Goal: Task Accomplishment & Management: Use online tool/utility

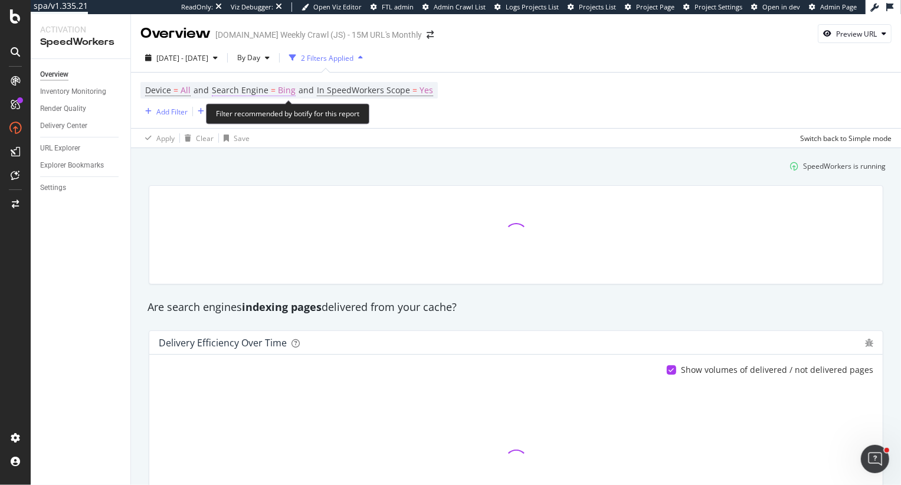
click at [279, 87] on span "Bing" at bounding box center [287, 90] width 18 height 17
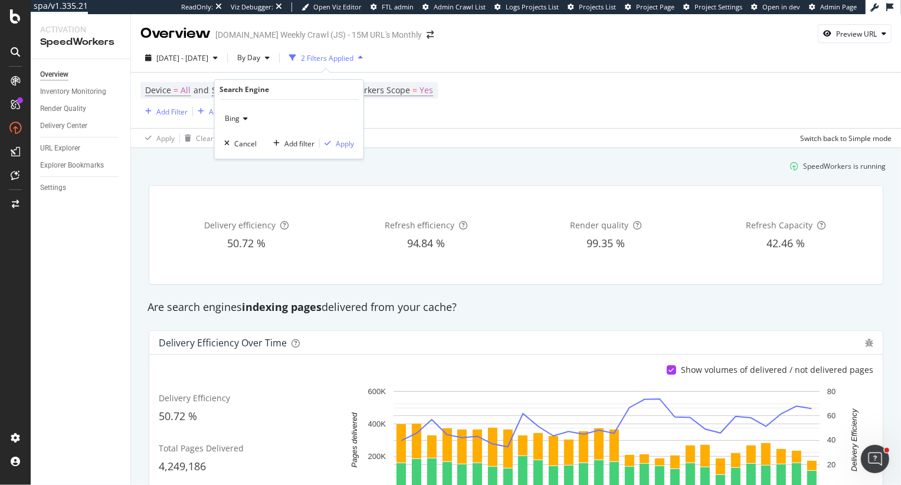
click at [228, 117] on span "Bing" at bounding box center [232, 118] width 15 height 10
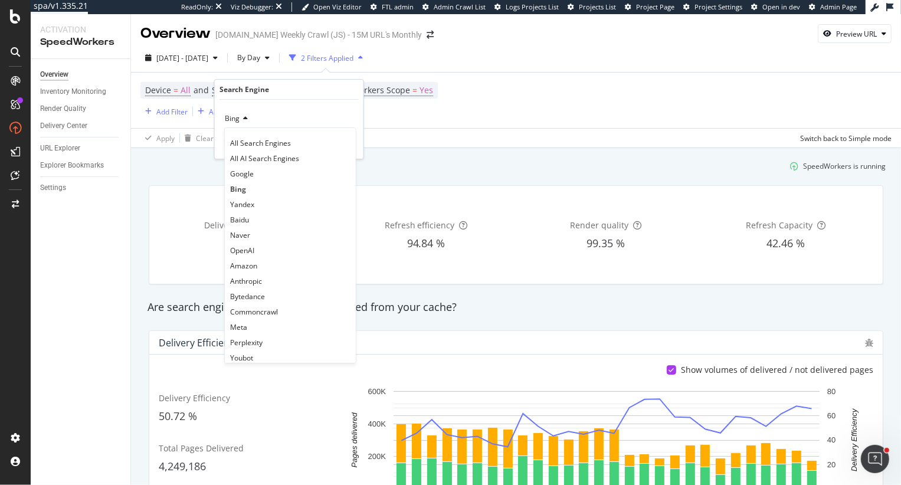
click at [494, 169] on div "SpeedWorkers is running" at bounding box center [516, 165] width 749 height 19
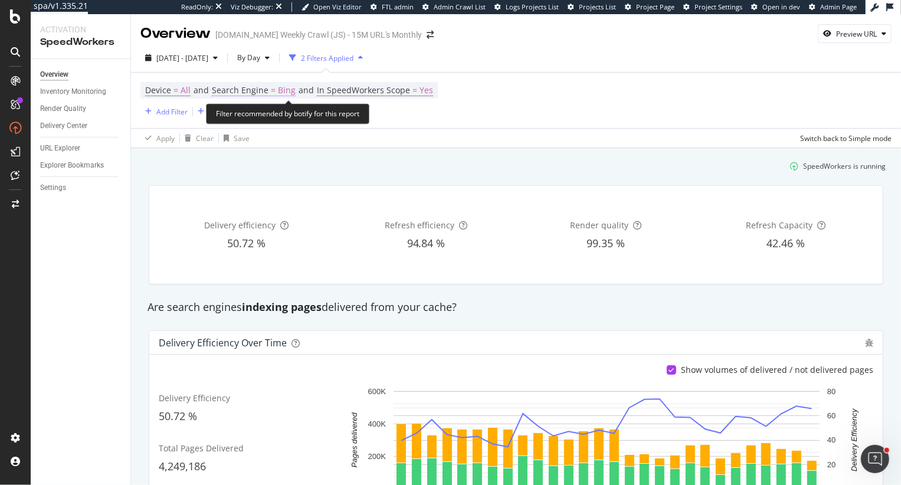
click at [280, 89] on span "Bing" at bounding box center [287, 90] width 18 height 17
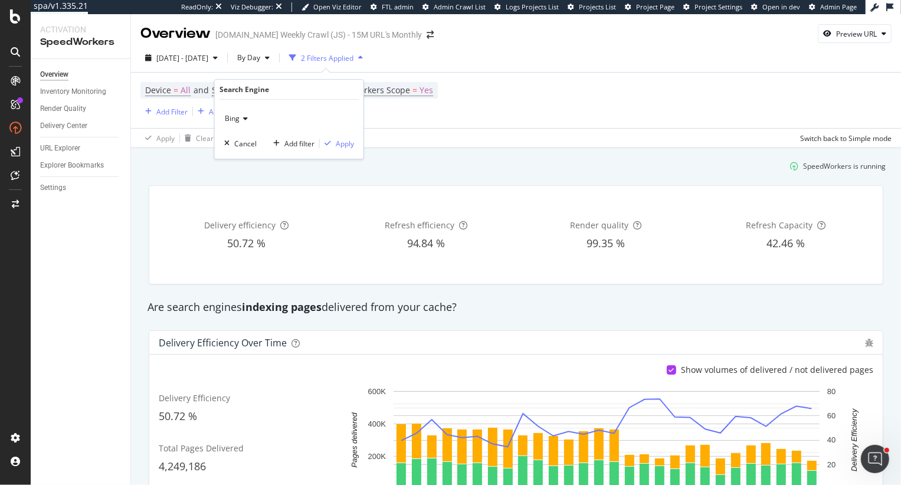
click at [240, 113] on div "Bing" at bounding box center [289, 118] width 130 height 19
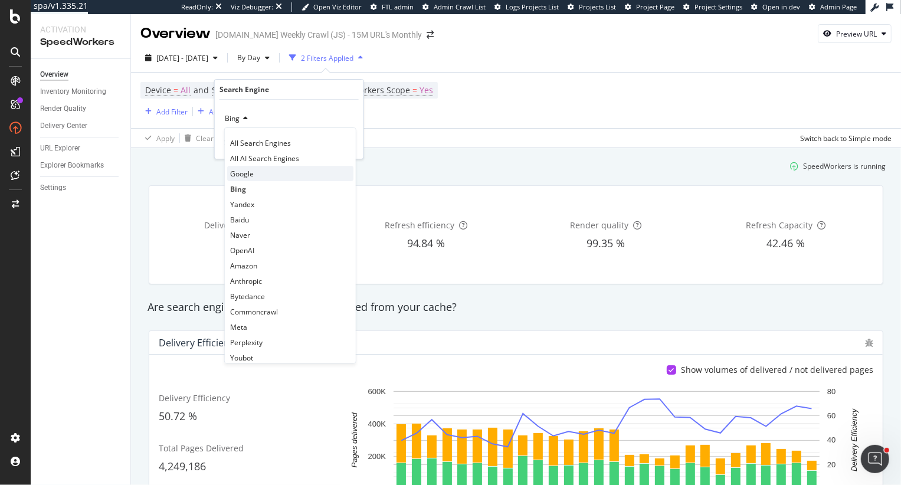
click at [250, 170] on span "Google" at bounding box center [242, 174] width 24 height 10
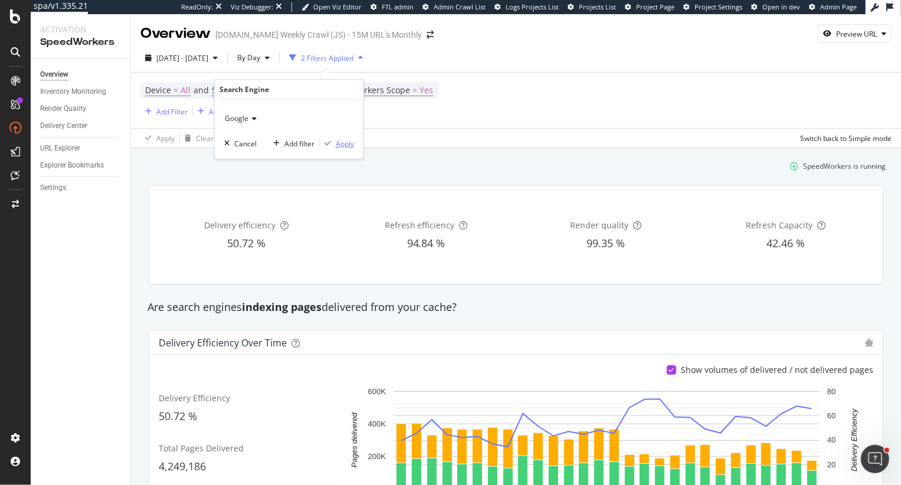
click at [341, 144] on div "Apply" at bounding box center [345, 144] width 18 height 10
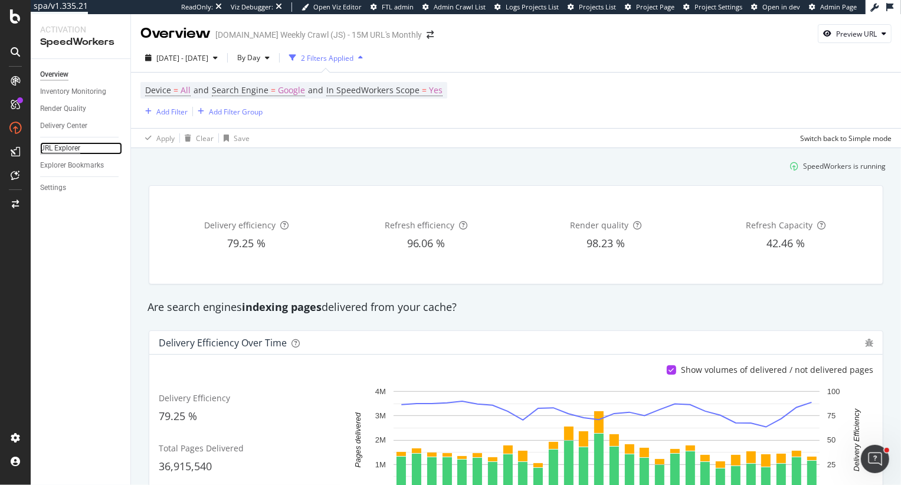
click at [45, 144] on div "URL Explorer" at bounding box center [60, 148] width 40 height 12
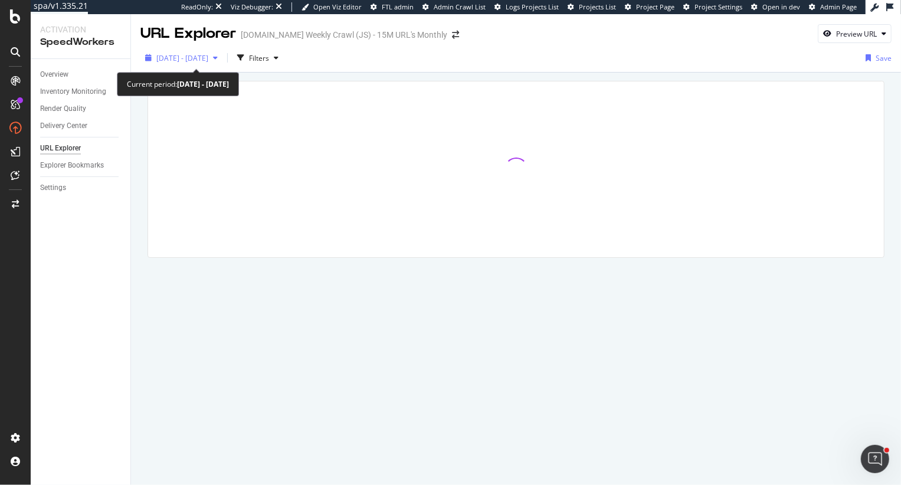
click at [223, 66] on div "[DATE] - [DATE]" at bounding box center [181, 58] width 82 height 18
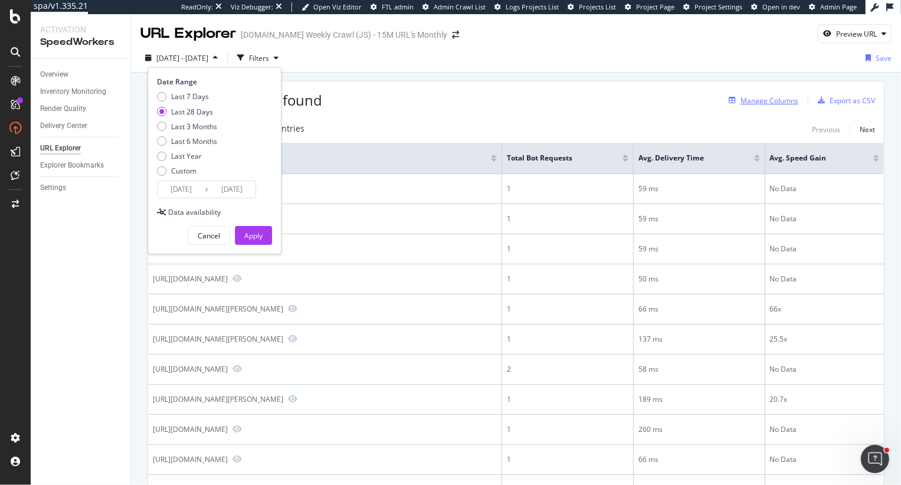
click at [763, 96] on div "Manage Columns" at bounding box center [770, 101] width 58 height 10
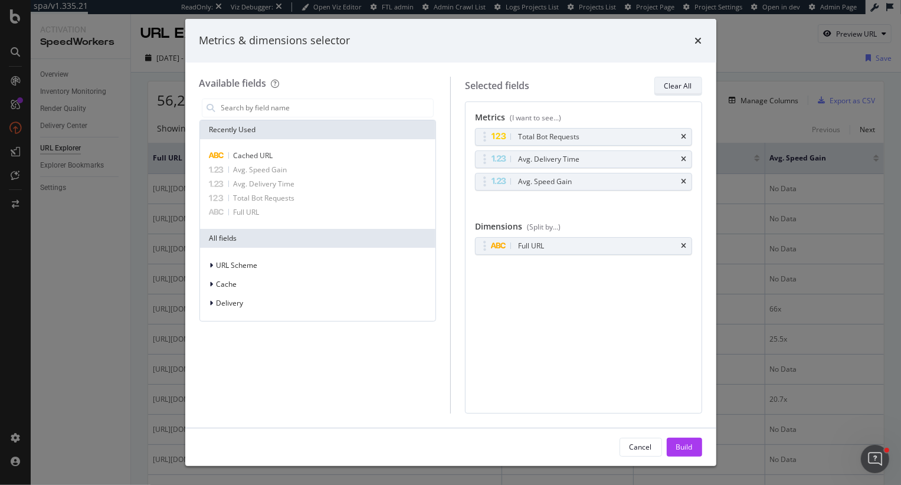
click at [669, 88] on div "Clear All" at bounding box center [679, 86] width 28 height 10
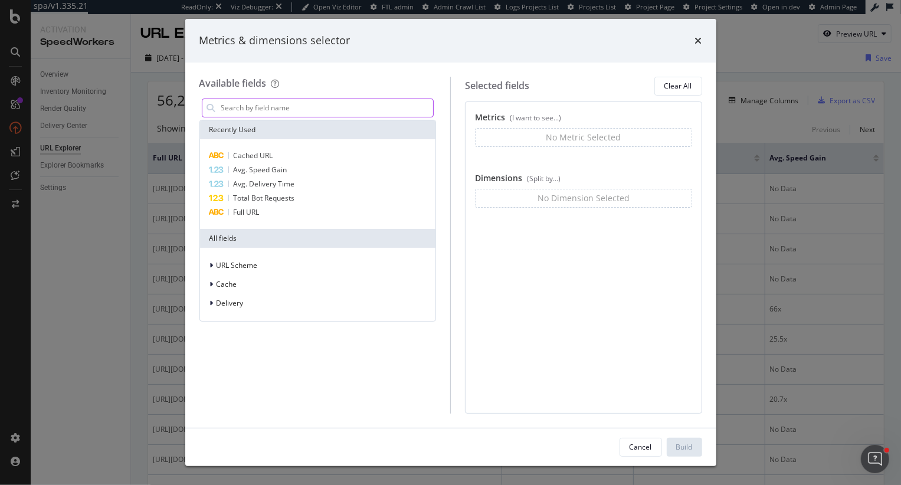
click at [345, 103] on input "modal" at bounding box center [327, 108] width 214 height 18
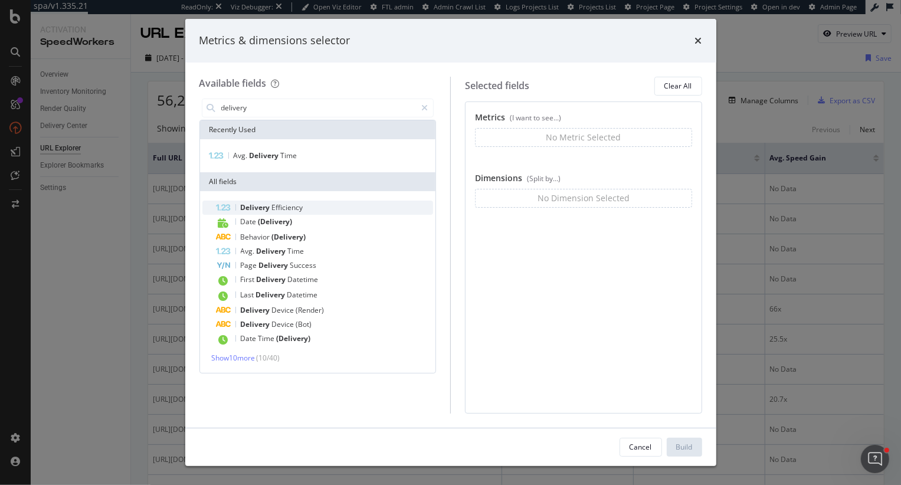
click at [289, 207] on span "Efficiency" at bounding box center [287, 207] width 31 height 10
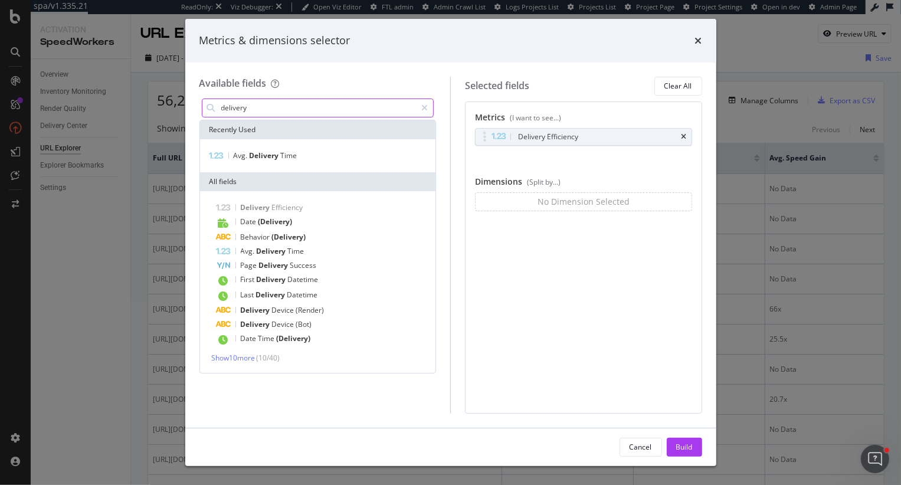
click at [257, 103] on input "delivery" at bounding box center [318, 108] width 197 height 18
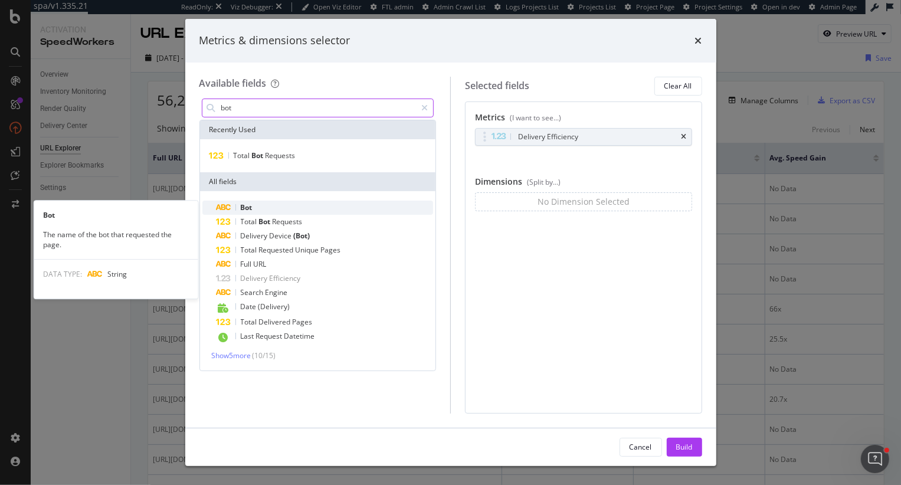
type input "bot"
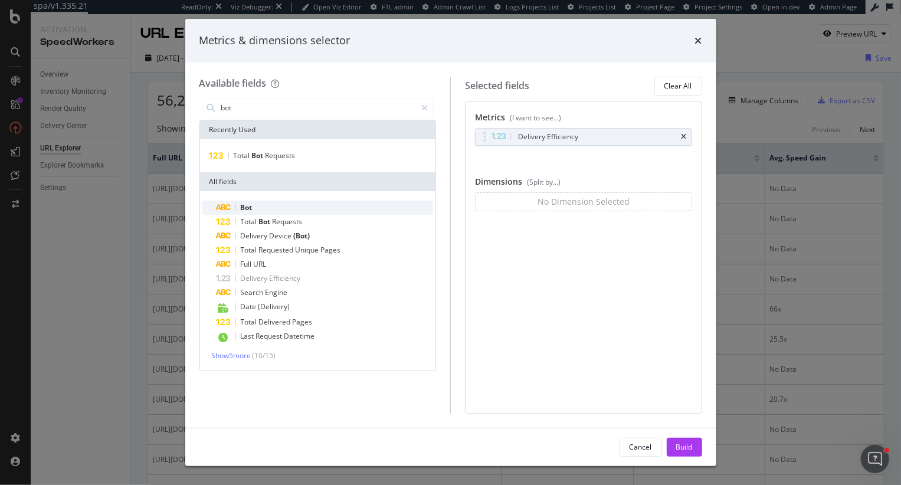
click at [246, 207] on span "Bot" at bounding box center [247, 207] width 12 height 10
click at [689, 446] on div "Build" at bounding box center [684, 447] width 17 height 10
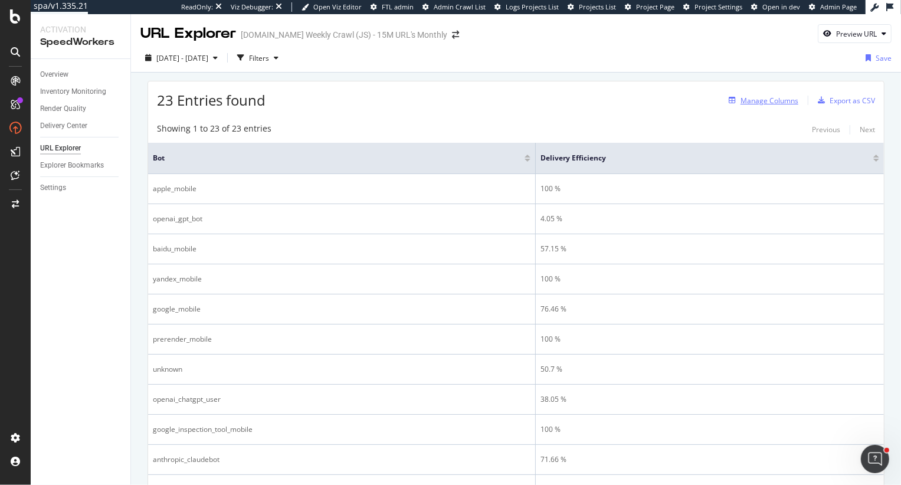
click at [761, 99] on div "Manage Columns" at bounding box center [770, 101] width 58 height 10
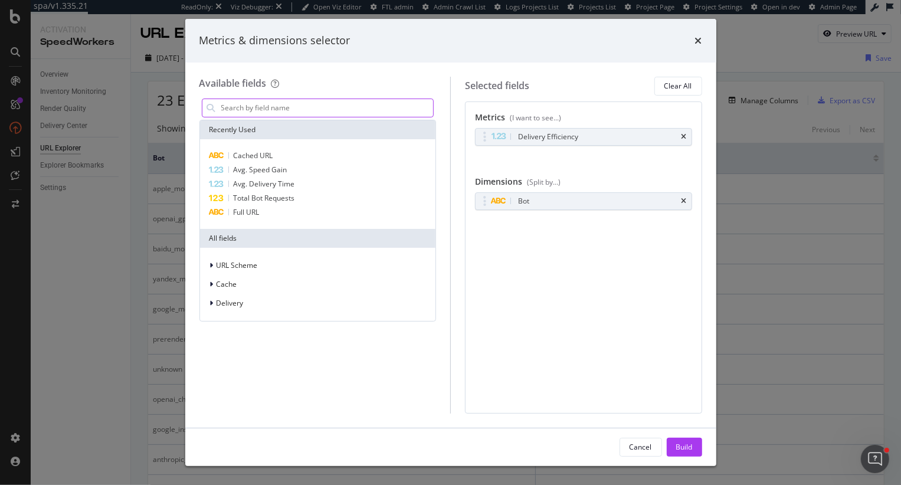
click at [311, 104] on input "modal" at bounding box center [327, 108] width 214 height 18
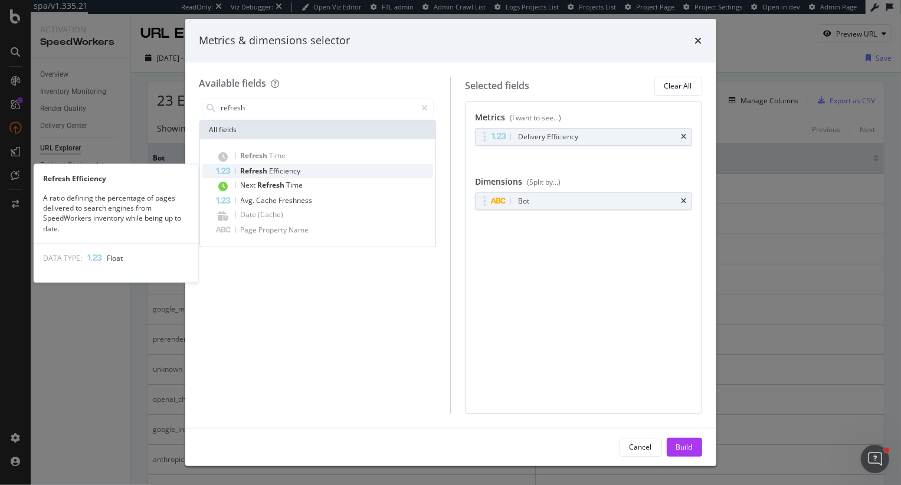
click at [302, 166] on div "Refresh Efficiency" at bounding box center [325, 171] width 217 height 14
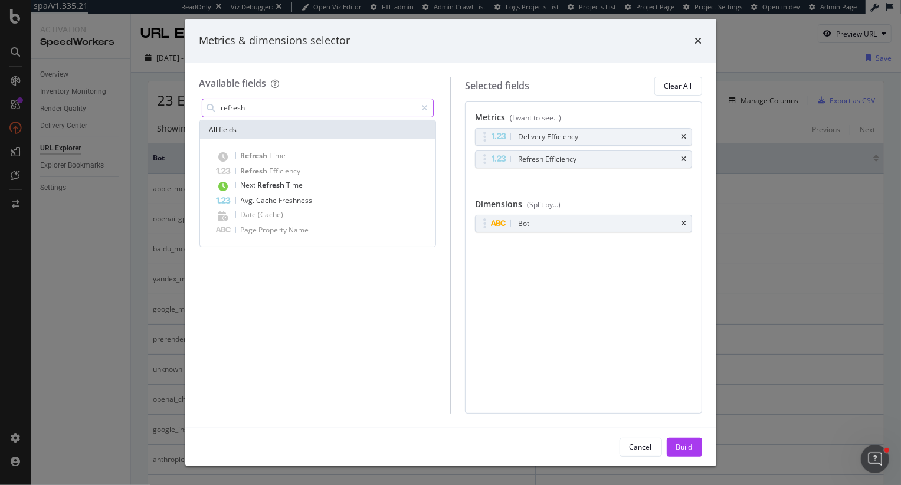
click at [358, 106] on input "refresh" at bounding box center [318, 108] width 197 height 18
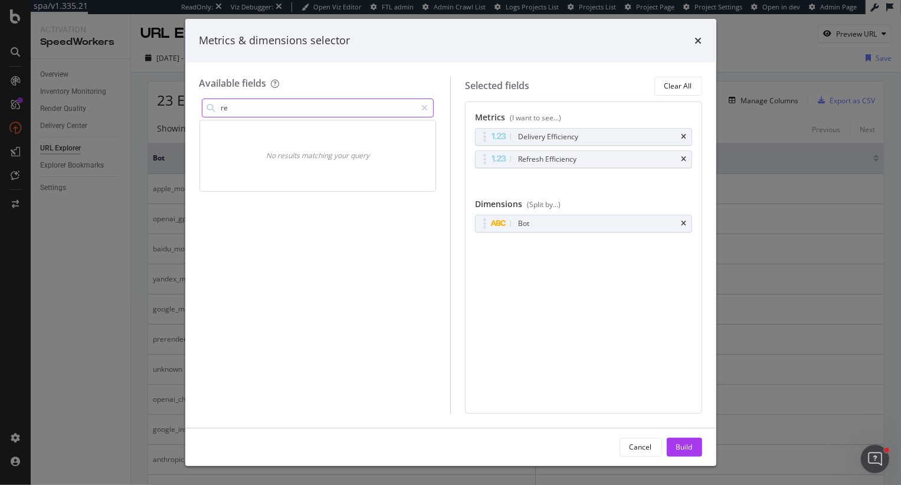
type input "r"
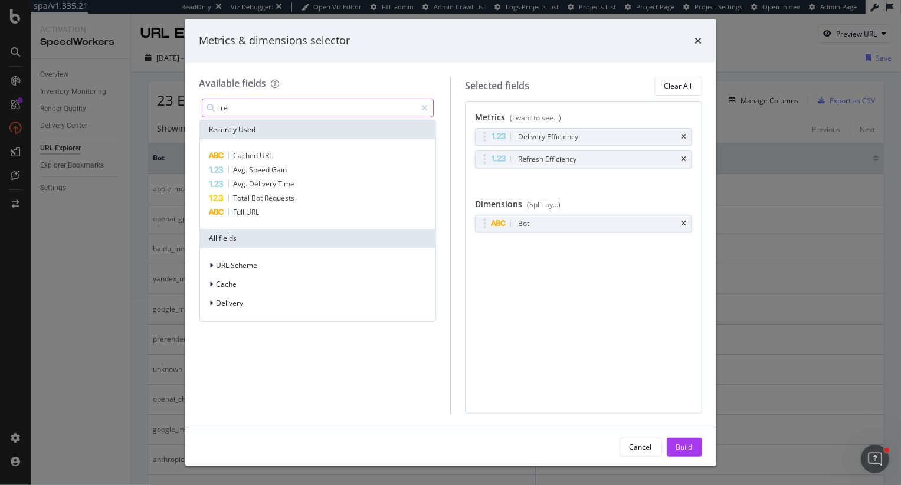
type input "r"
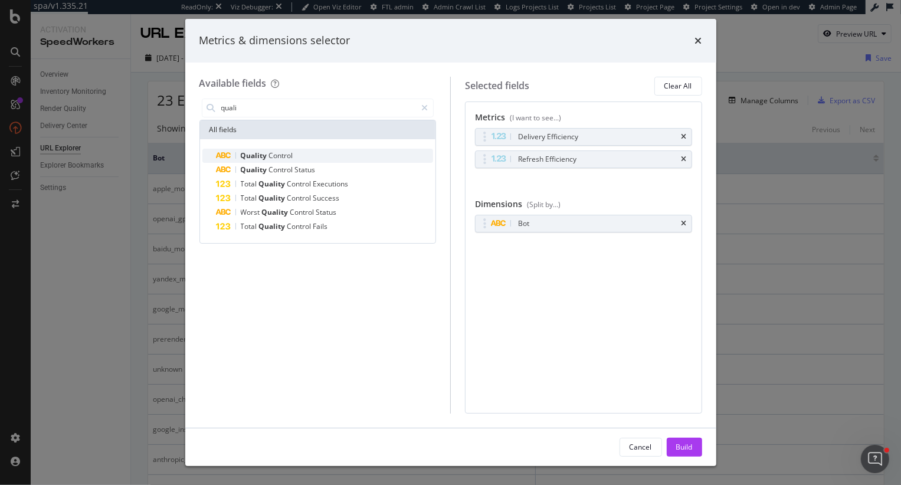
click at [276, 152] on span "Control" at bounding box center [281, 156] width 24 height 10
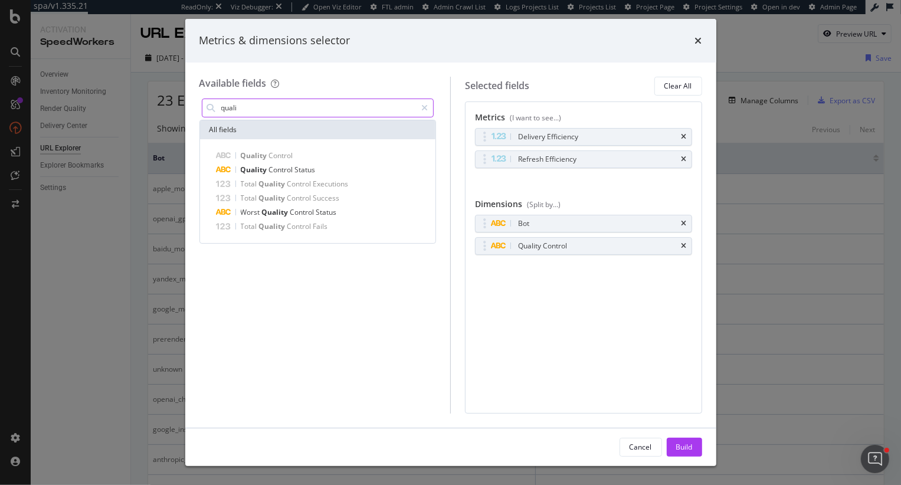
click at [232, 107] on input "quali" at bounding box center [318, 108] width 197 height 18
type input "refres"
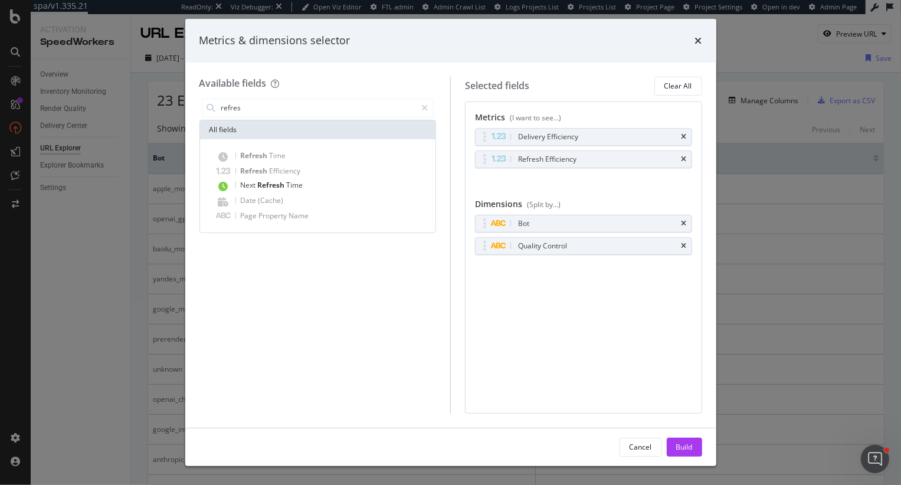
drag, startPoint x: 687, startPoint y: 449, endPoint x: 687, endPoint y: 359, distance: 89.7
click at [687, 449] on div "Build" at bounding box center [684, 447] width 17 height 10
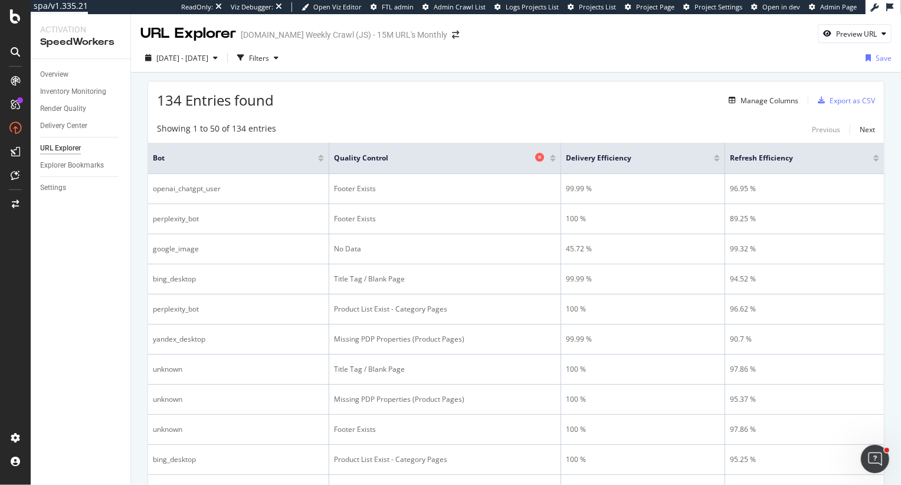
click at [541, 159] on icon at bounding box center [539, 157] width 9 height 9
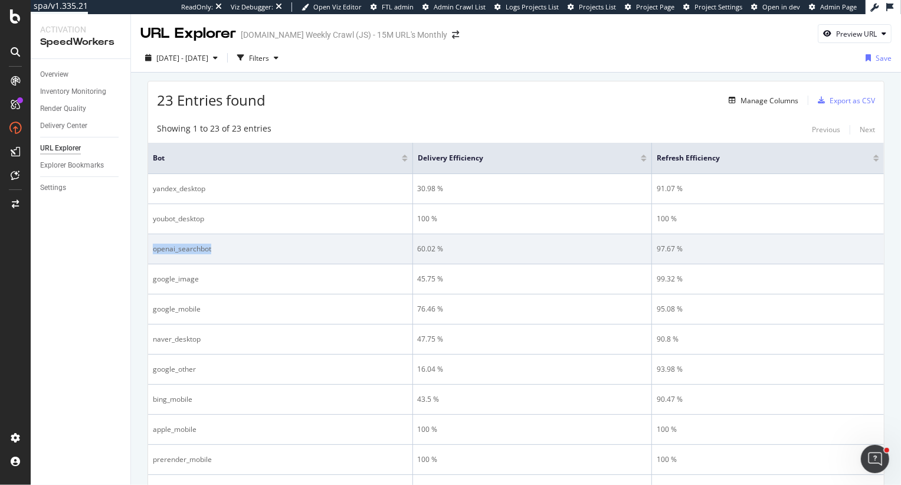
drag, startPoint x: 221, startPoint y: 248, endPoint x: 153, endPoint y: 246, distance: 67.3
click at [153, 246] on div "openai_searchbot" at bounding box center [280, 249] width 255 height 11
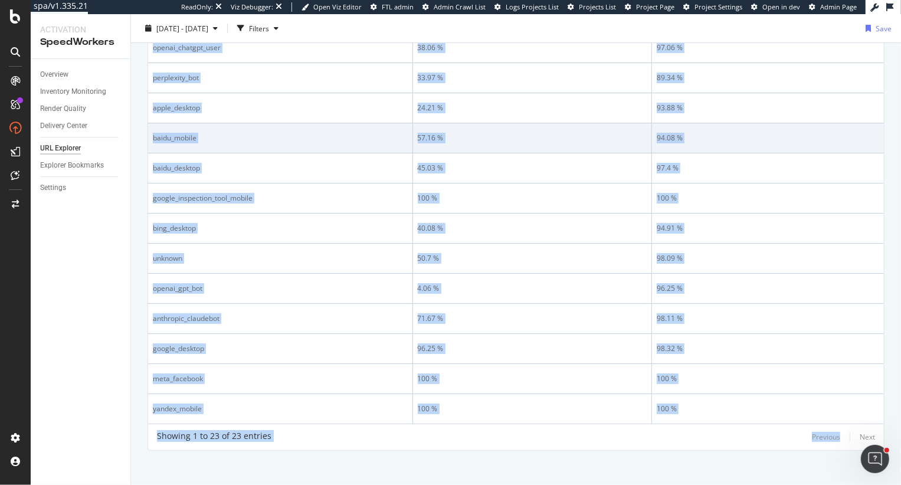
scroll to position [447, 0]
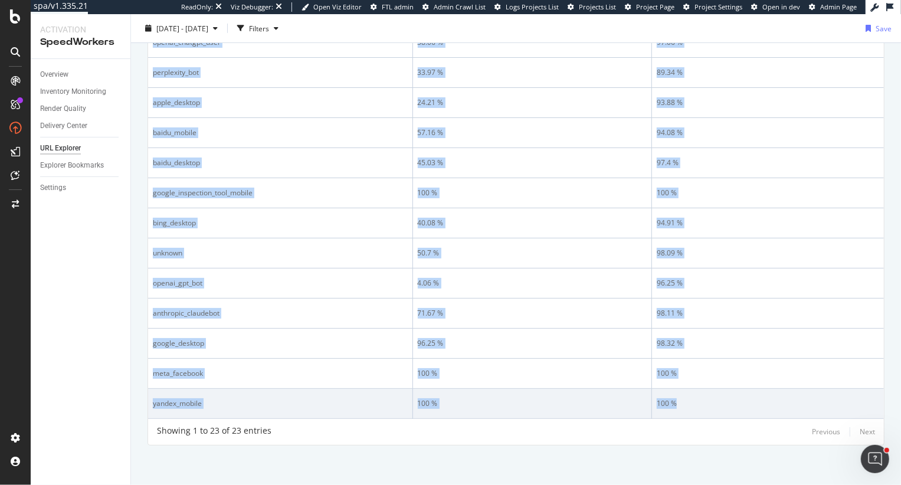
drag, startPoint x: 152, startPoint y: 121, endPoint x: 715, endPoint y: 406, distance: 631.2
click at [715, 406] on table "Bot Delivery Efficiency Refresh Efficiency yandex_desktop 30.98 % 91.07 % youbo…" at bounding box center [516, 57] width 736 height 724
copy table "Bot Delivery Efficiency Refresh Efficiency yandex_desktop 30.98 % 91.07 % youbo…"
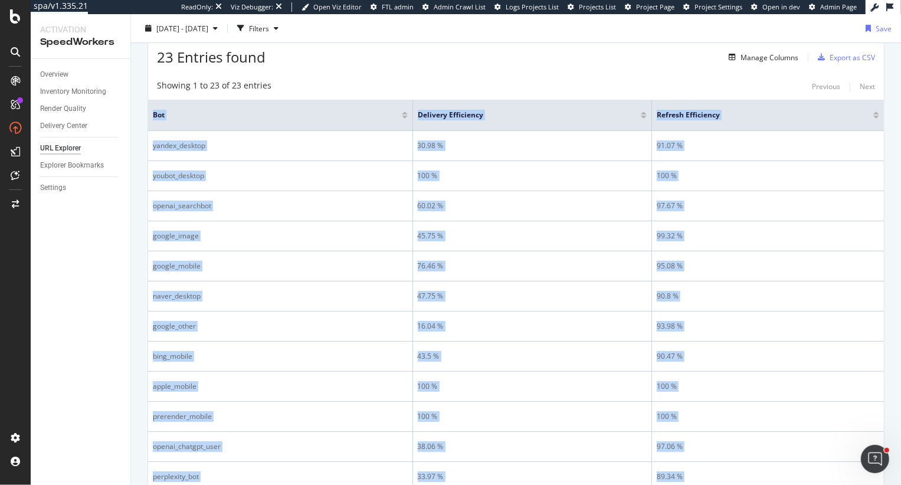
scroll to position [0, 0]
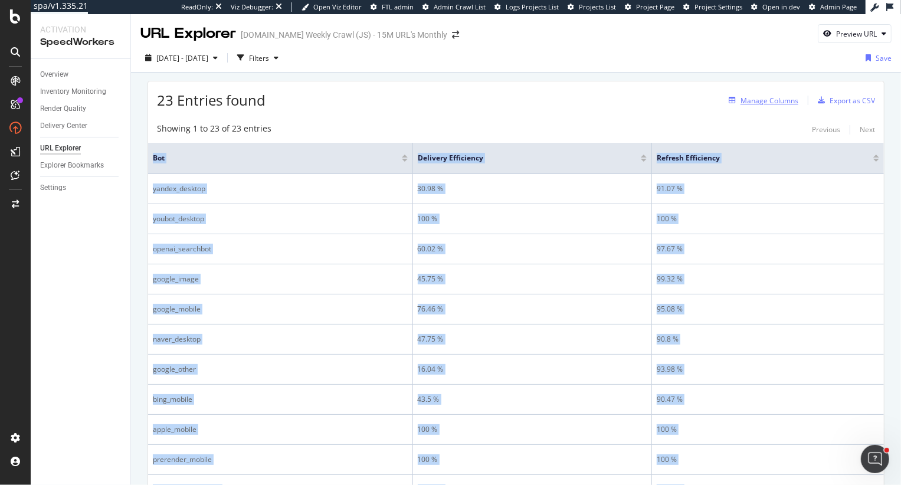
click at [775, 105] on div "Manage Columns" at bounding box center [770, 101] width 58 height 10
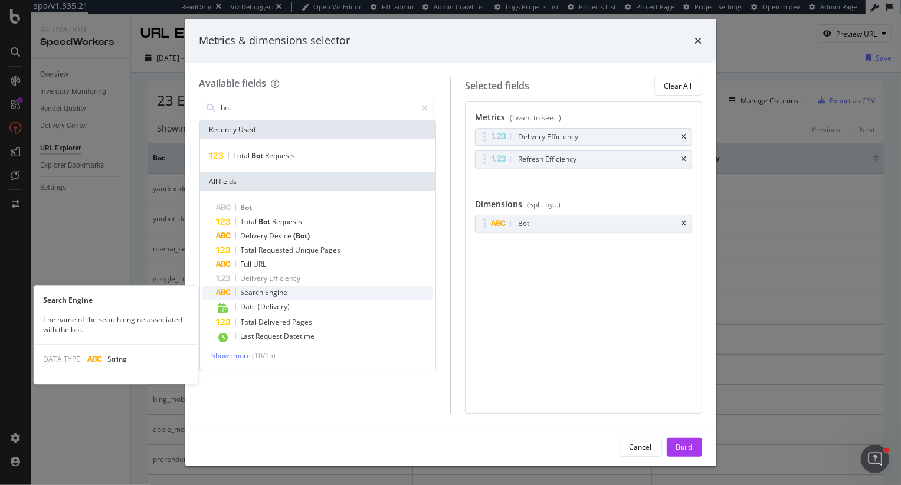
type input "bot"
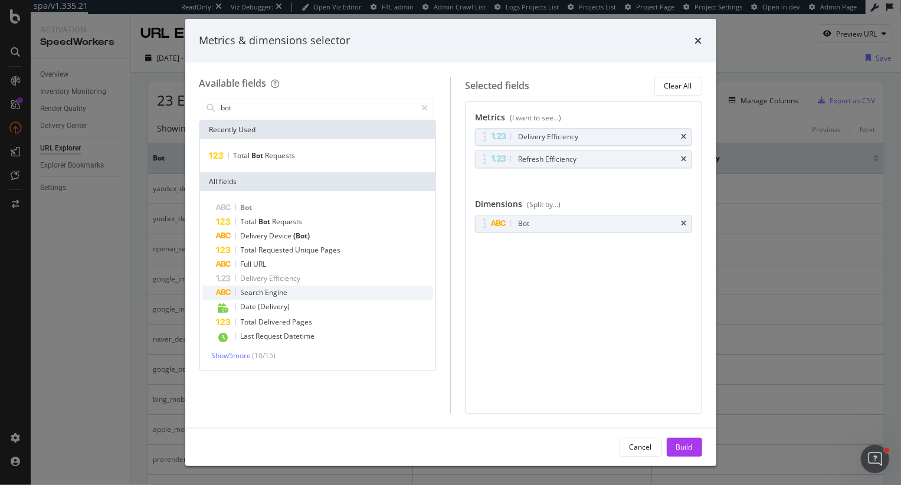
click at [279, 295] on span "Engine" at bounding box center [277, 292] width 22 height 10
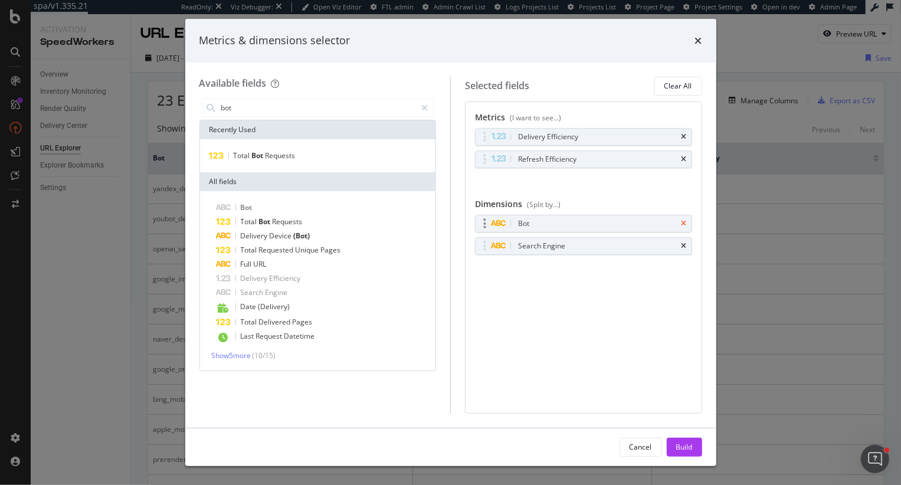
click at [683, 224] on icon "times" at bounding box center [684, 223] width 5 height 7
click at [692, 443] on div "Build" at bounding box center [684, 447] width 17 height 10
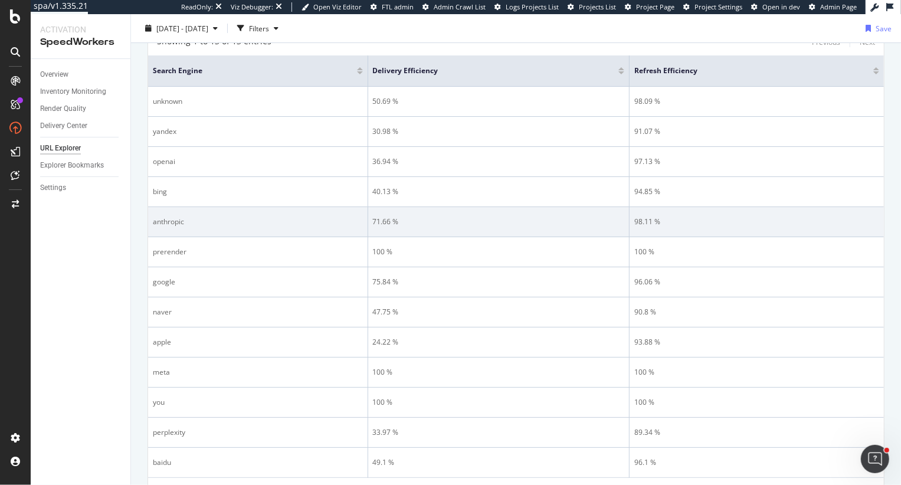
scroll to position [83, 0]
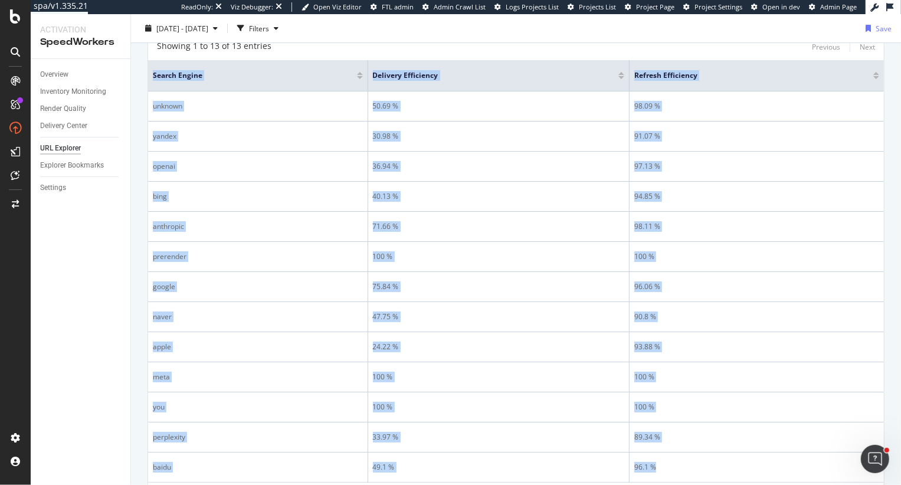
drag, startPoint x: 691, startPoint y: 464, endPoint x: 149, endPoint y: 75, distance: 666.5
click at [149, 75] on table "Search Engine Delivery Efficiency Refresh Efficiency unknown 50.69 % 98.09 % ya…" at bounding box center [516, 271] width 736 height 423
copy table "Search Engine Delivery Efficiency Refresh Efficiency unknown 50.69 % 98.09 % ya…"
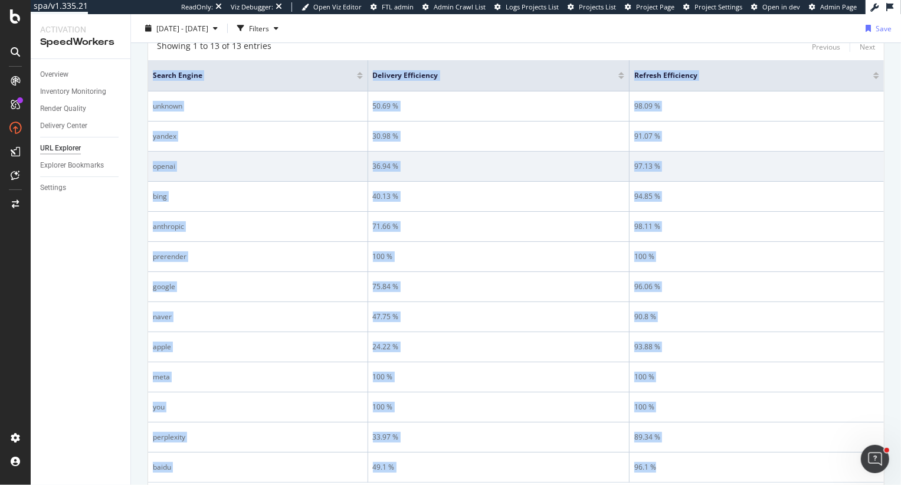
click at [297, 168] on div "openai" at bounding box center [258, 166] width 210 height 11
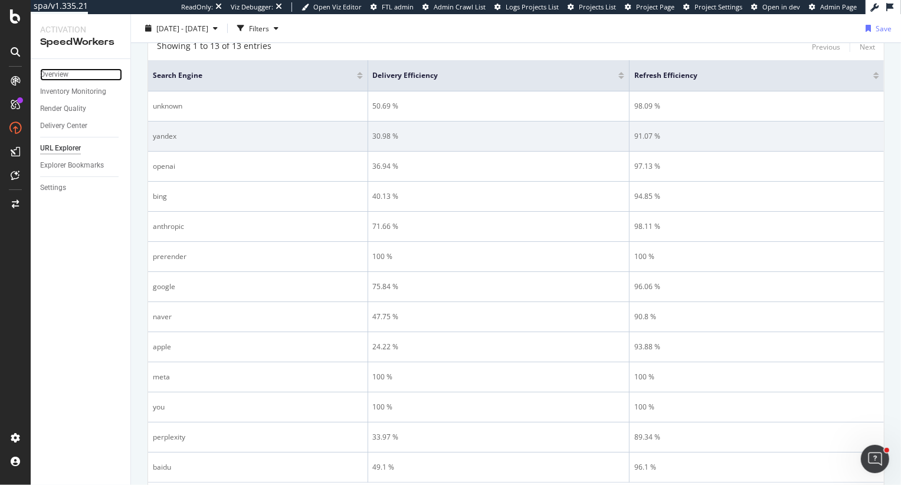
scroll to position [0, 0]
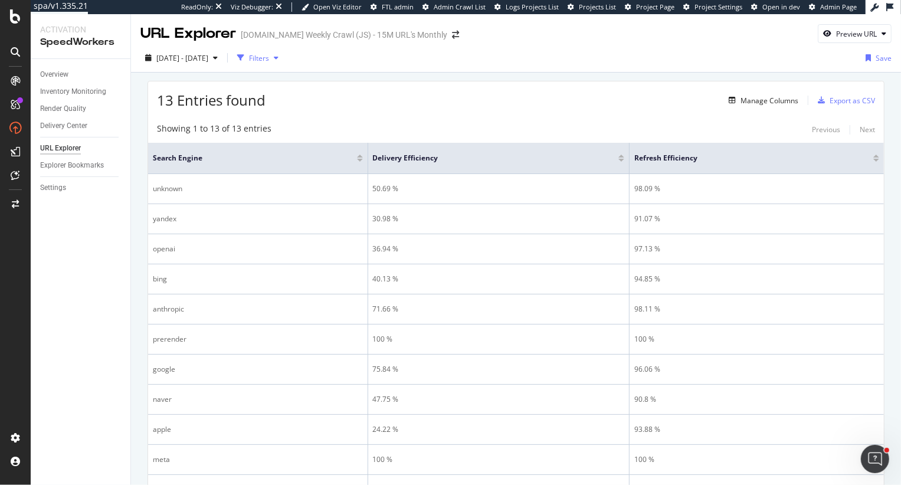
click at [269, 56] on div "Filters" at bounding box center [259, 58] width 20 height 10
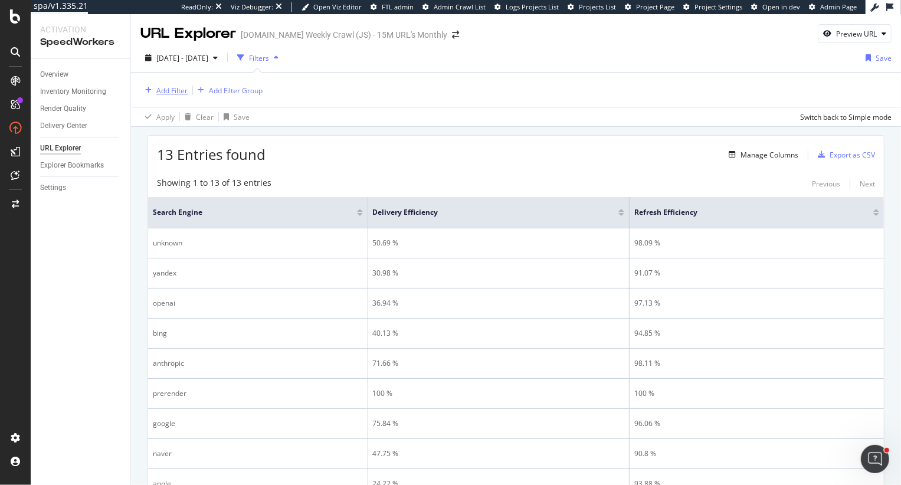
click at [174, 91] on div "Add Filter" at bounding box center [171, 91] width 31 height 10
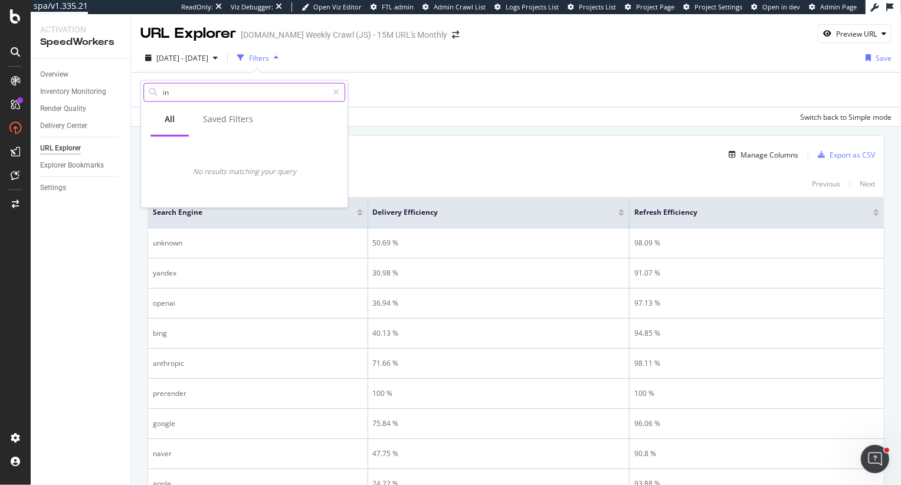
type input "i"
type input "scope"
click at [335, 89] on icon at bounding box center [336, 92] width 6 height 8
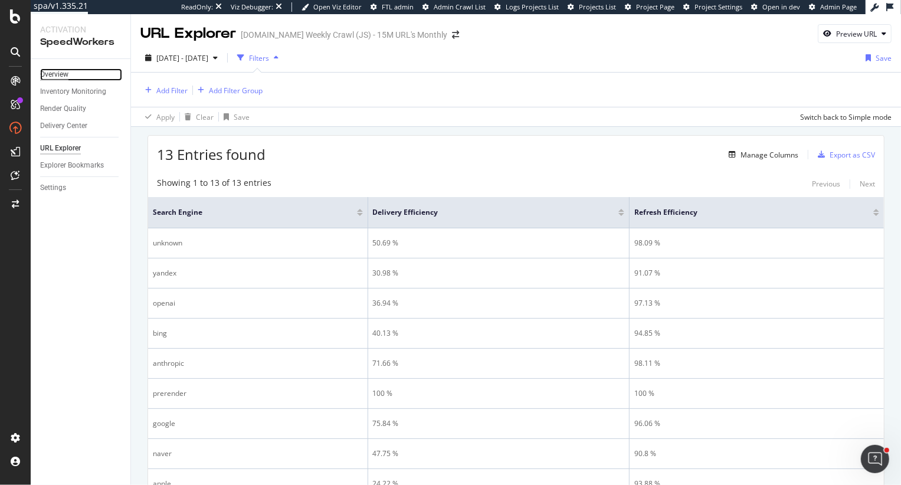
click at [56, 70] on div "Overview" at bounding box center [54, 74] width 28 height 12
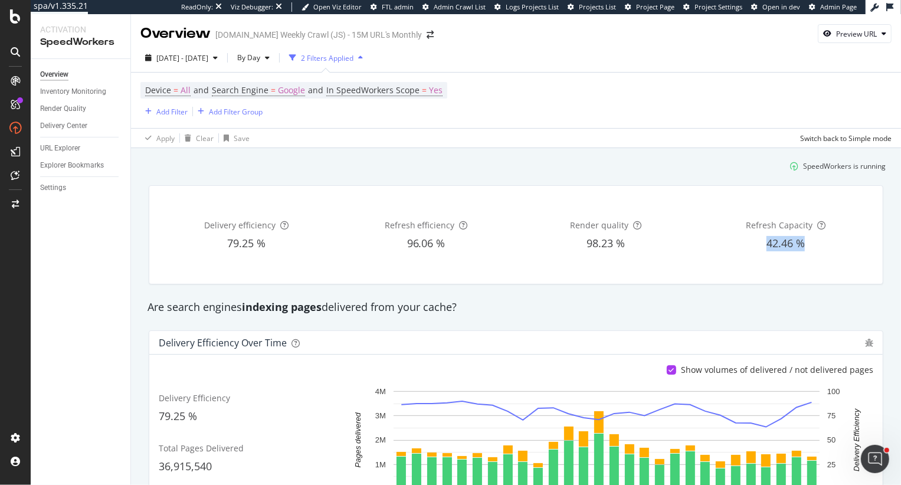
drag, startPoint x: 814, startPoint y: 244, endPoint x: 761, endPoint y: 246, distance: 53.1
click at [760, 246] on div "42.46 %" at bounding box center [785, 243] width 175 height 15
copy span "42.46 %"
drag, startPoint x: 256, startPoint y: 243, endPoint x: 210, endPoint y: 243, distance: 46.0
click at [210, 243] on div "79.25 %" at bounding box center [246, 243] width 175 height 15
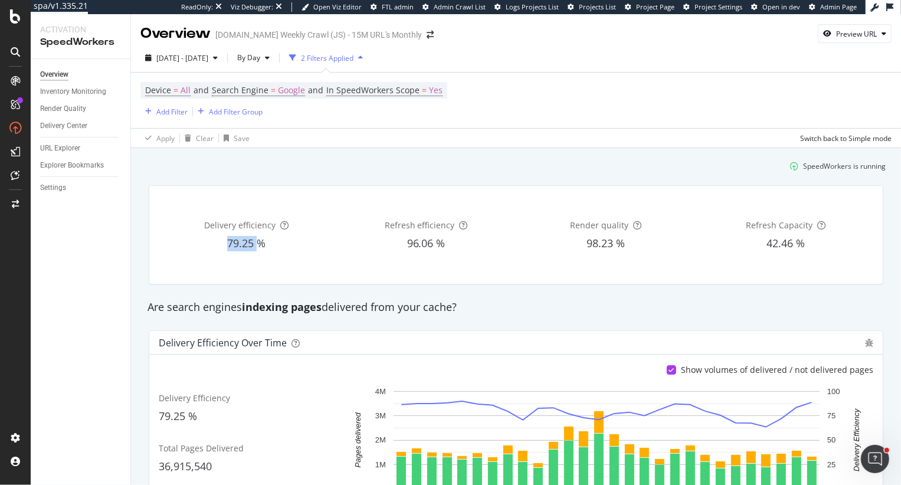
copy span "79.25"
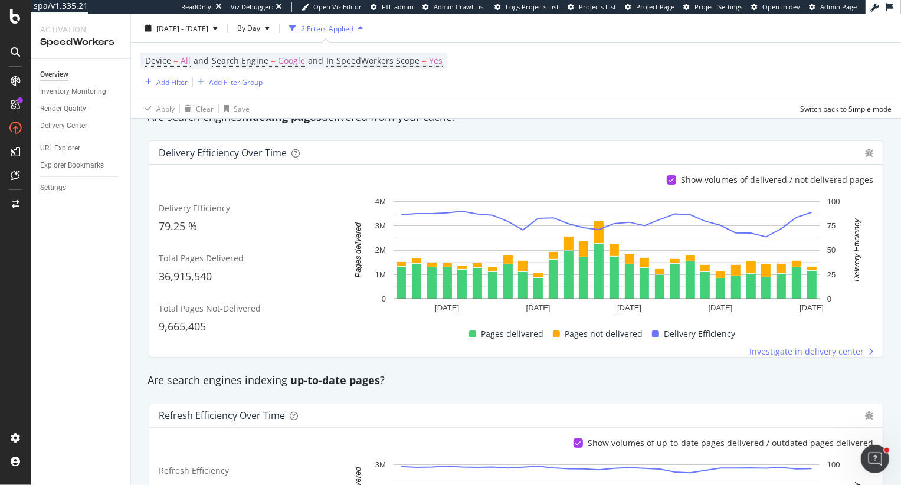
scroll to position [187, 0]
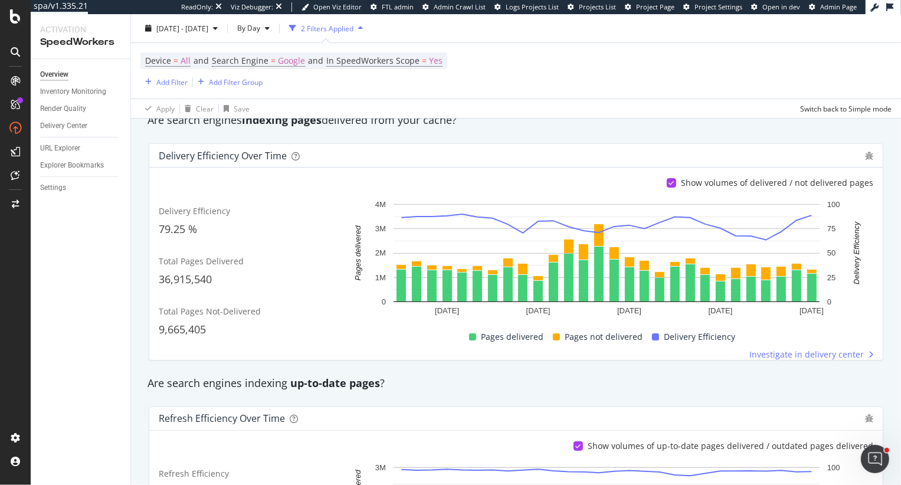
click at [161, 379] on div "Are search engines indexing up-to-date pages ?" at bounding box center [516, 383] width 749 height 15
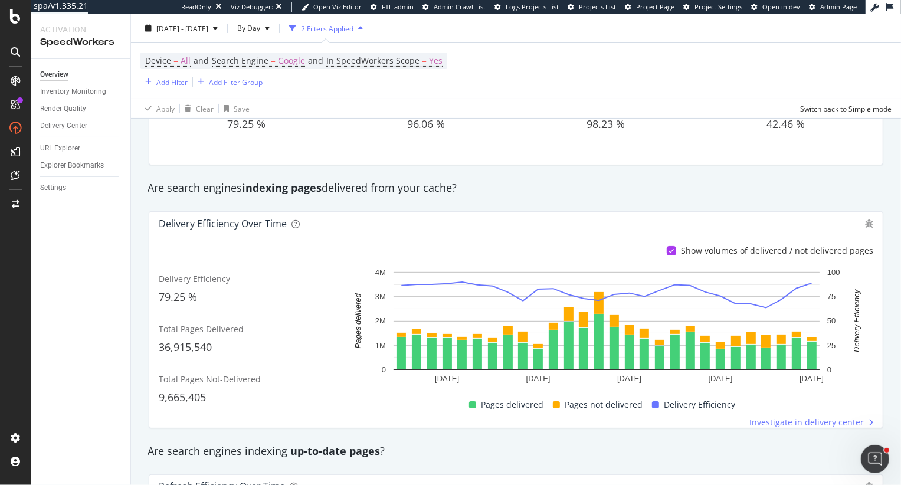
scroll to position [0, 0]
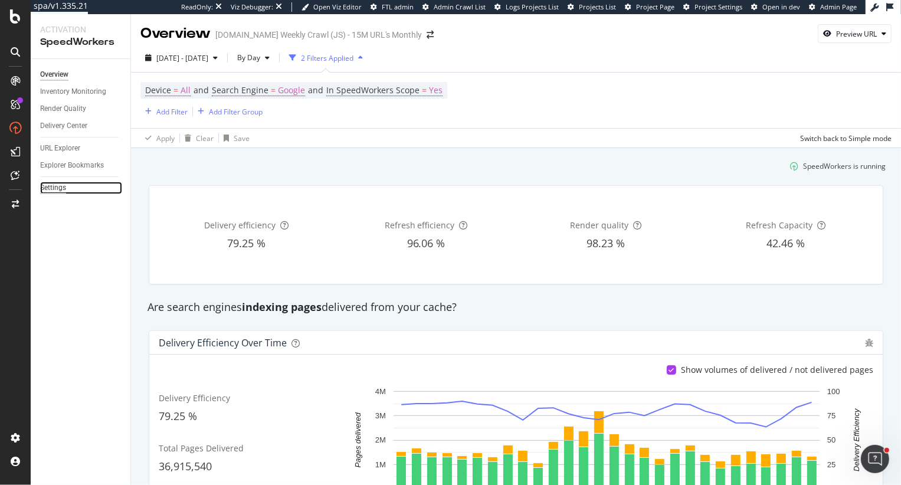
click at [47, 188] on div "Settings" at bounding box center [53, 188] width 26 height 12
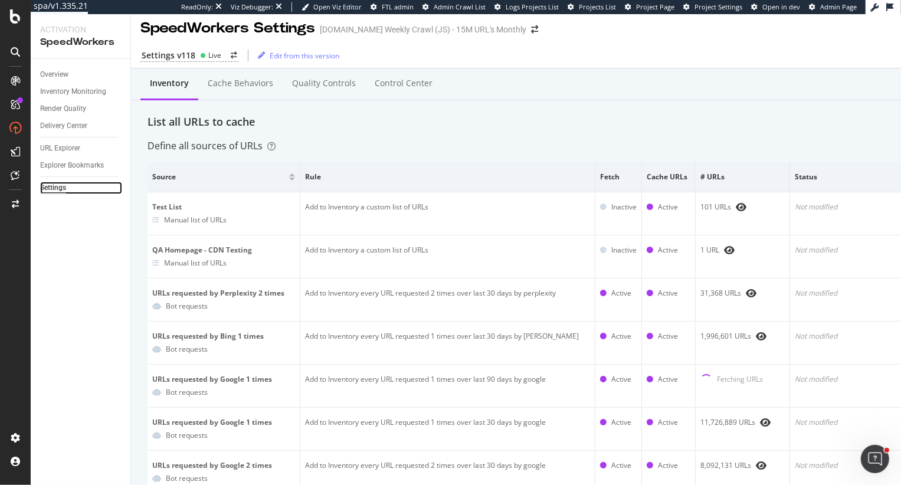
scroll to position [6, 0]
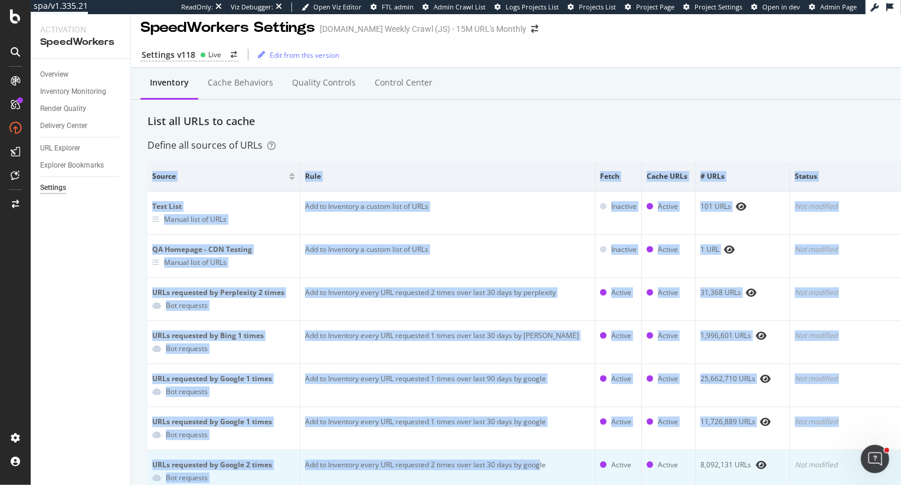
drag, startPoint x: 150, startPoint y: 175, endPoint x: 538, endPoint y: 465, distance: 484.2
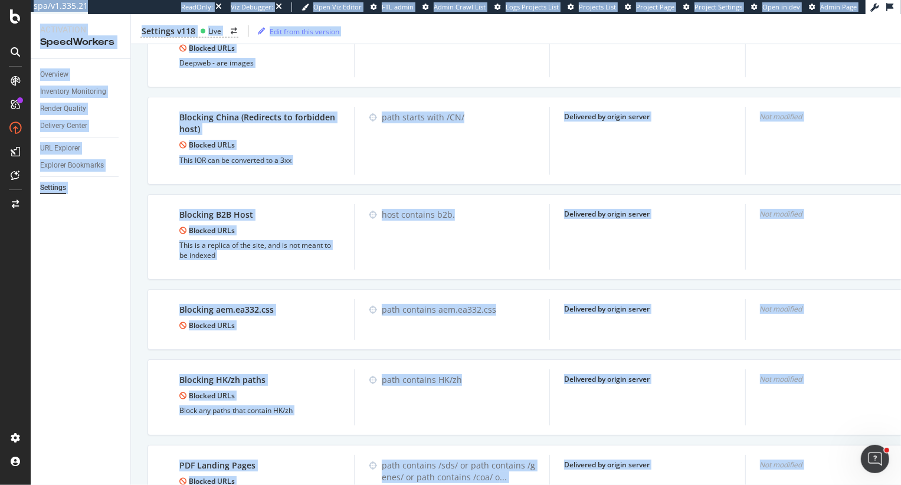
scroll to position [1415, 0]
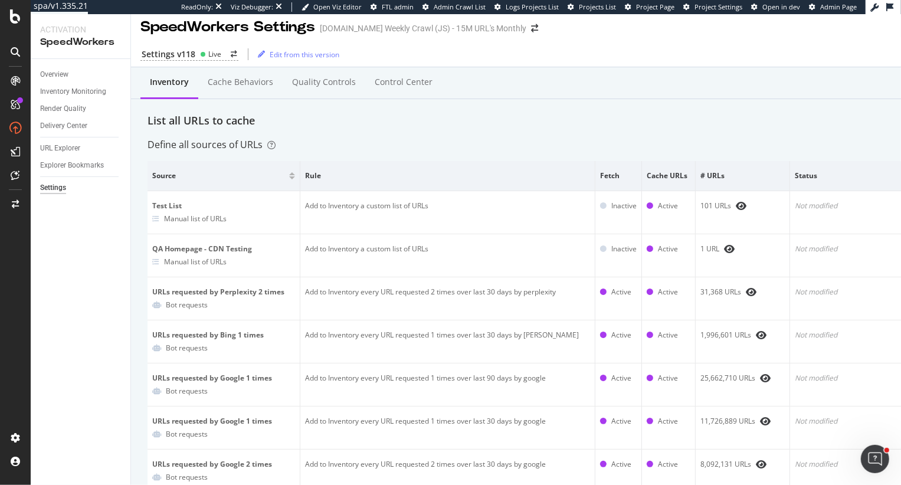
scroll to position [0, 0]
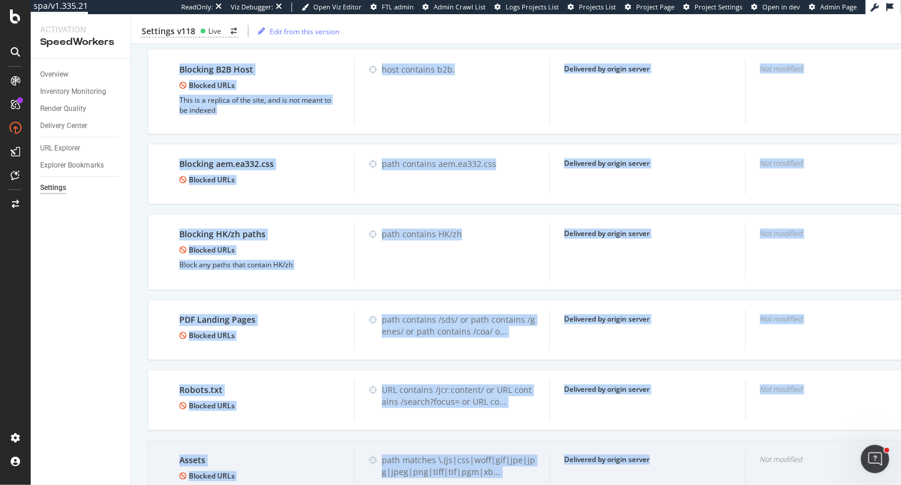
drag, startPoint x: 152, startPoint y: 181, endPoint x: 682, endPoint y: 482, distance: 610.4
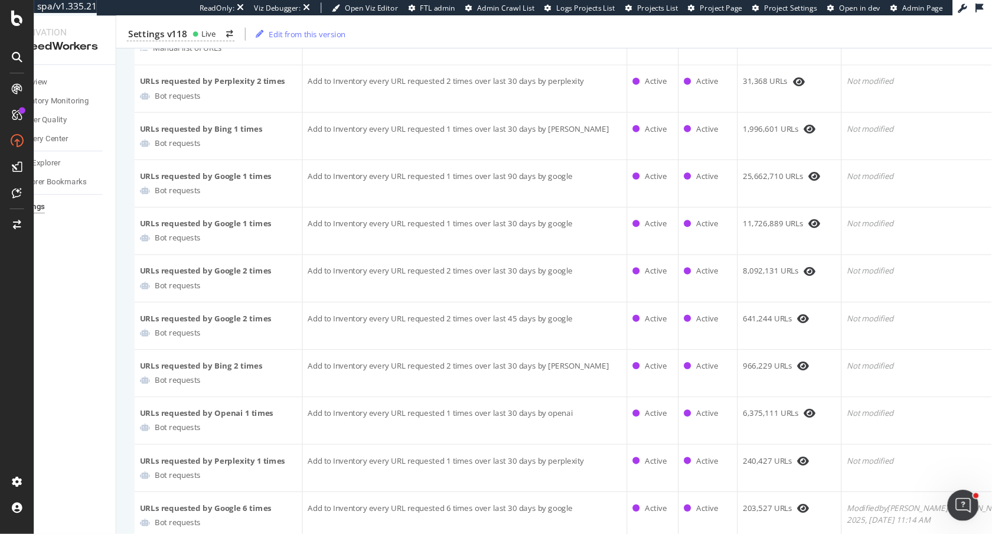
scroll to position [0, 0]
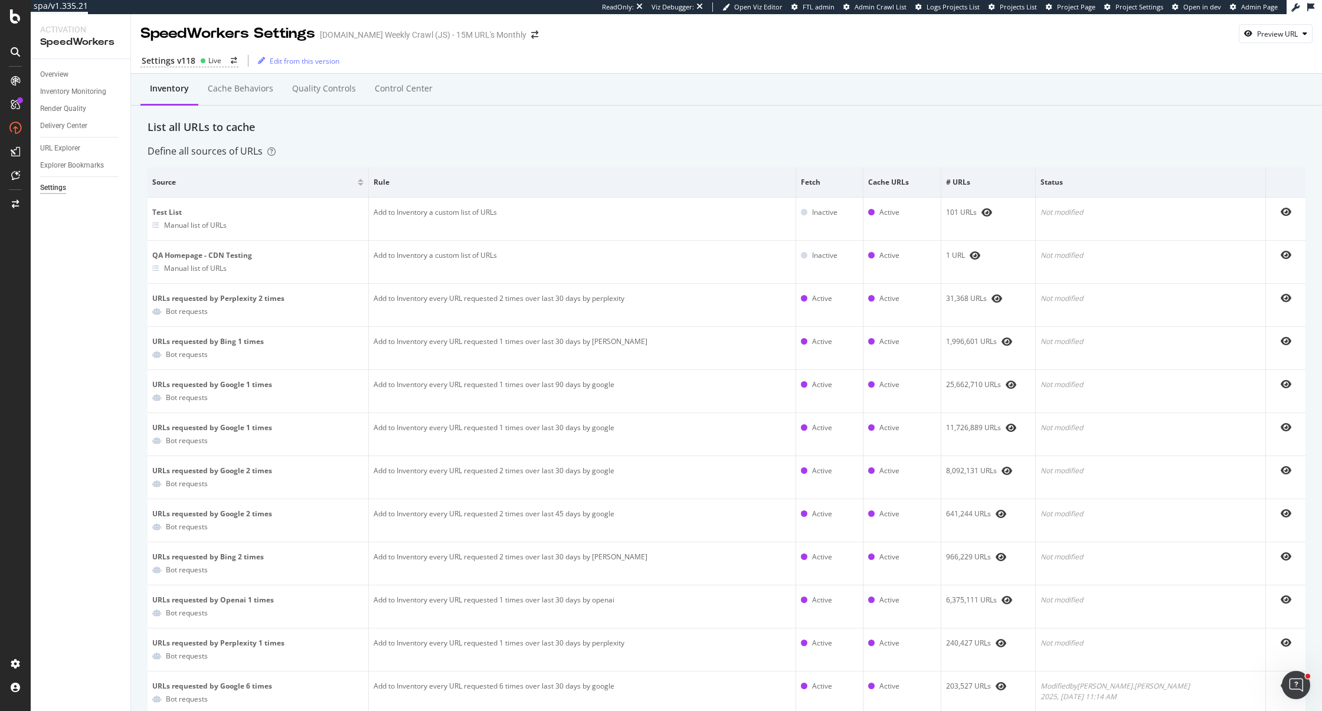
click at [901, 88] on div "Inventory Cache behaviors Quality Controls Control Center" at bounding box center [726, 90] width 1191 height 32
click at [217, 96] on div "Cache behaviors" at bounding box center [240, 89] width 84 height 32
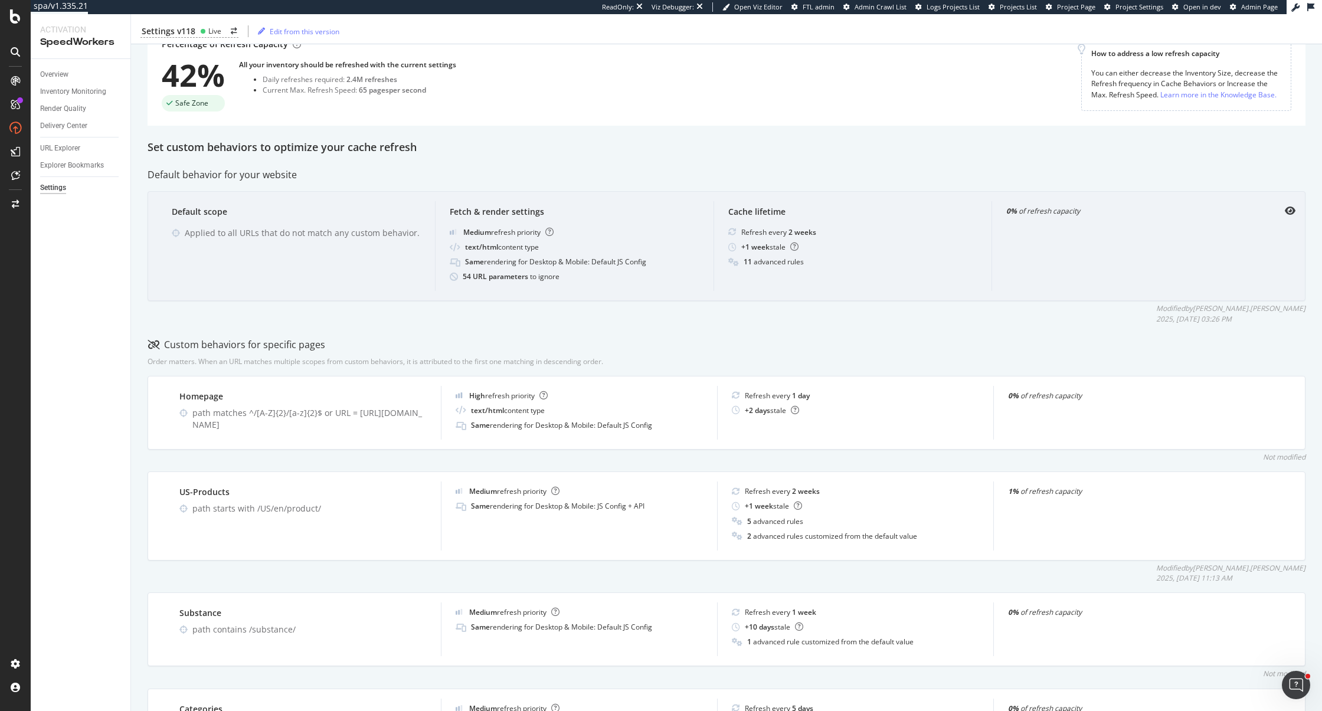
scroll to position [104, 0]
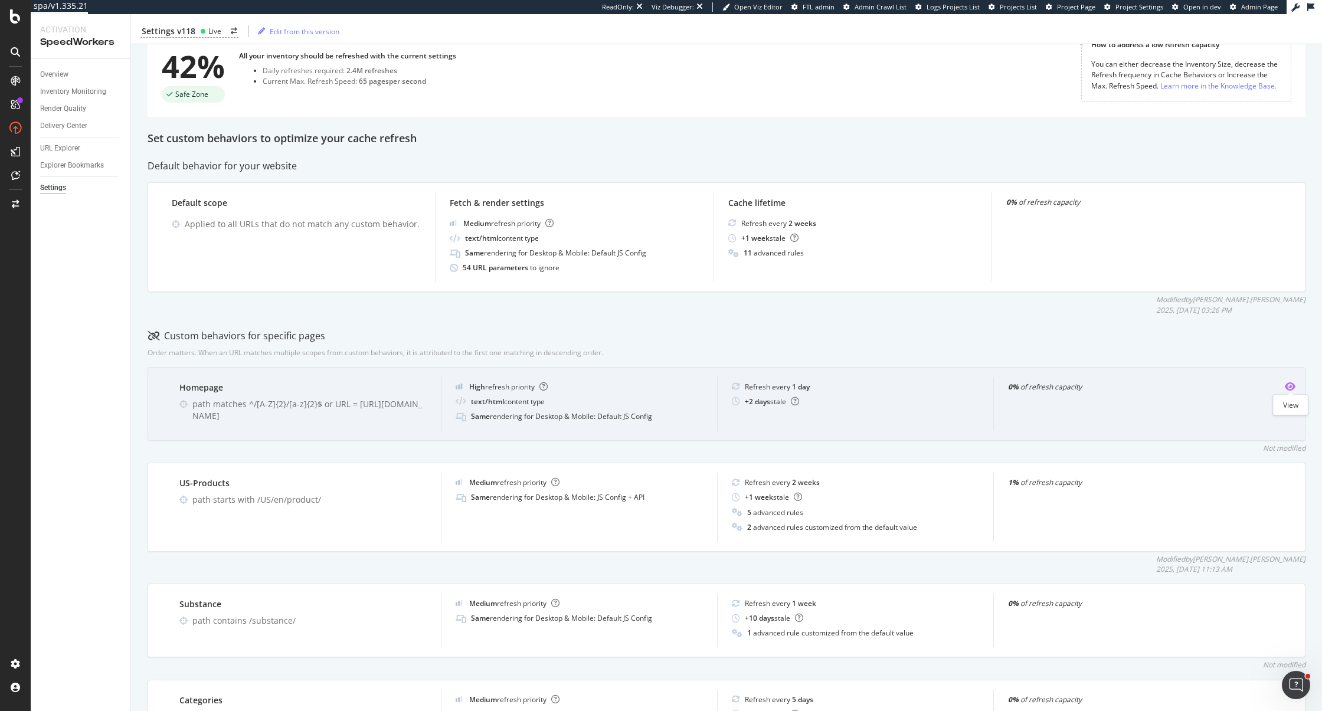
click at [901, 384] on icon "eye" at bounding box center [1290, 386] width 11 height 9
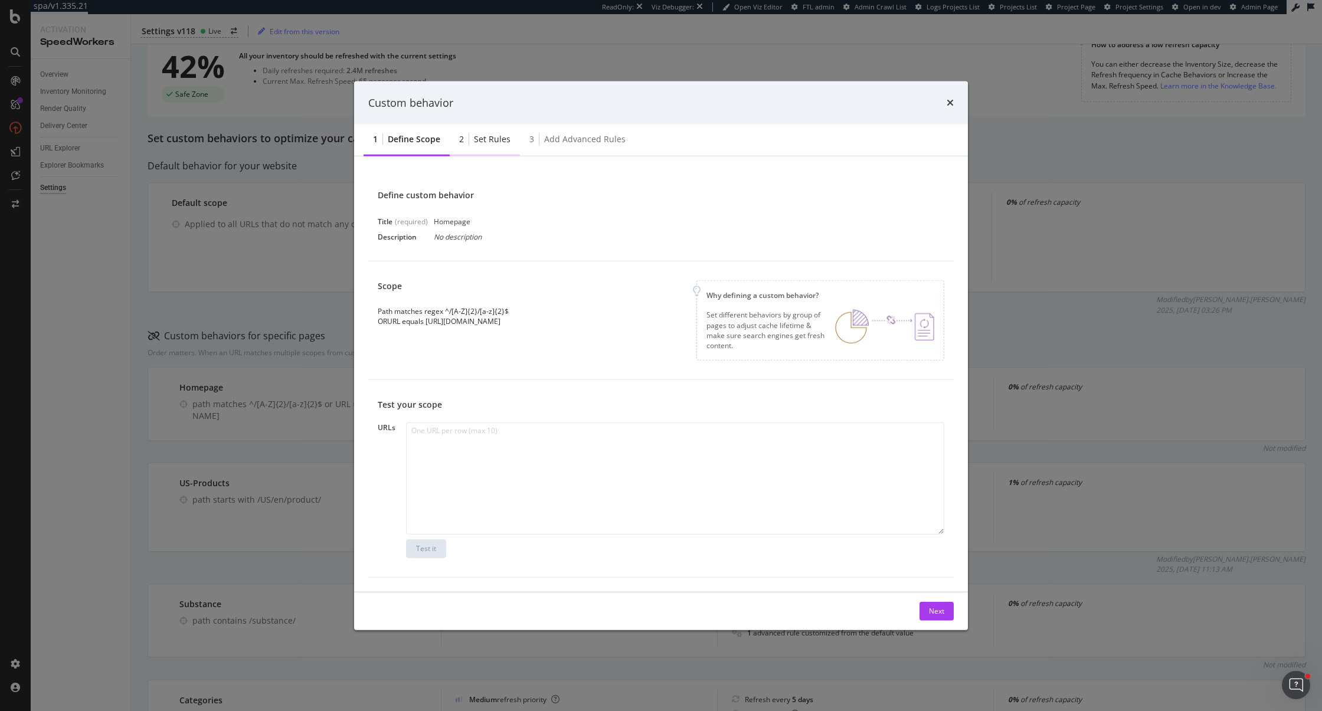
click at [488, 147] on div "2 Set rules" at bounding box center [485, 140] width 70 height 32
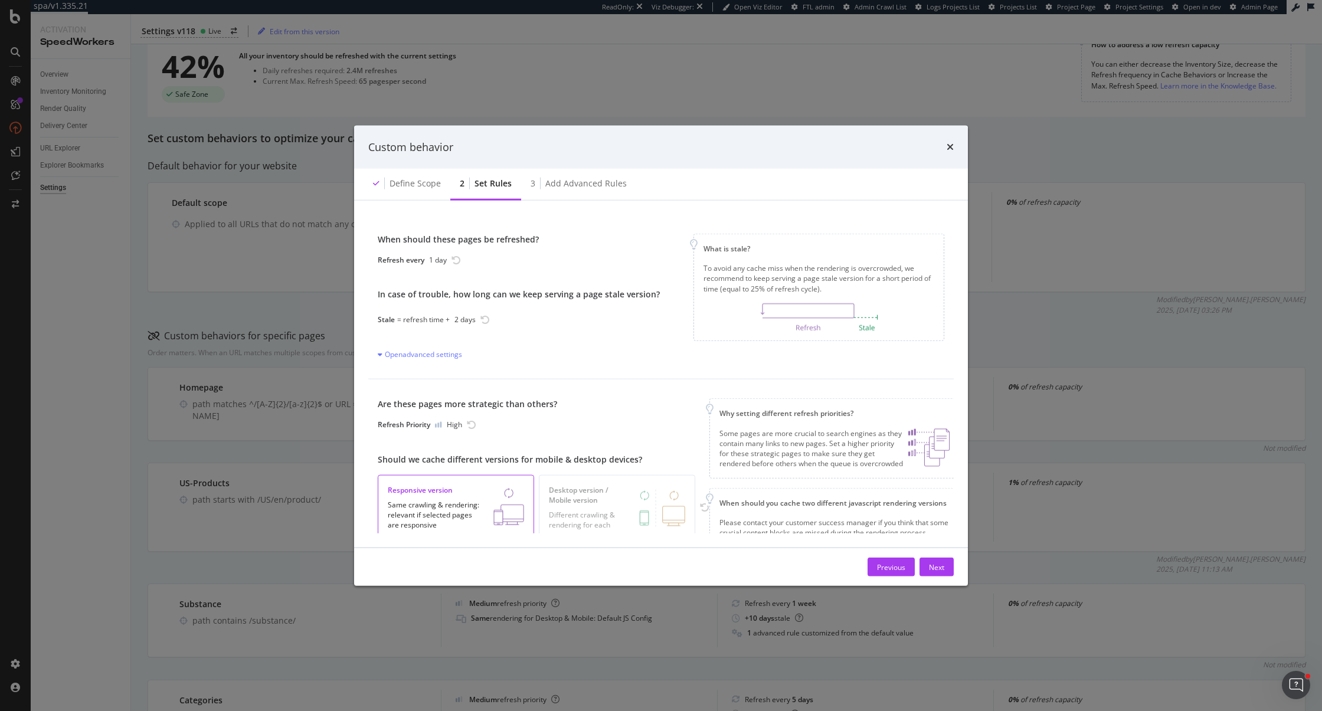
scroll to position [44, 0]
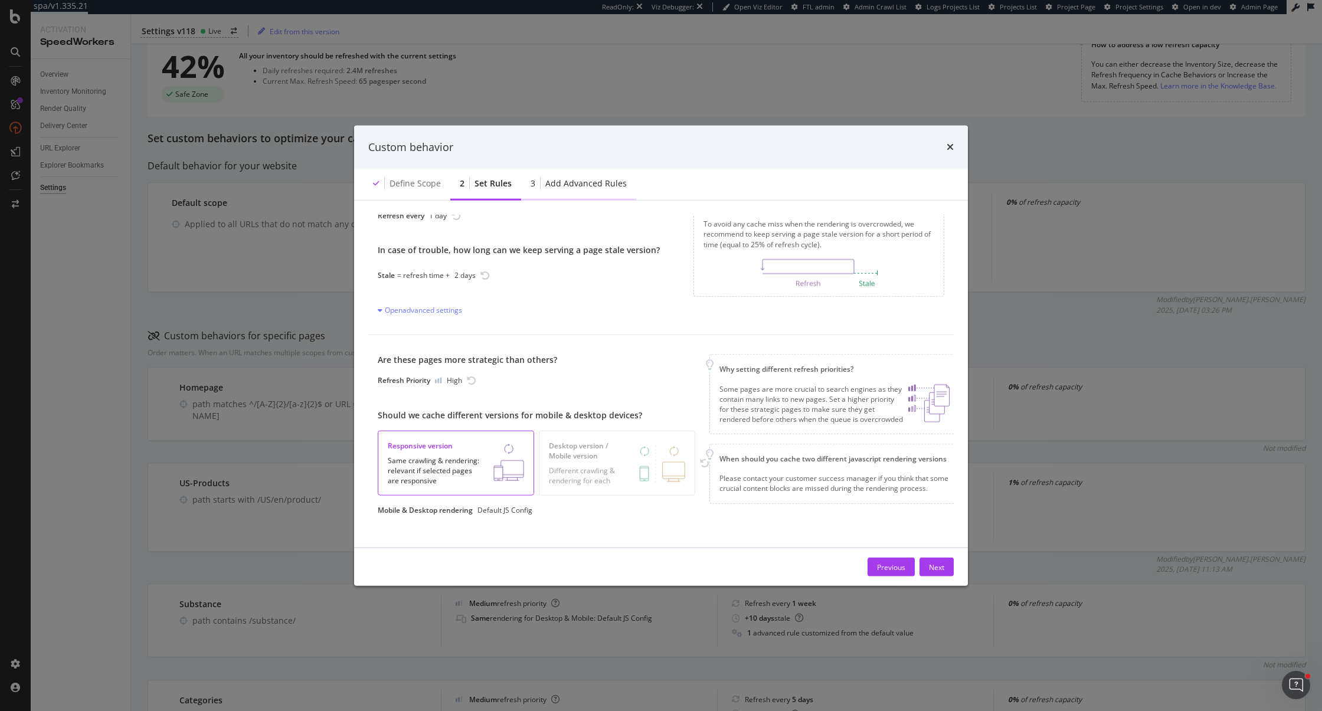
click at [561, 185] on div "Add advanced rules" at bounding box center [585, 184] width 81 height 12
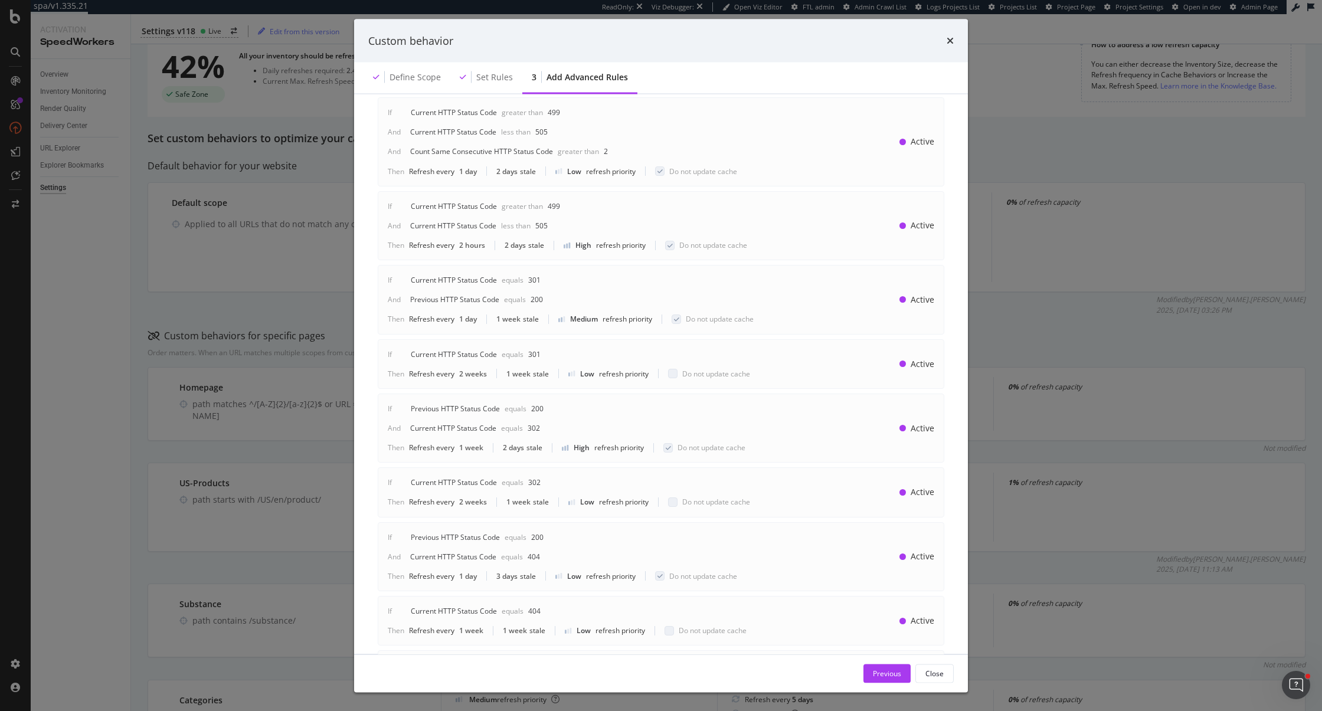
scroll to position [0, 0]
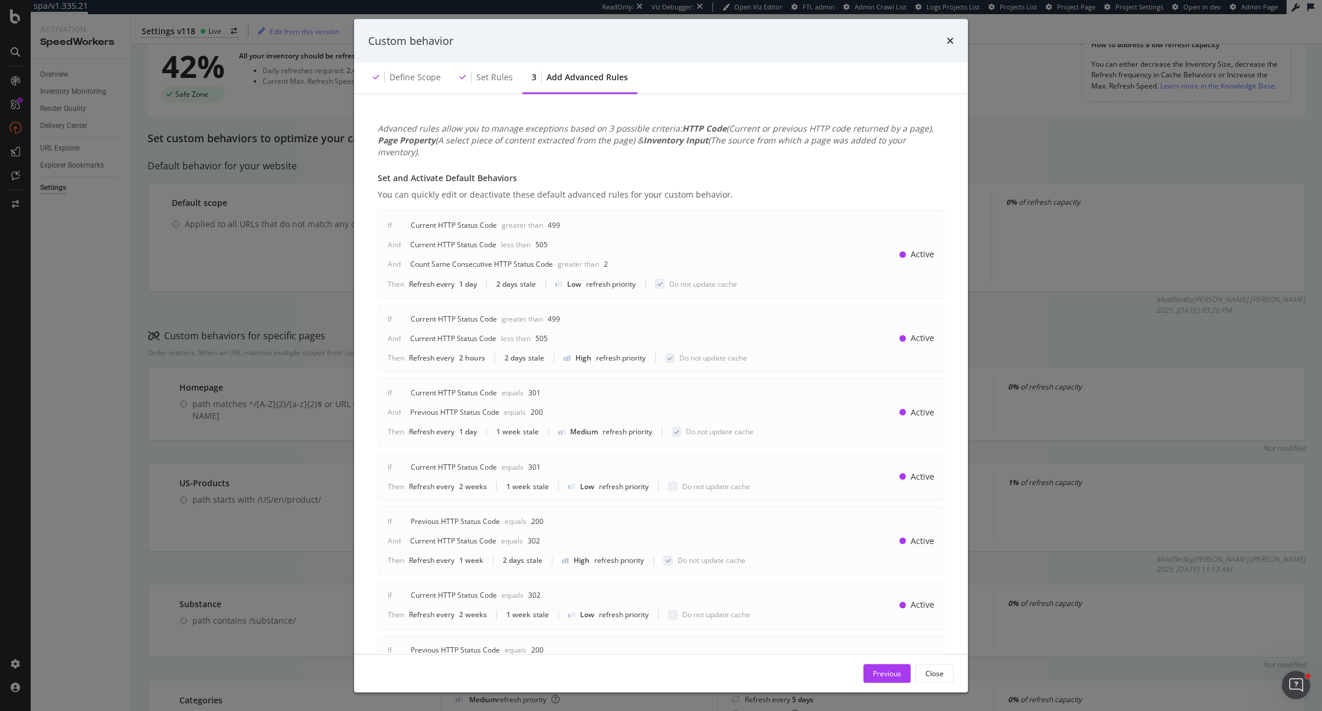
click at [843, 111] on div "Advanced rules allow you to manage exceptions based on 3 possible criteria: HTT…" at bounding box center [661, 559] width 586 height 900
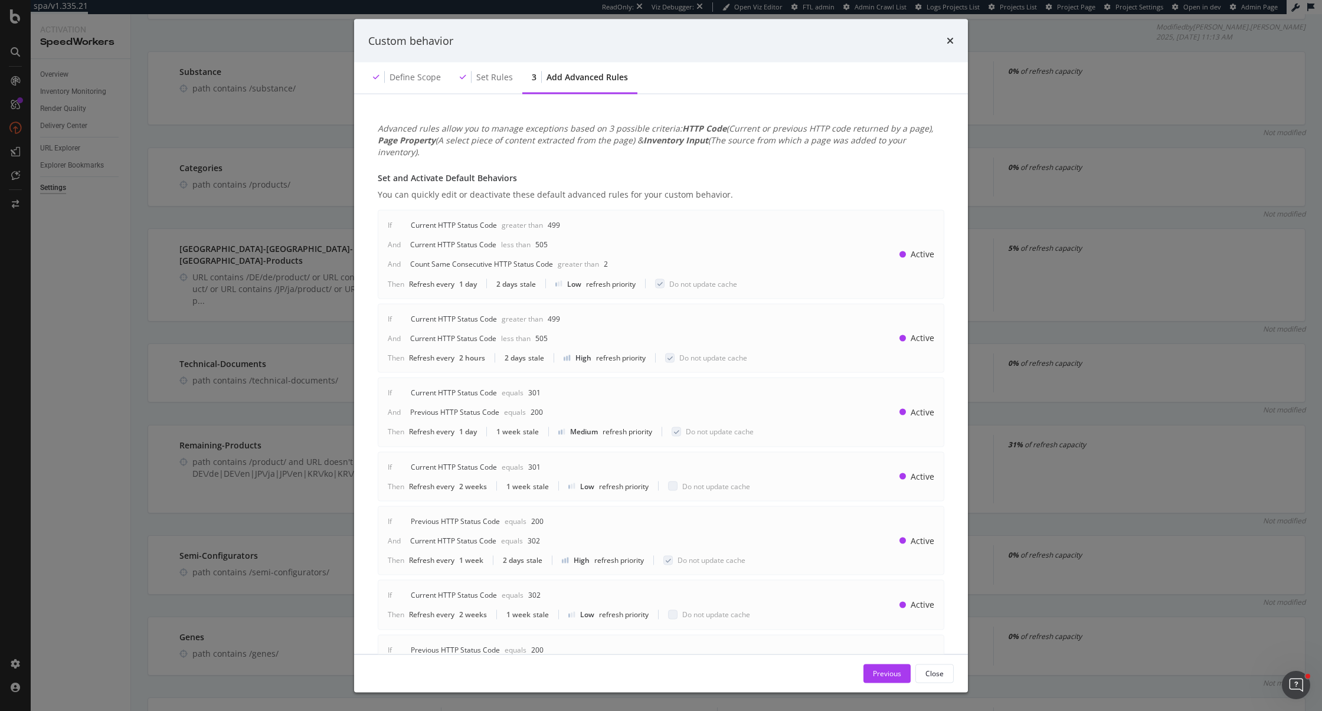
scroll to position [926, 0]
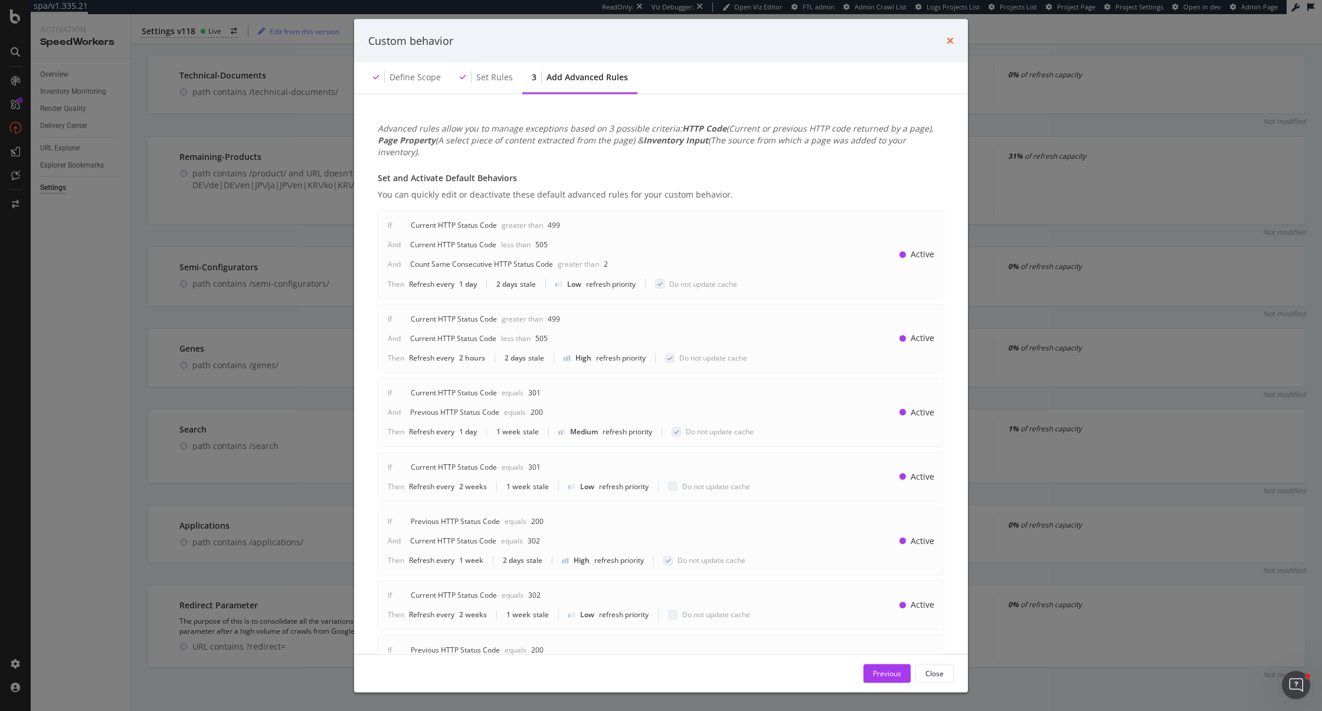
click at [901, 38] on icon "times" at bounding box center [950, 40] width 7 height 9
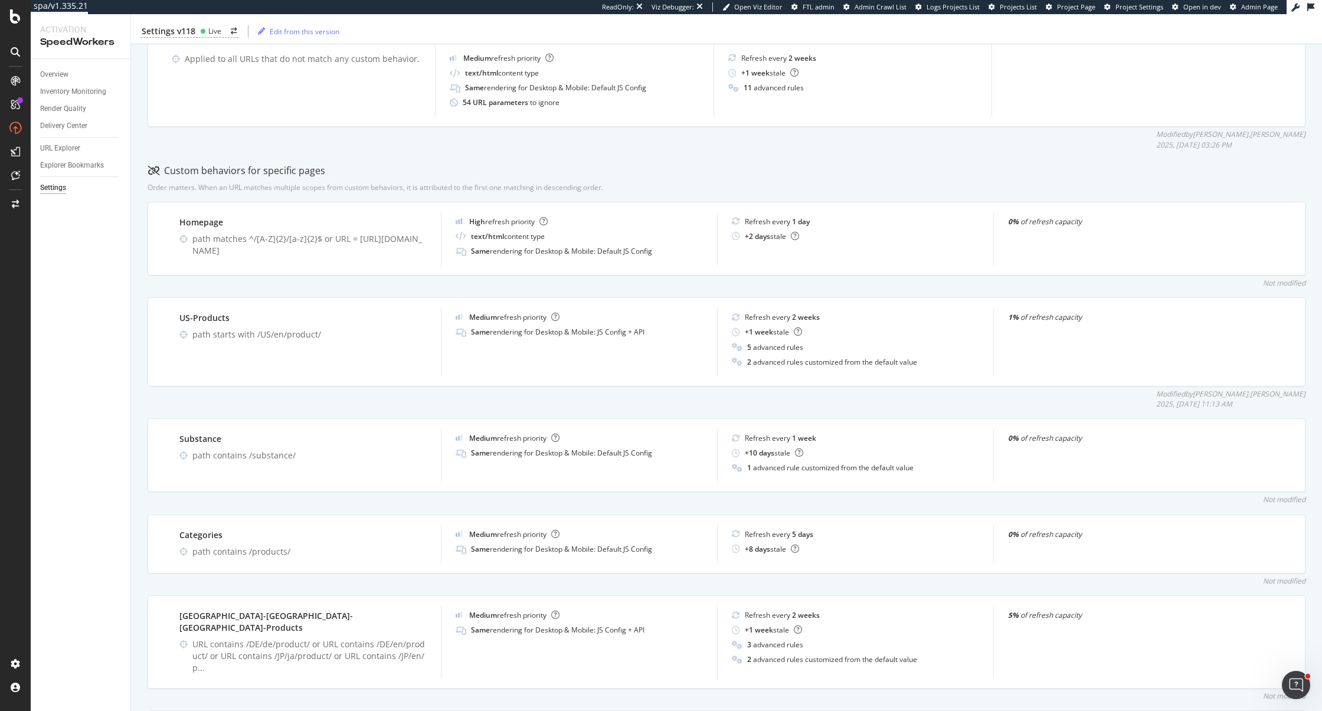
scroll to position [0, 0]
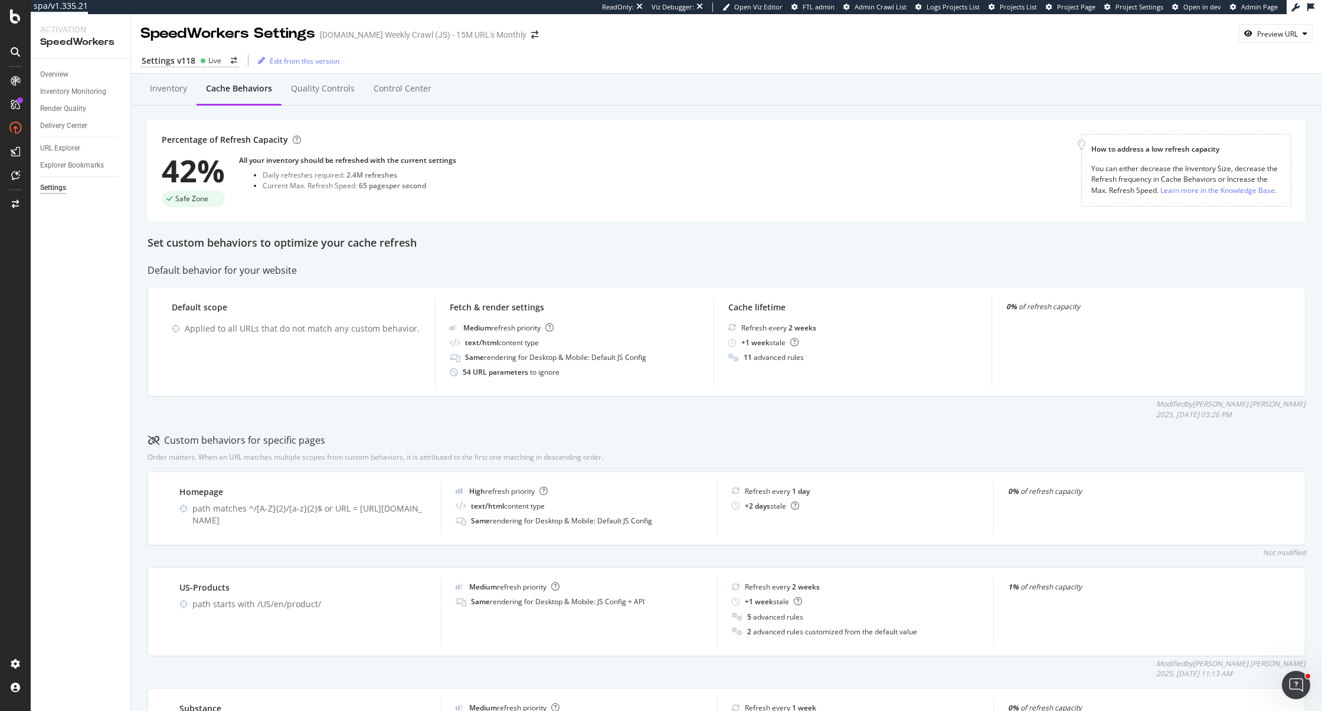
click at [524, 237] on div "Set custom behaviors to optimize your cache refresh" at bounding box center [727, 243] width 1158 height 15
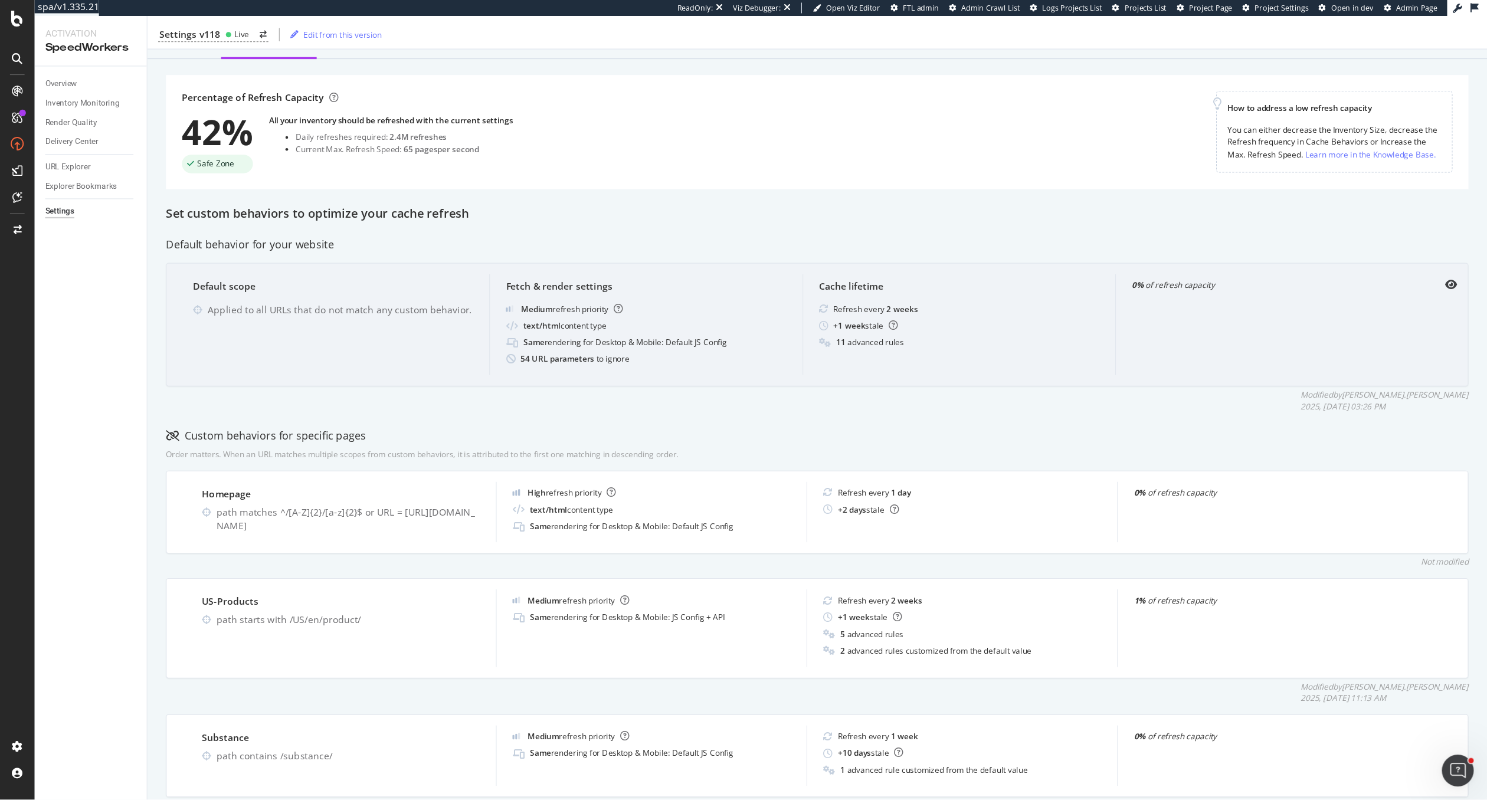
scroll to position [55, 0]
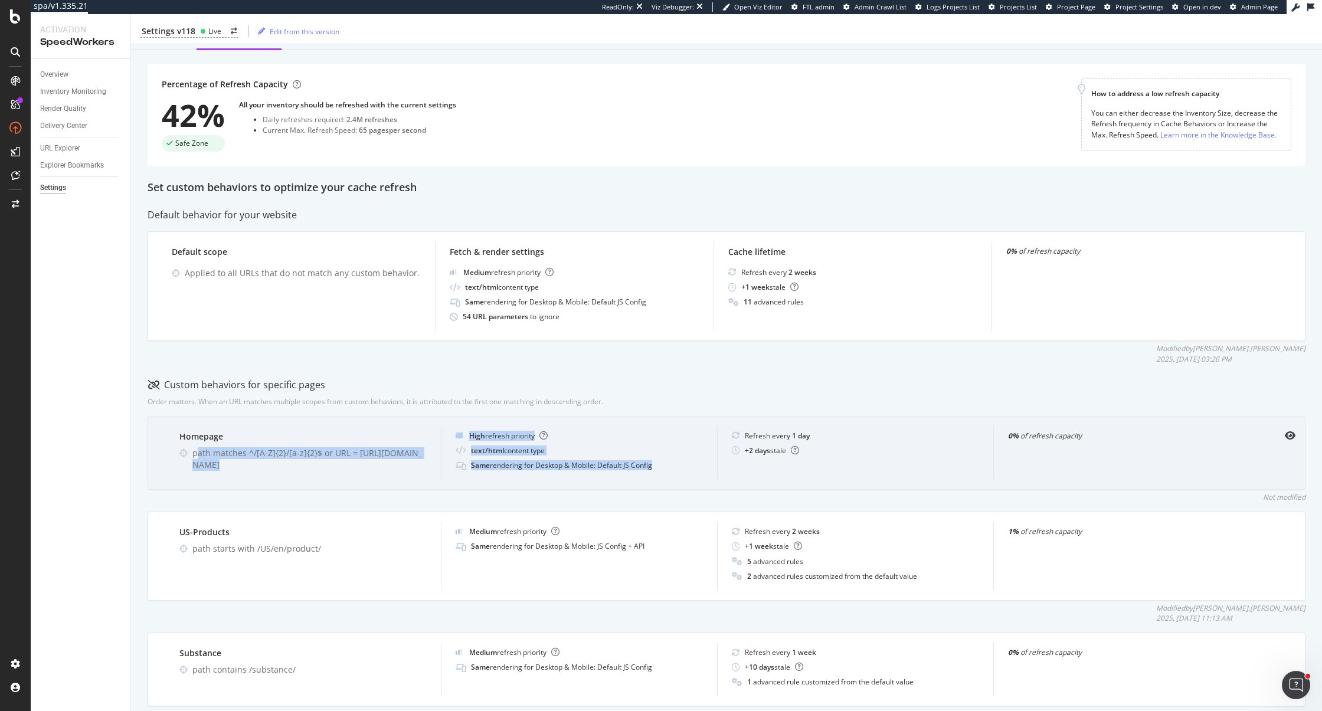
drag, startPoint x: 195, startPoint y: 454, endPoint x: 656, endPoint y: 467, distance: 461.2
click at [656, 467] on div "Homepage path matches ^/[A-Z]{2}/[a-z]{2}$ or URL = https://www.sigmaaldrich.co…" at bounding box center [727, 453] width 1158 height 74
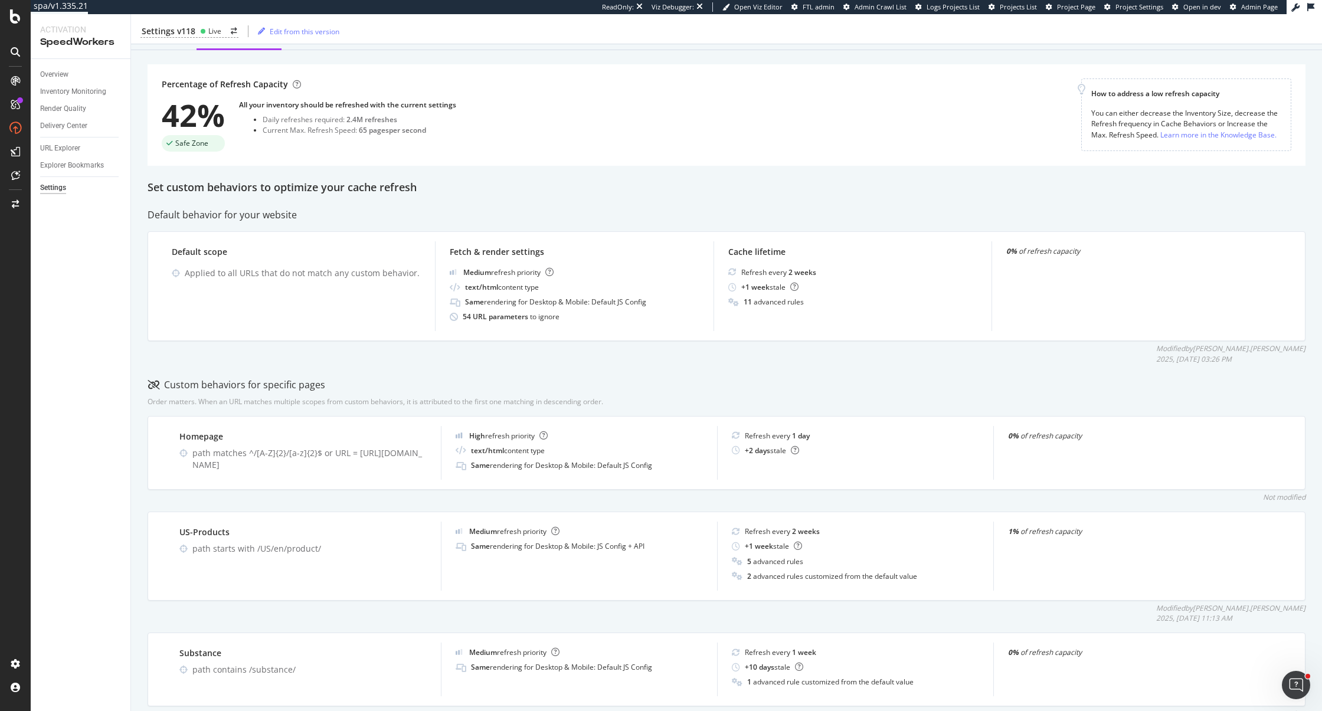
click at [613, 187] on div "Set custom behaviors to optimize your cache refresh" at bounding box center [727, 187] width 1158 height 15
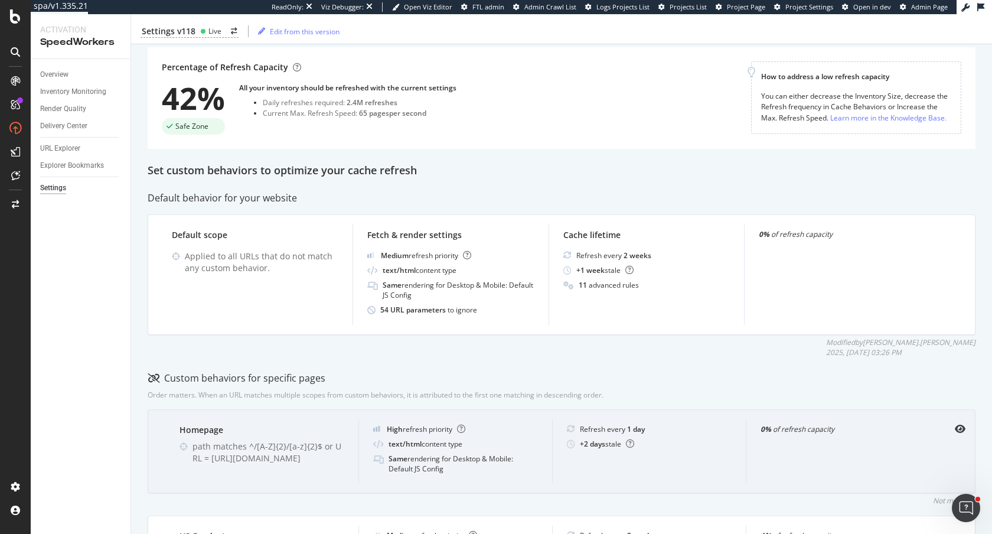
scroll to position [70, 0]
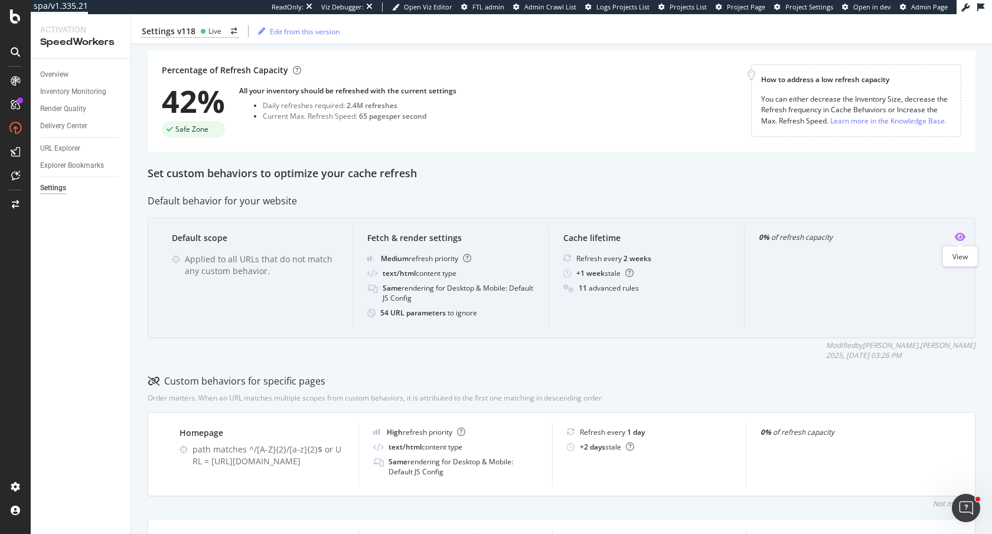
click at [901, 234] on icon "eye" at bounding box center [959, 236] width 11 height 9
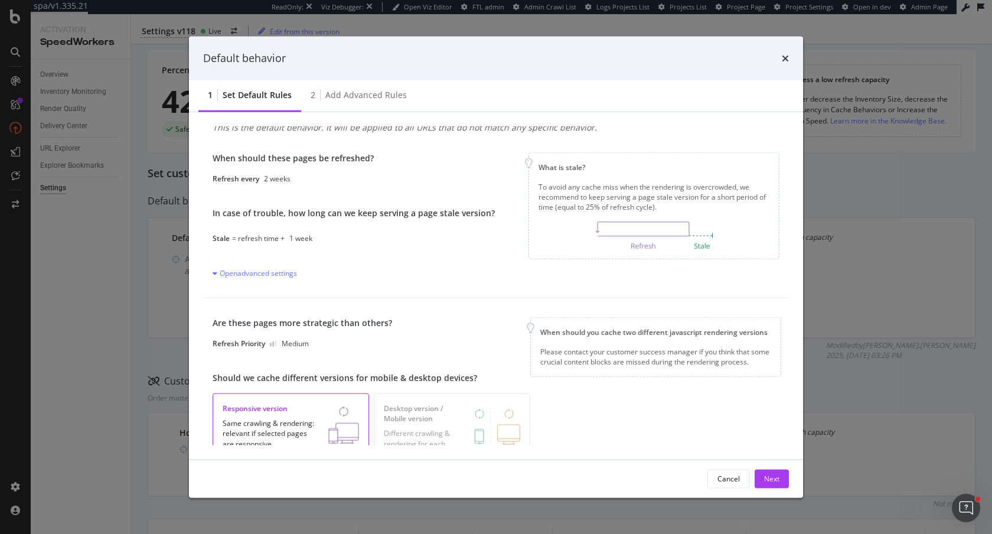
scroll to position [0, 0]
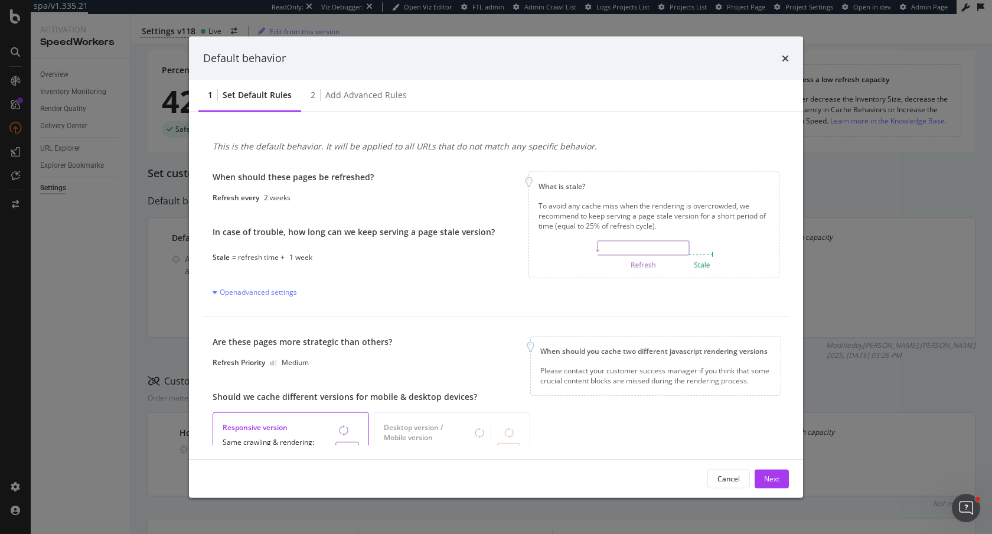
click at [780, 57] on div "Default behavior" at bounding box center [496, 58] width 586 height 15
click at [785, 57] on icon "times" at bounding box center [784, 57] width 7 height 9
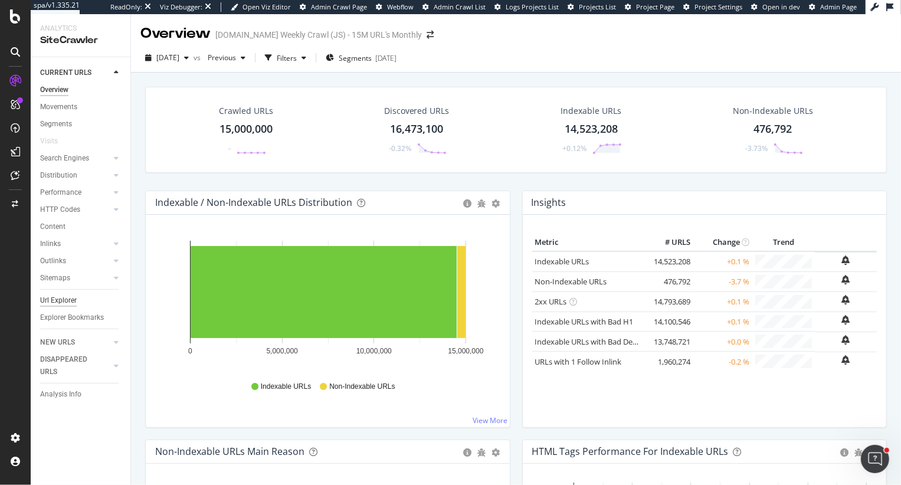
click at [55, 296] on div "Url Explorer" at bounding box center [58, 301] width 37 height 12
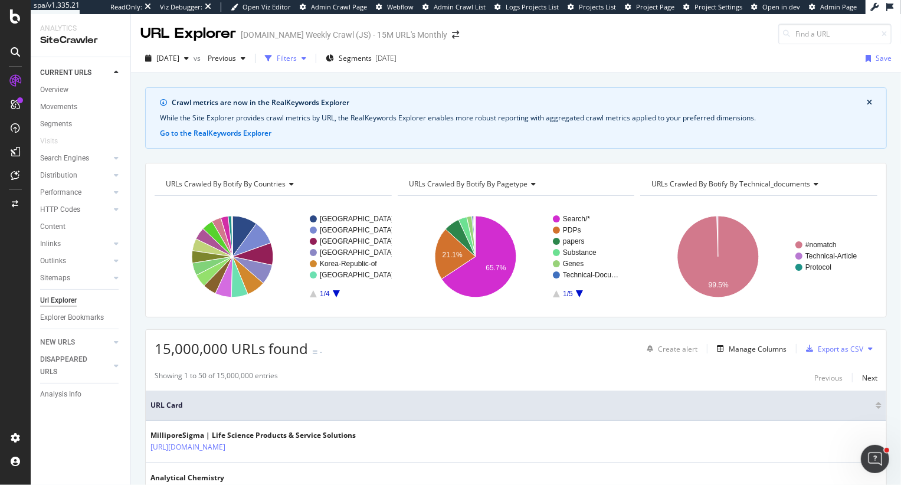
click at [297, 57] on div "Filters" at bounding box center [287, 58] width 20 height 10
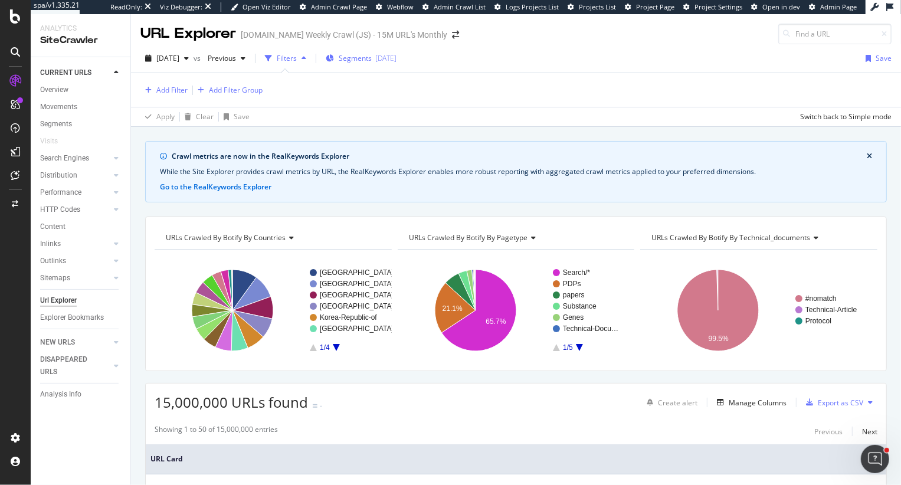
click at [372, 56] on span "Segments" at bounding box center [355, 58] width 33 height 10
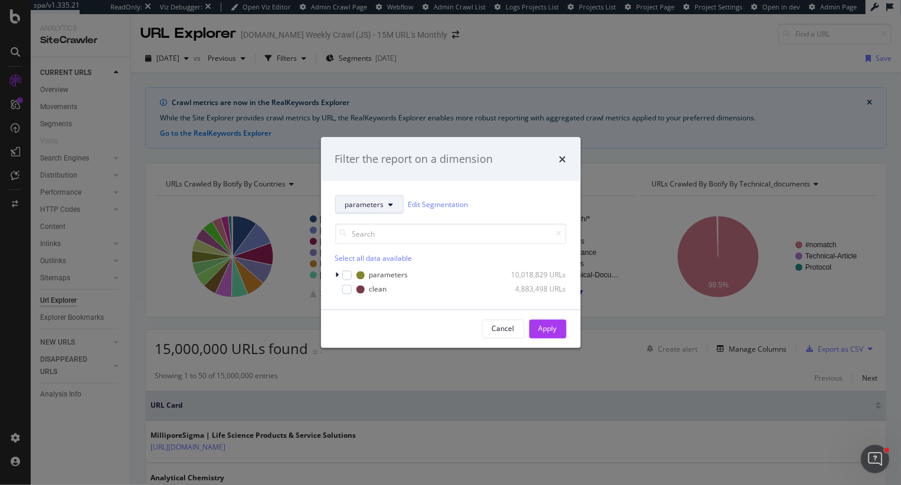
click at [374, 202] on span "parameters" at bounding box center [364, 205] width 39 height 10
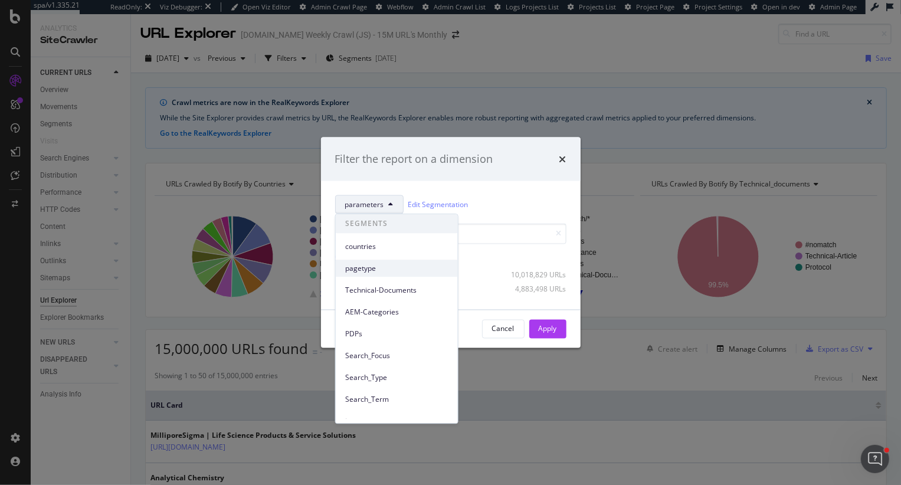
click at [361, 271] on span "pagetype" at bounding box center [396, 268] width 103 height 11
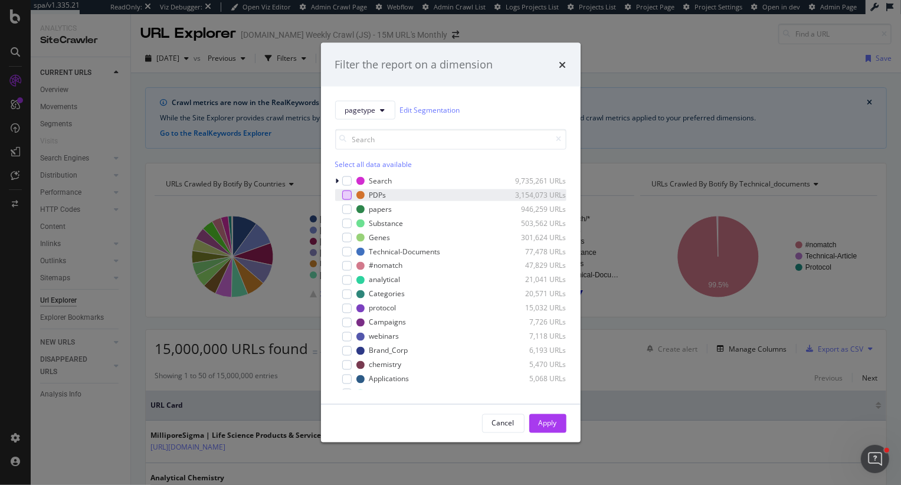
click at [345, 197] on div "modal" at bounding box center [346, 194] width 9 height 9
click at [361, 109] on span "pagetype" at bounding box center [360, 110] width 31 height 10
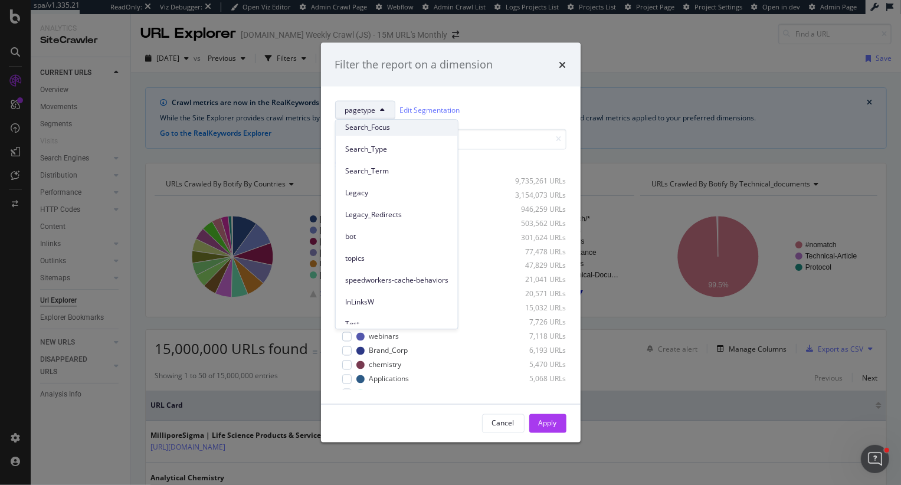
scroll to position [142, 0]
click at [382, 264] on div "speedworkers-cache-behaviors" at bounding box center [397, 272] width 122 height 17
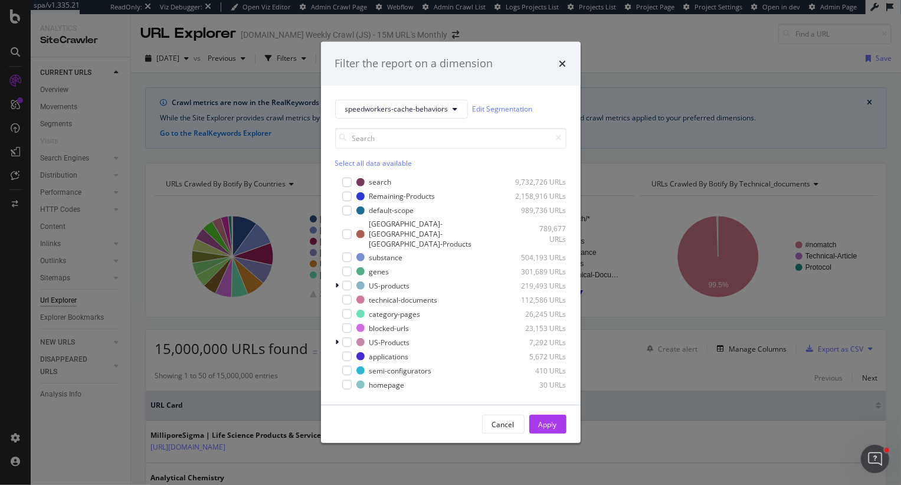
click at [334, 332] on div "speedworkers-cache-behaviors Edit Segmentation Select all data available search…" at bounding box center [451, 246] width 260 height 320
click at [337, 339] on icon "modal" at bounding box center [338, 342] width 4 height 7
click at [354, 336] on div "US-Products 7,292 URLs" at bounding box center [450, 342] width 231 height 12
click at [349, 338] on div "modal" at bounding box center [346, 342] width 9 height 9
click at [549, 420] on div "Apply" at bounding box center [548, 425] width 18 height 10
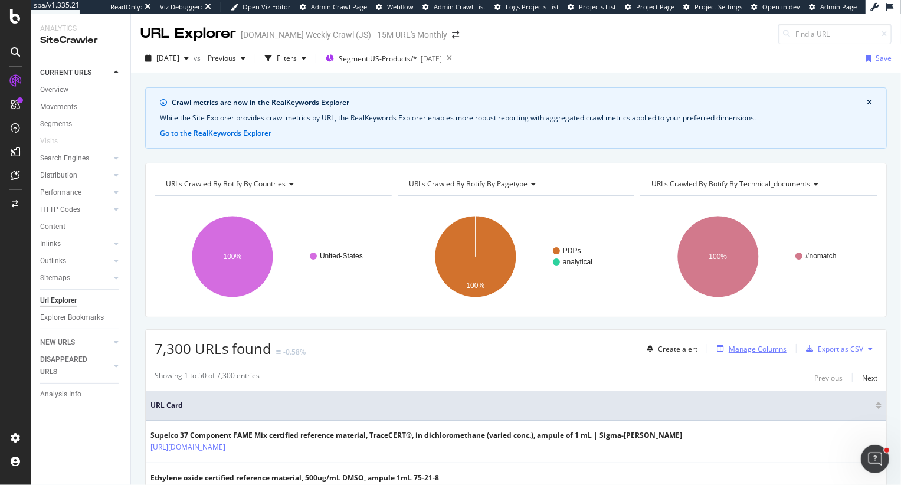
click at [770, 347] on div "Manage Columns" at bounding box center [758, 349] width 58 height 10
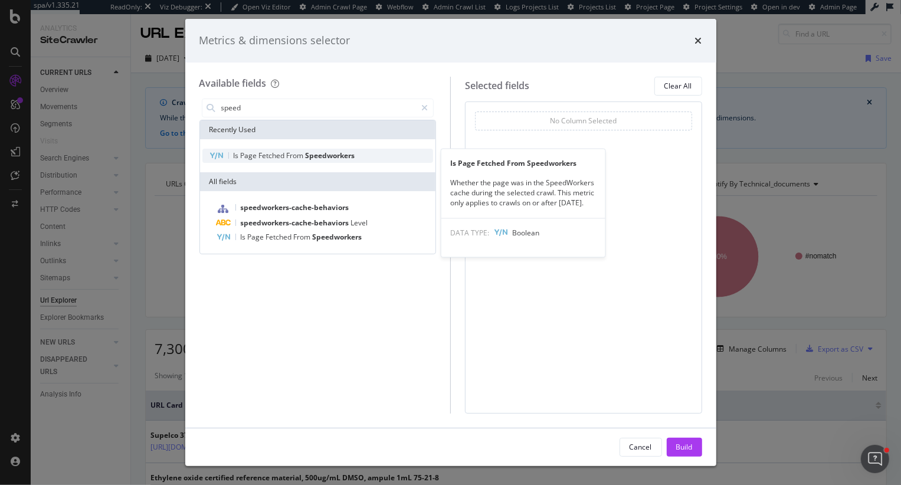
type input "speed"
click at [355, 154] on span "Speedworkers" at bounding box center [331, 156] width 50 height 10
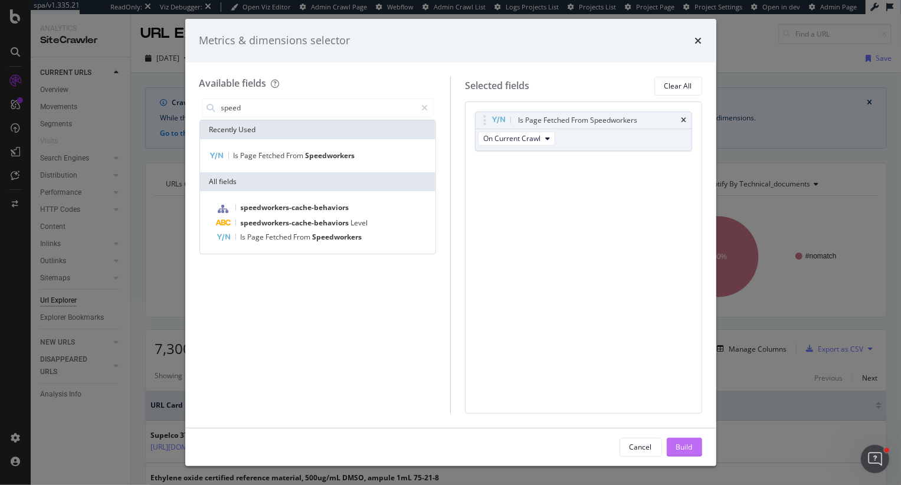
click at [679, 450] on div "Build" at bounding box center [684, 447] width 17 height 10
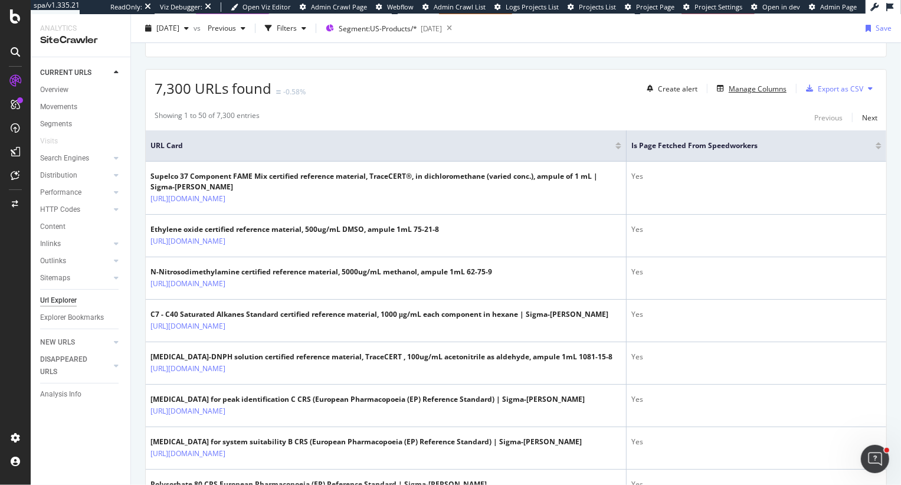
scroll to position [276, 0]
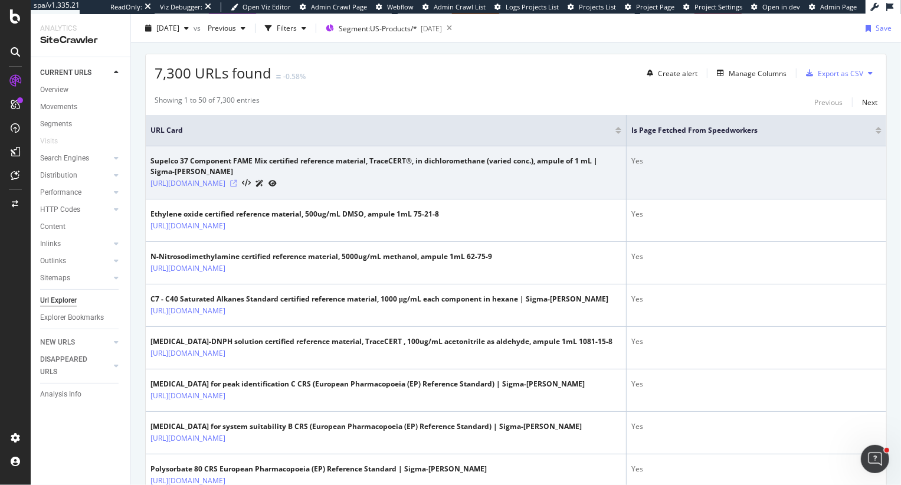
click at [237, 182] on icon at bounding box center [233, 183] width 7 height 7
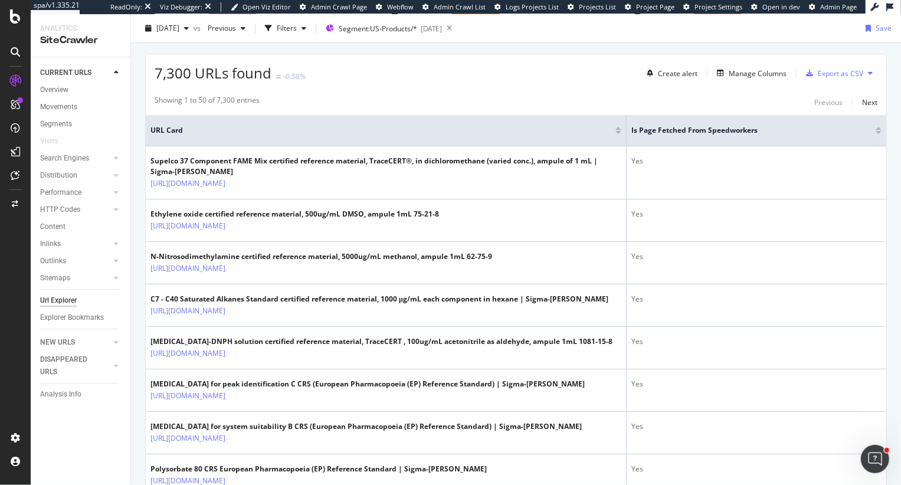
click at [880, 132] on div at bounding box center [879, 132] width 6 height 3
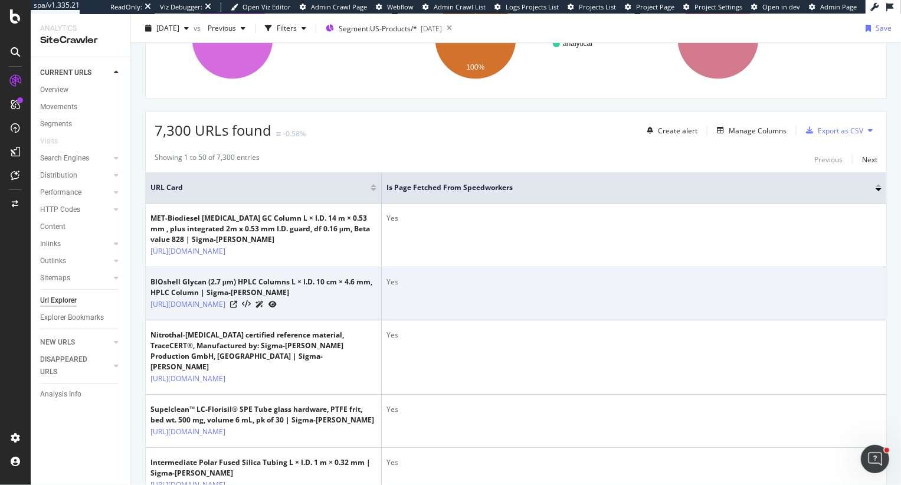
scroll to position [200, 0]
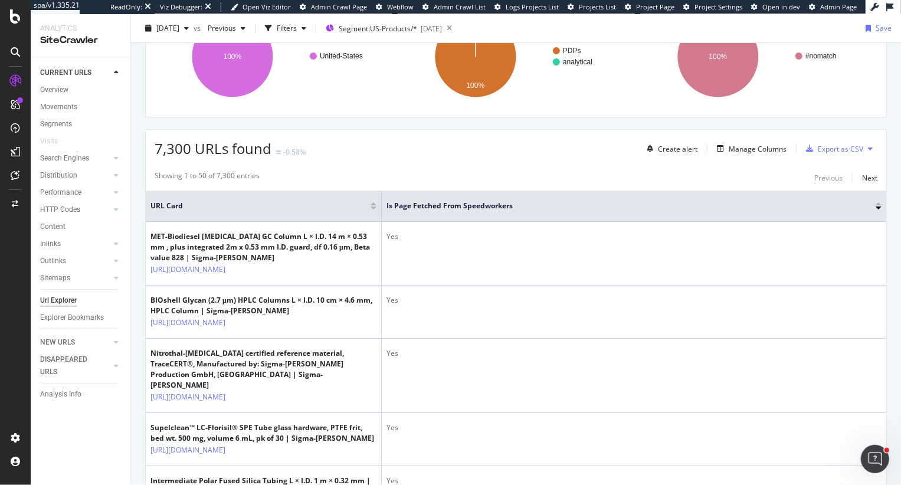
click at [878, 202] on div at bounding box center [879, 203] width 6 height 3
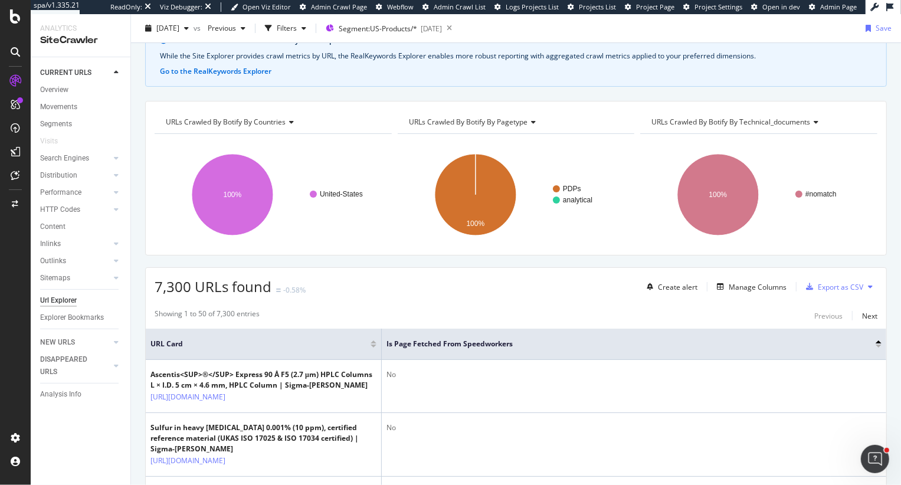
scroll to position [336, 0]
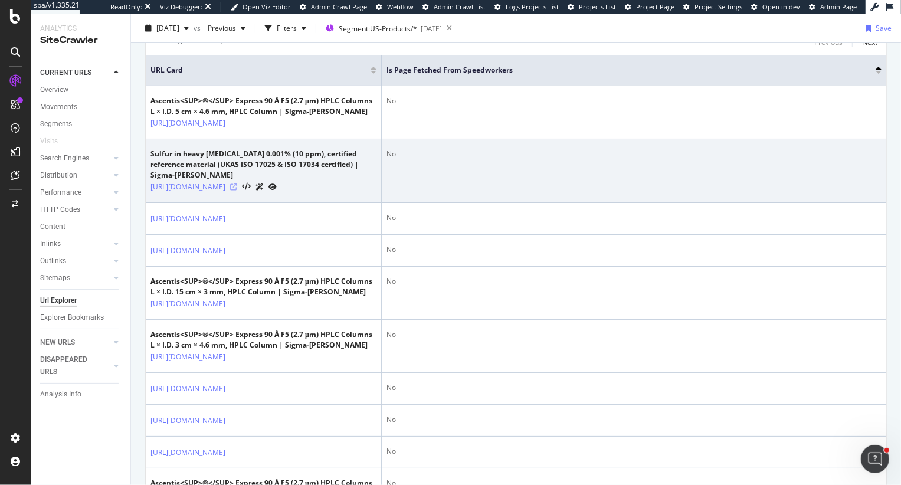
click at [237, 191] on icon at bounding box center [233, 187] width 7 height 7
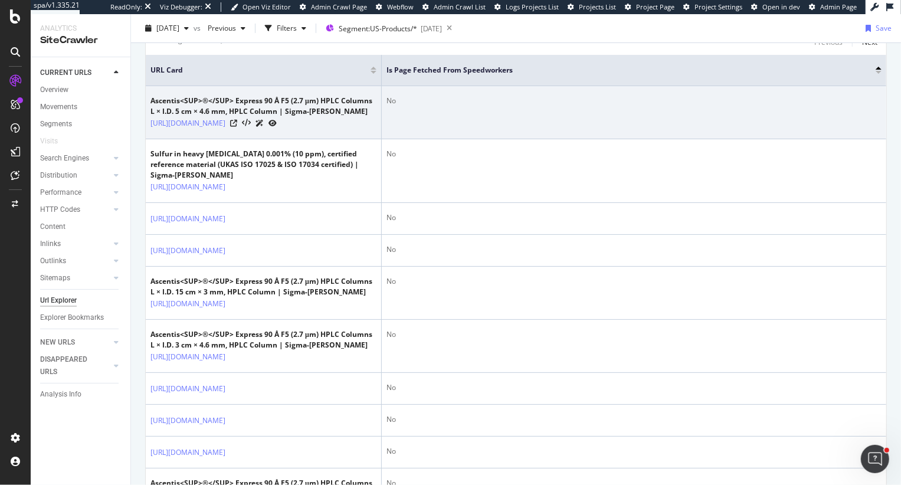
scroll to position [0, 0]
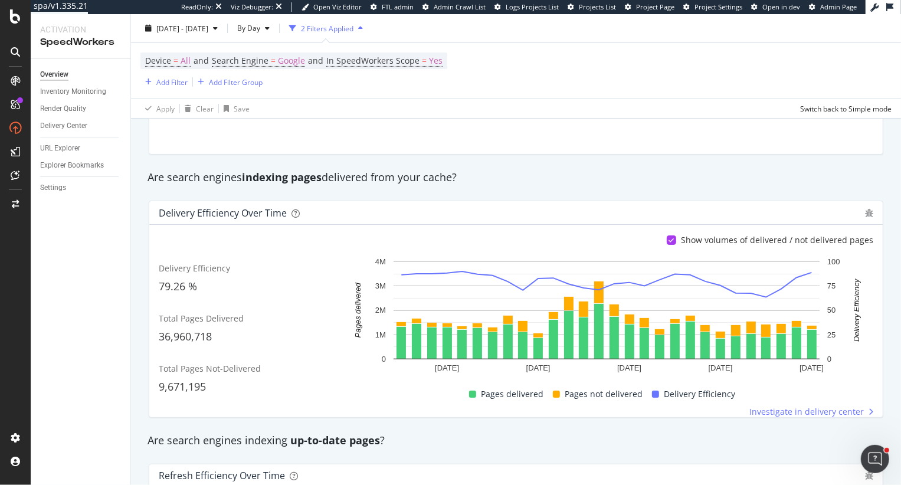
scroll to position [133, 0]
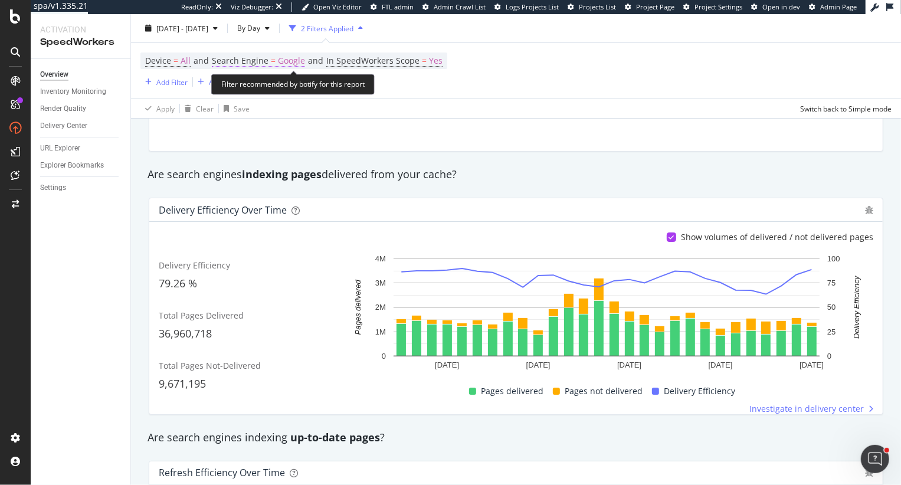
click at [286, 58] on span "Google" at bounding box center [291, 61] width 27 height 17
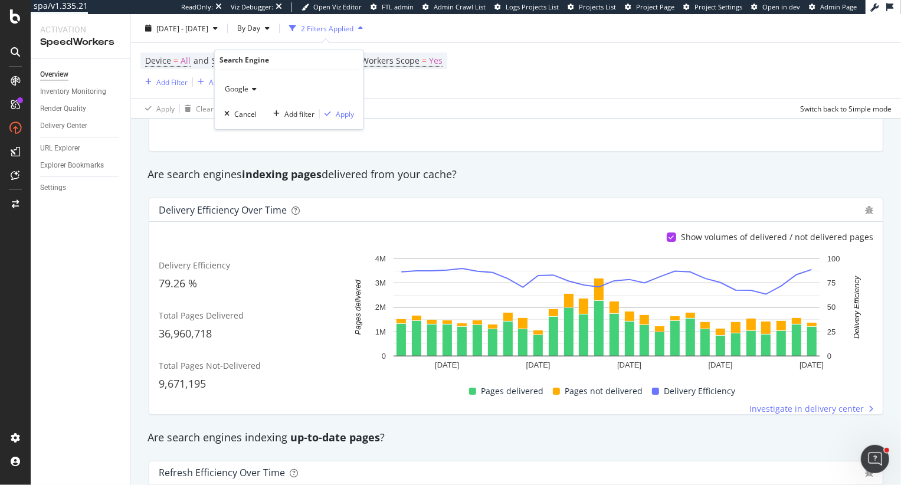
click at [231, 87] on span "Google" at bounding box center [237, 89] width 24 height 10
click at [444, 170] on div "Are search engines indexing pages delivered from your cache?" at bounding box center [516, 174] width 749 height 15
click at [75, 107] on div "Render Quality" at bounding box center [63, 109] width 46 height 12
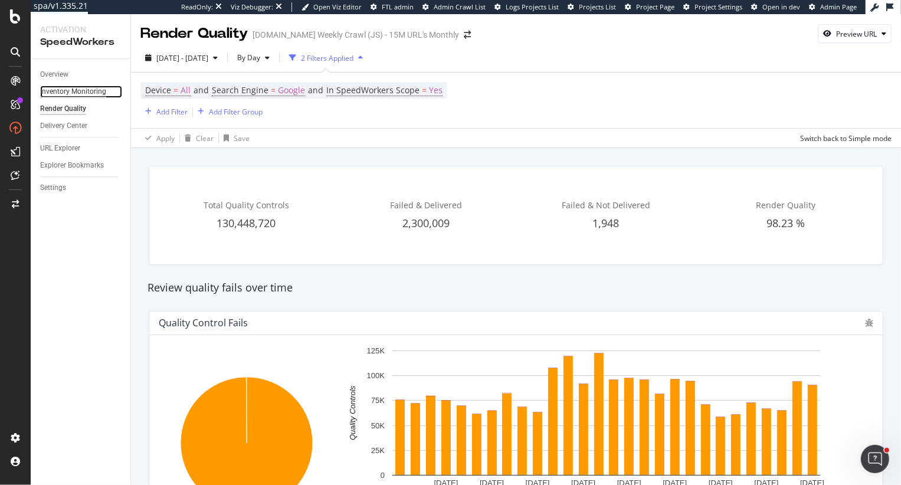
click at [69, 91] on div "Inventory Monitoring" at bounding box center [73, 92] width 66 height 12
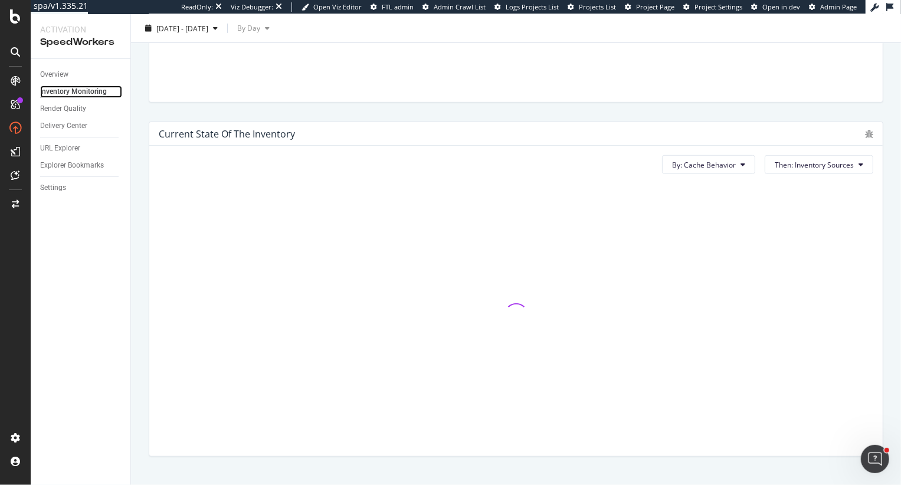
scroll to position [558, 0]
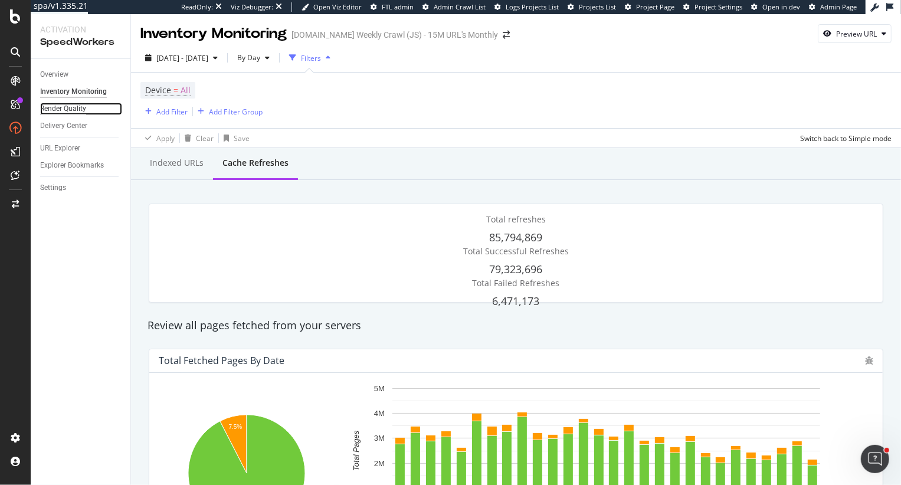
click at [50, 107] on div "Render Quality" at bounding box center [63, 109] width 46 height 12
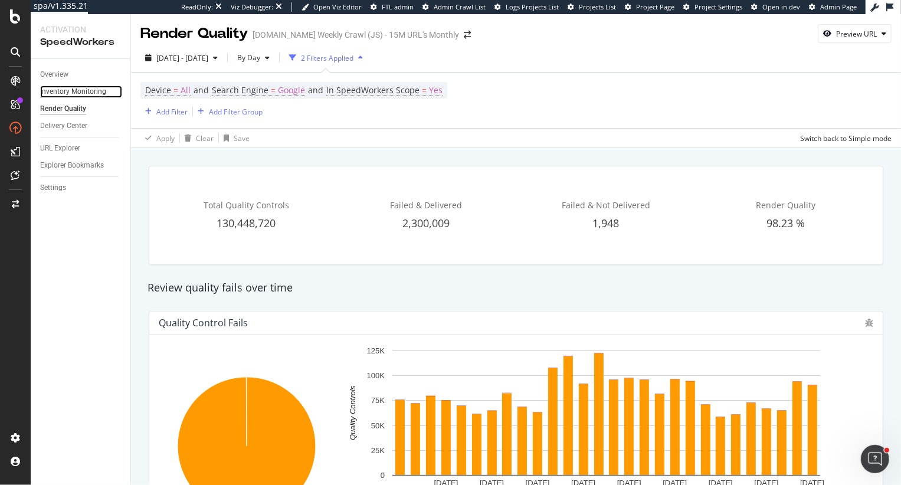
click at [78, 88] on div "Inventory Monitoring" at bounding box center [73, 92] width 66 height 12
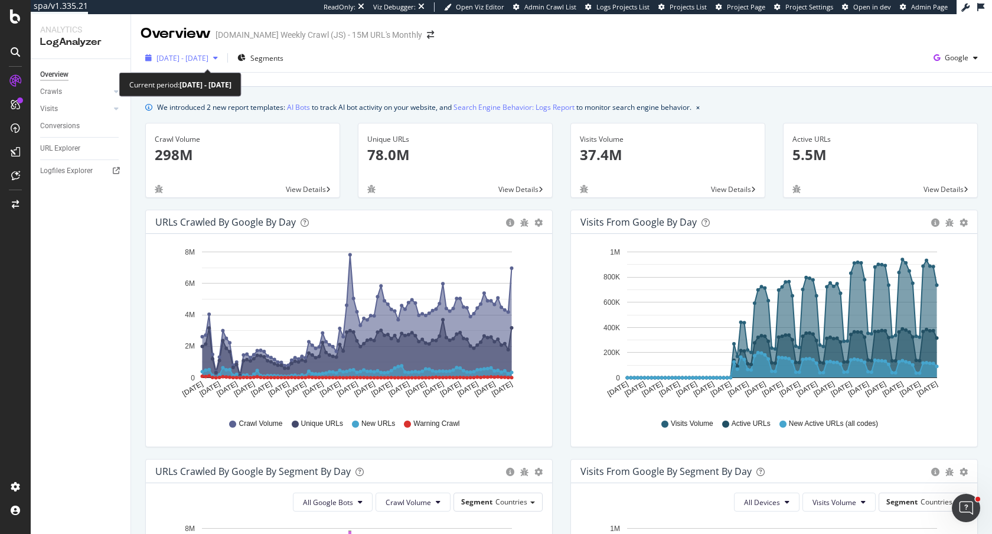
click at [208, 61] on span "[DATE] - [DATE]" at bounding box center [182, 58] width 52 height 10
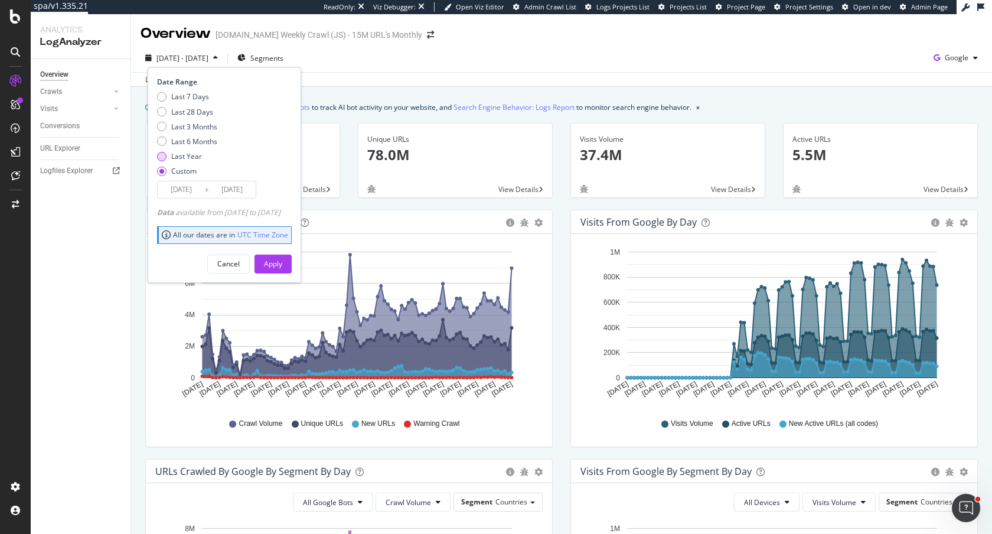
click at [191, 156] on div "Last Year" at bounding box center [186, 156] width 31 height 10
type input "[DATE]"
click at [282, 259] on div "Apply" at bounding box center [273, 264] width 18 height 10
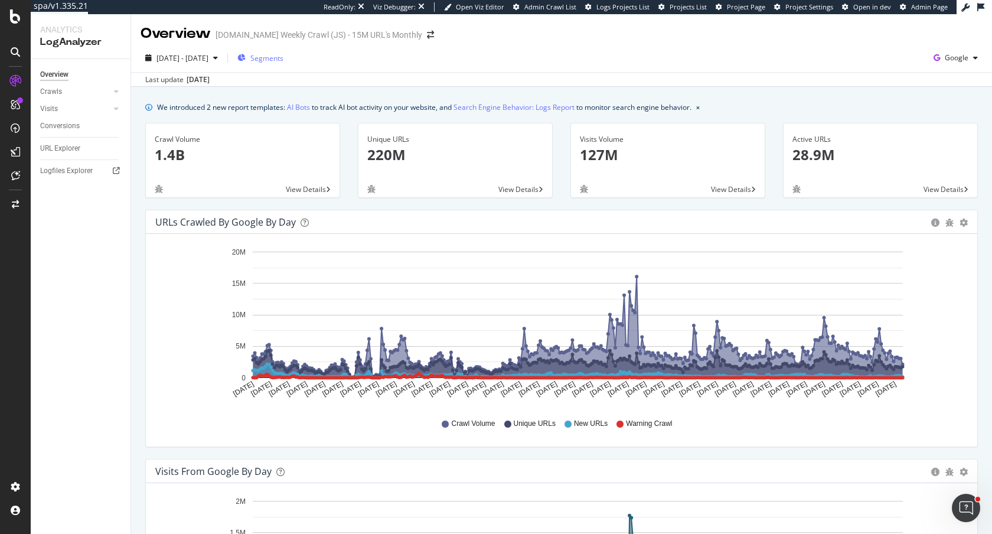
click at [283, 61] on span "Segments" at bounding box center [266, 58] width 33 height 10
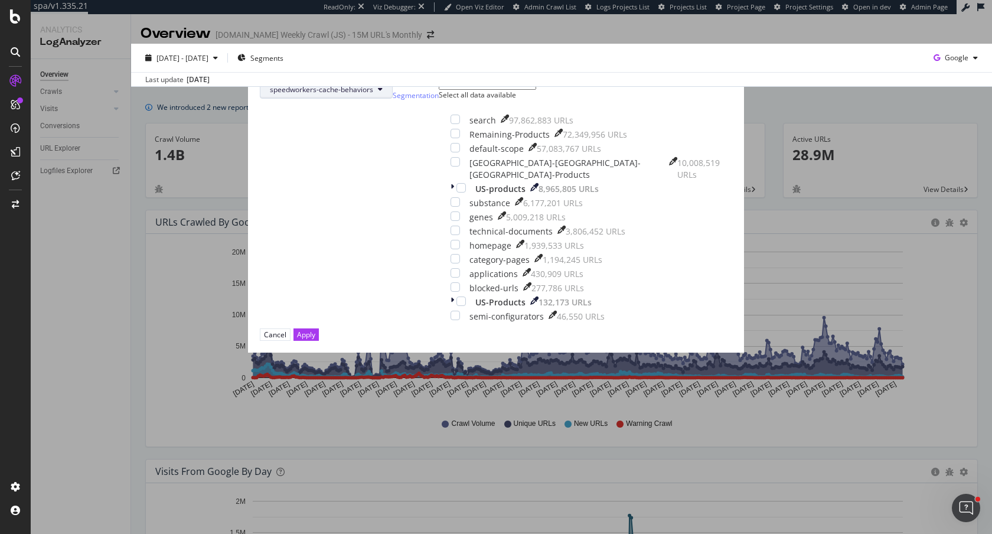
click at [373, 94] on span "speedworkers-cache-behaviors" at bounding box center [321, 89] width 103 height 10
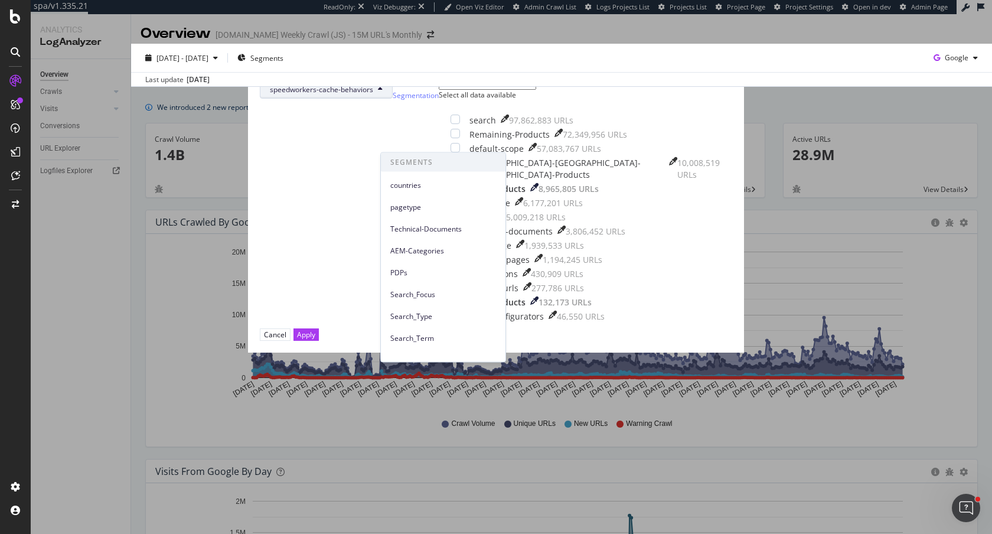
click at [139, 228] on div "Filter the report on a dimension speedworkers-cache-behaviors Edit Segmentation…" at bounding box center [496, 267] width 992 height 534
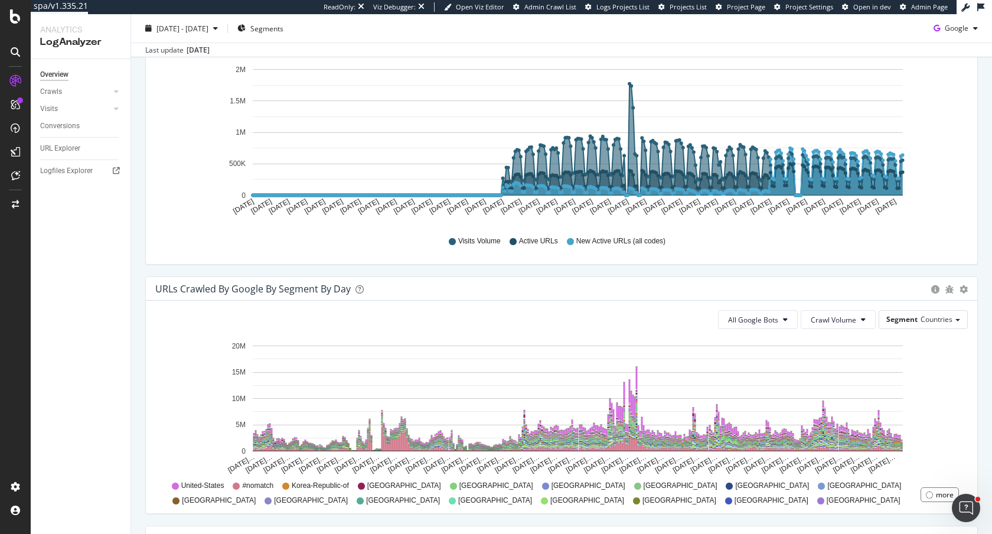
scroll to position [424, 0]
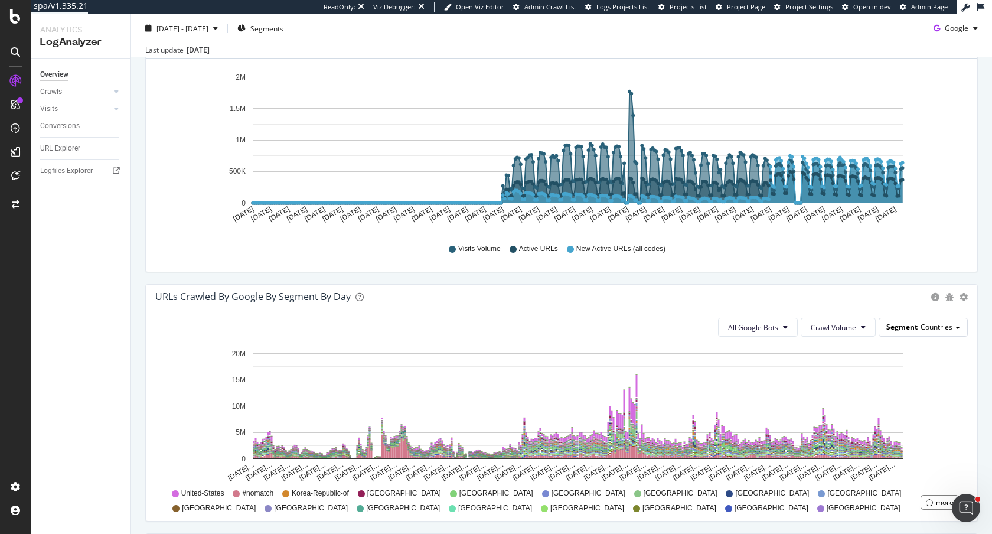
click at [897, 326] on span "Segment" at bounding box center [901, 327] width 31 height 10
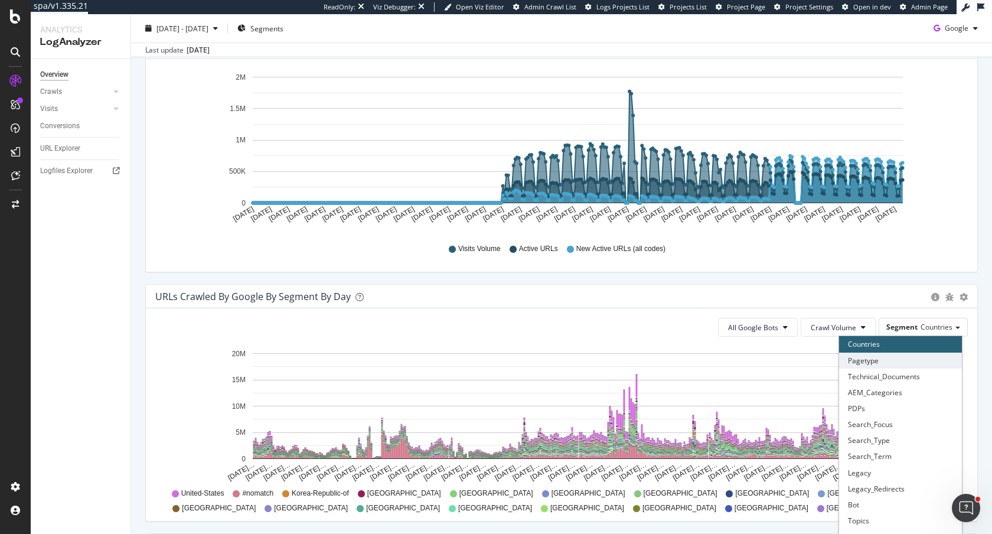
click at [872, 364] on div "Pagetype" at bounding box center [900, 360] width 123 height 16
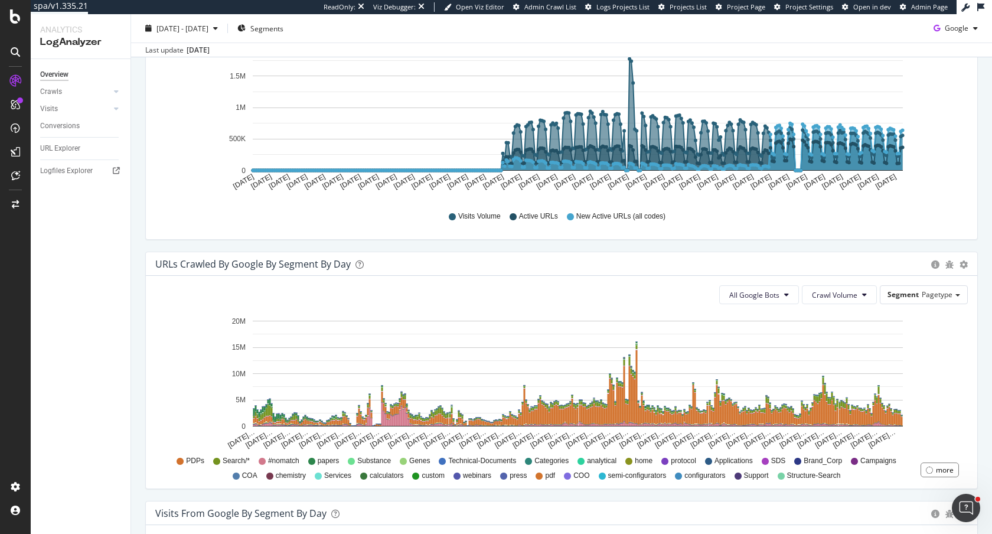
scroll to position [461, 0]
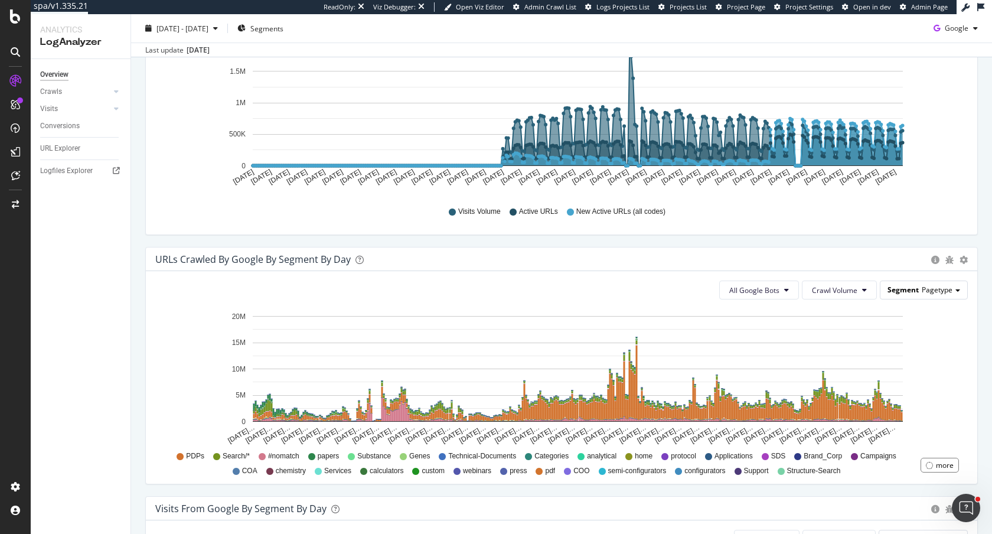
click at [941, 289] on span "Pagetype" at bounding box center [936, 289] width 31 height 10
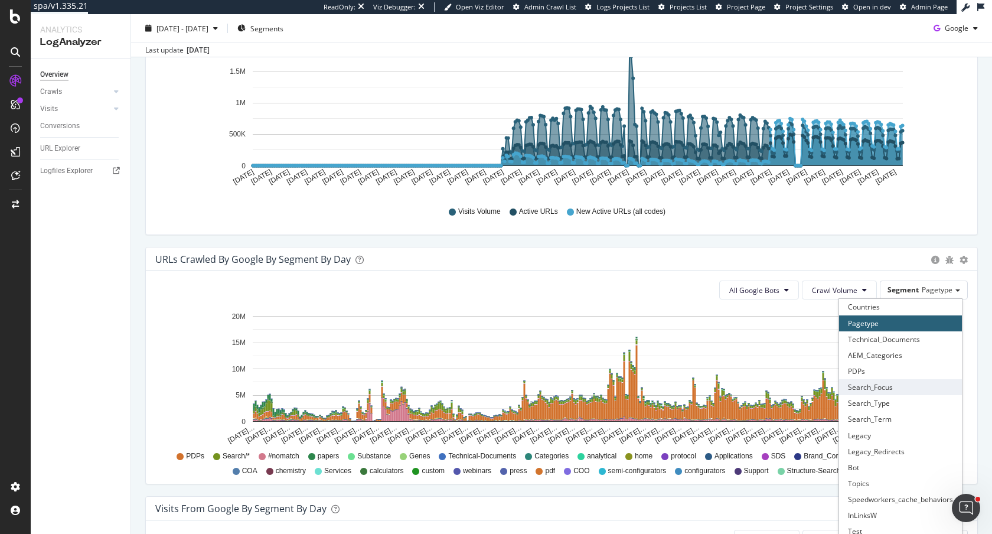
click at [895, 381] on div "Search_Focus" at bounding box center [900, 387] width 123 height 16
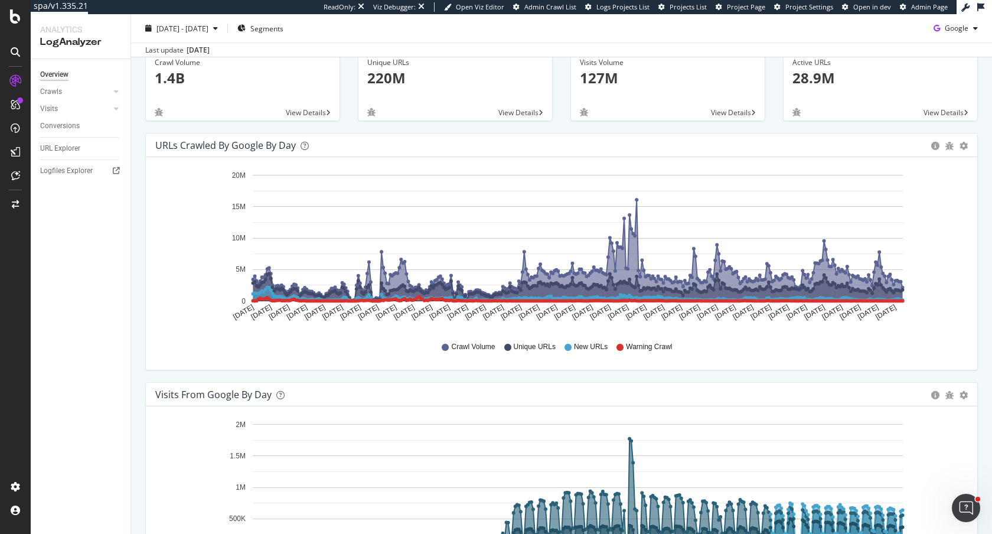
scroll to position [0, 0]
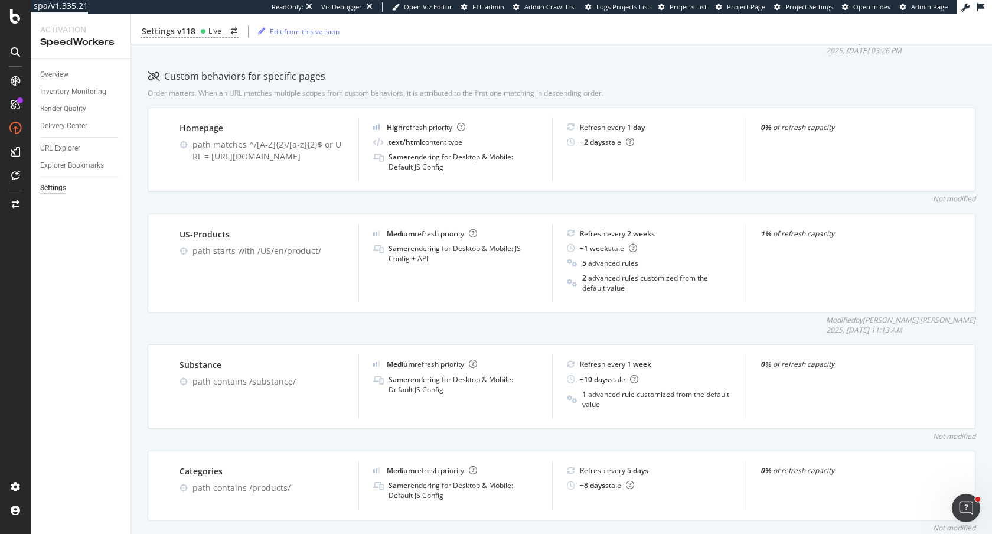
scroll to position [384, 0]
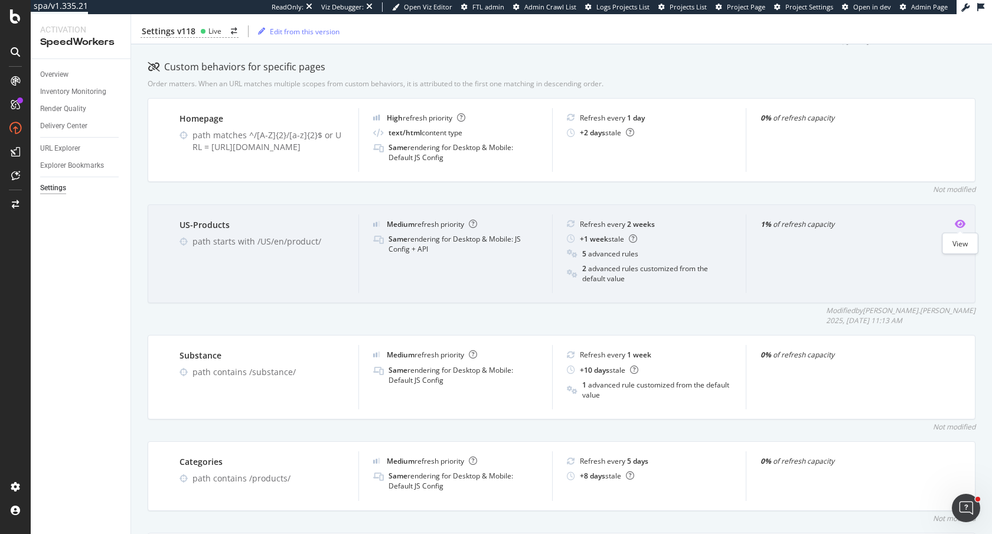
click at [956, 220] on icon "eye" at bounding box center [959, 223] width 11 height 9
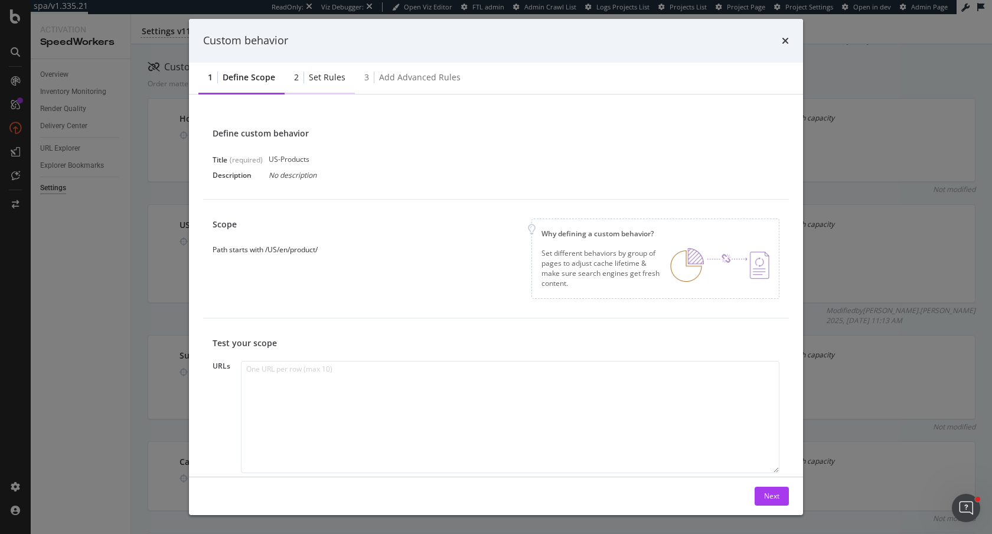
click at [331, 71] on div "Set rules" at bounding box center [327, 77] width 37 height 12
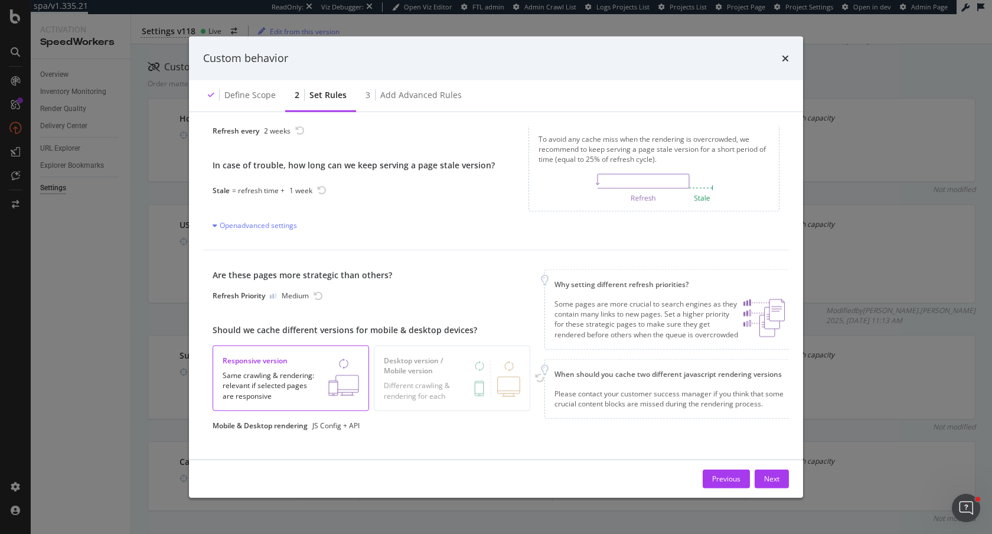
scroll to position [45, 0]
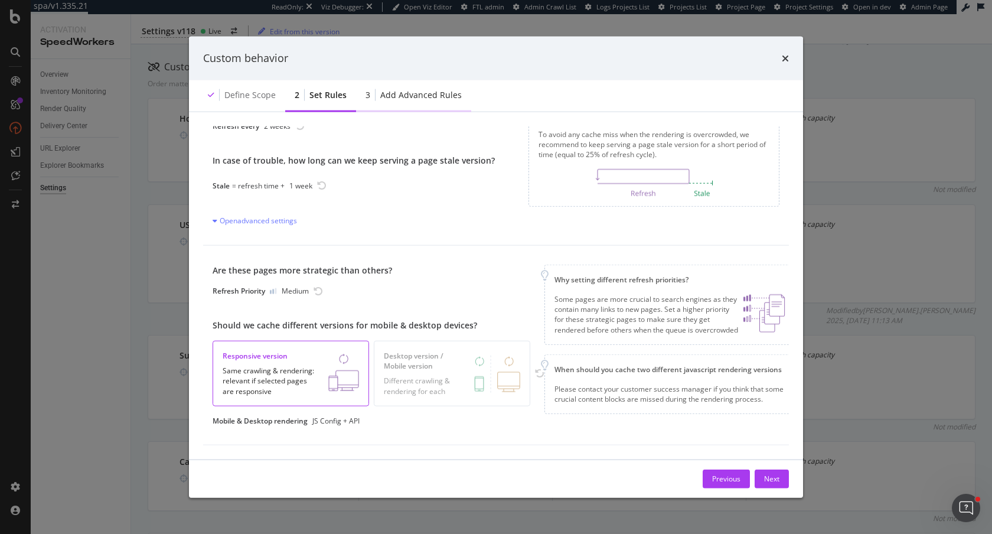
click at [408, 87] on div "3 Add advanced rules" at bounding box center [413, 95] width 115 height 32
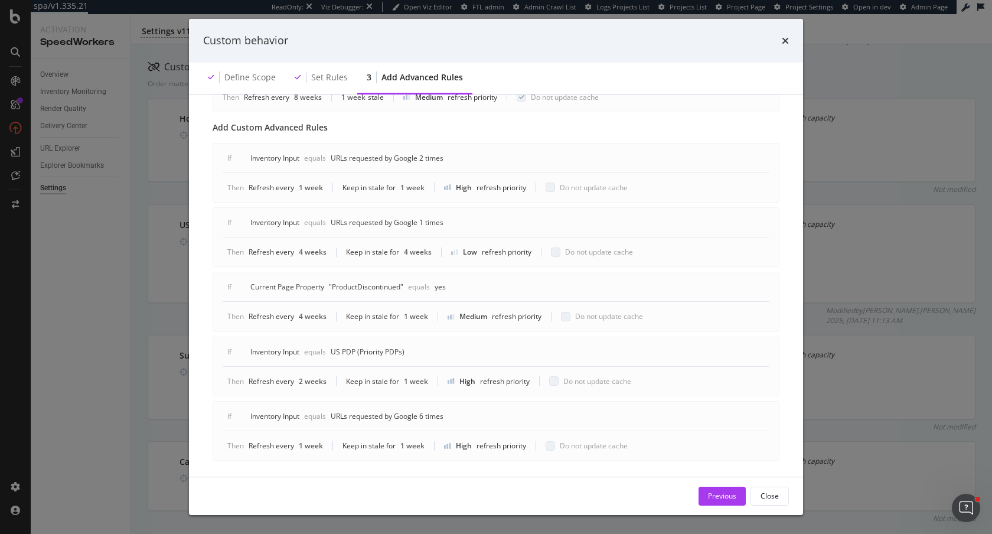
scroll to position [826, 0]
click at [313, 80] on div "Set rules" at bounding box center [329, 77] width 37 height 12
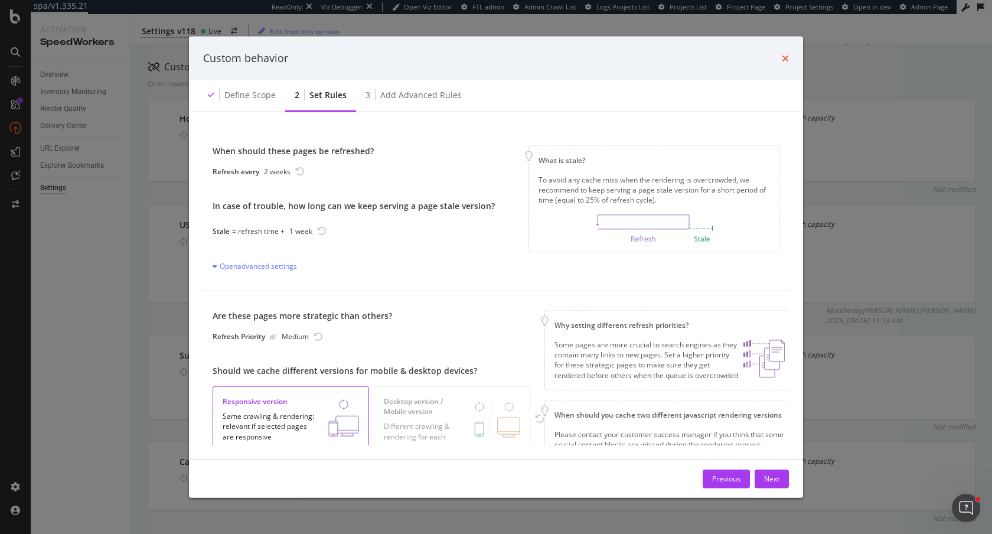
click at [784, 61] on icon "times" at bounding box center [784, 57] width 7 height 9
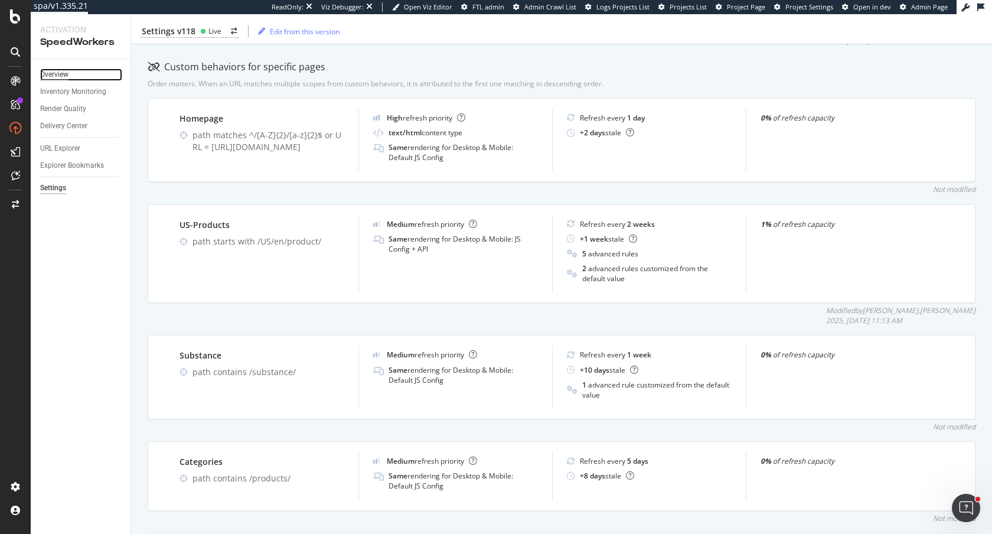
click at [53, 73] on div "Overview" at bounding box center [54, 74] width 28 height 12
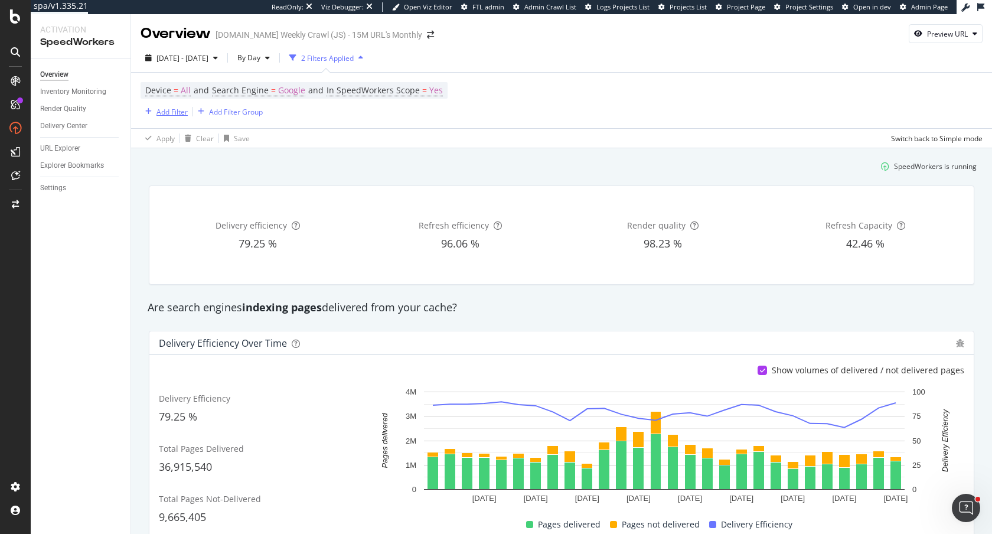
click at [168, 108] on div "Add Filter" at bounding box center [171, 112] width 31 height 10
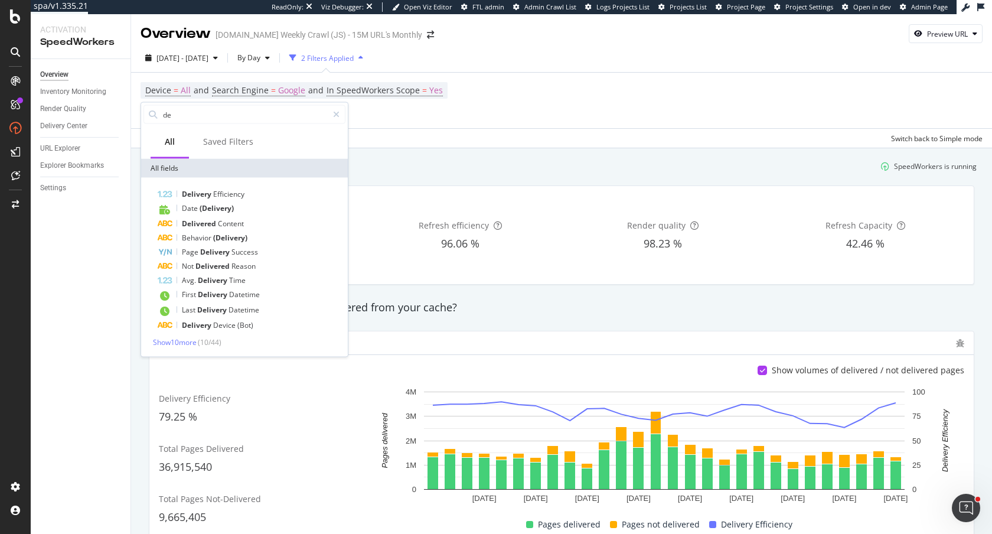
type input "d"
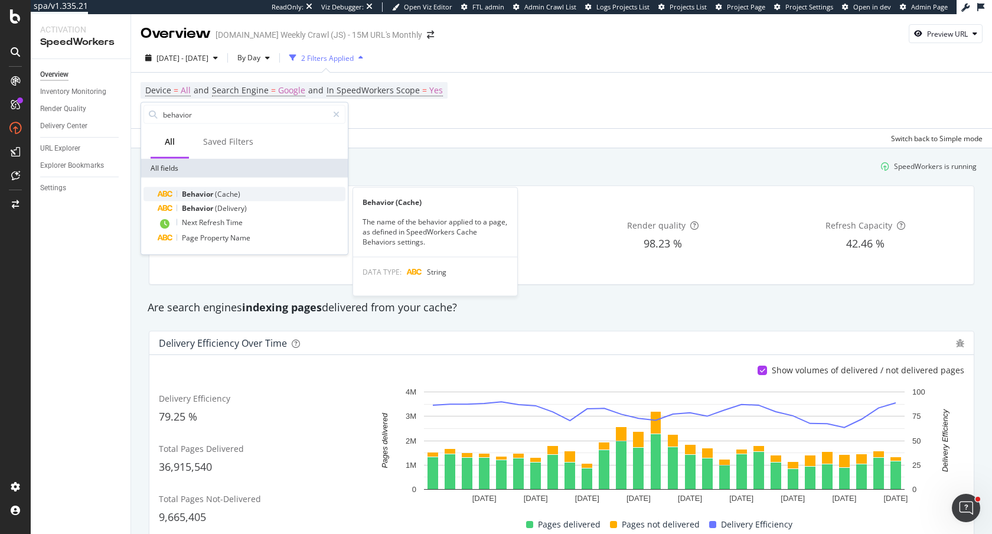
type input "behavior"
click at [234, 196] on span "(Cache)" at bounding box center [227, 194] width 25 height 10
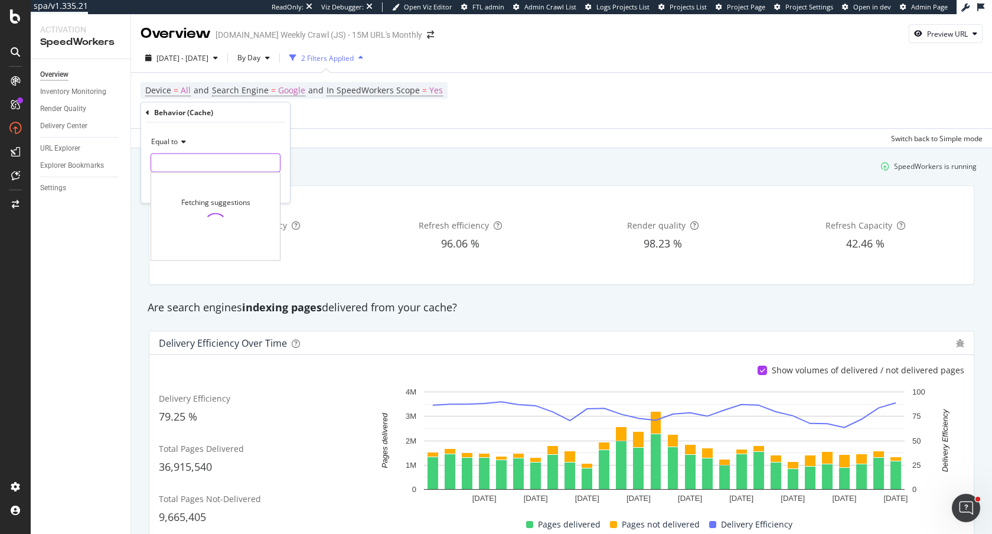
click at [207, 162] on input "text" at bounding box center [215, 162] width 129 height 19
click at [166, 143] on span "Equal to" at bounding box center [164, 141] width 27 height 10
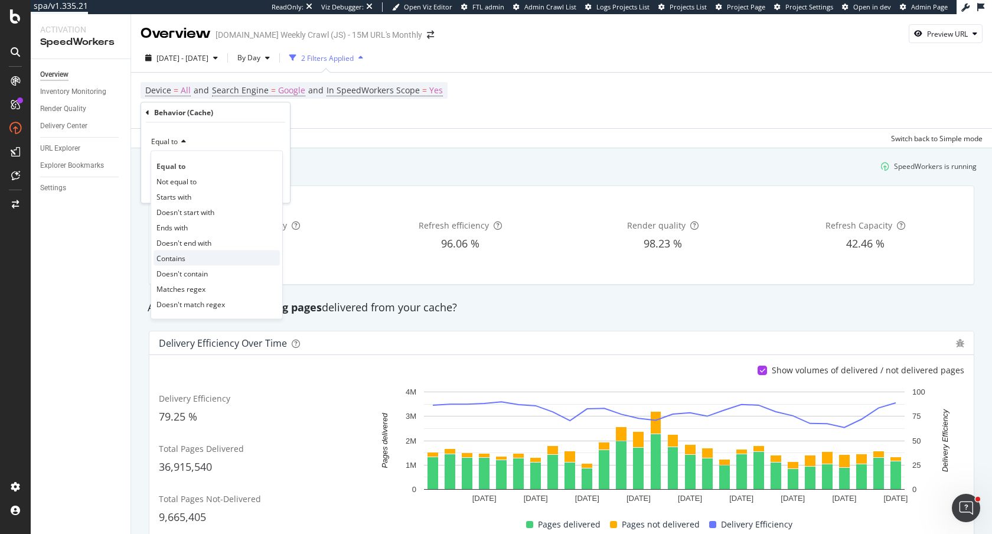
click at [184, 259] on span "Contains" at bounding box center [170, 258] width 29 height 10
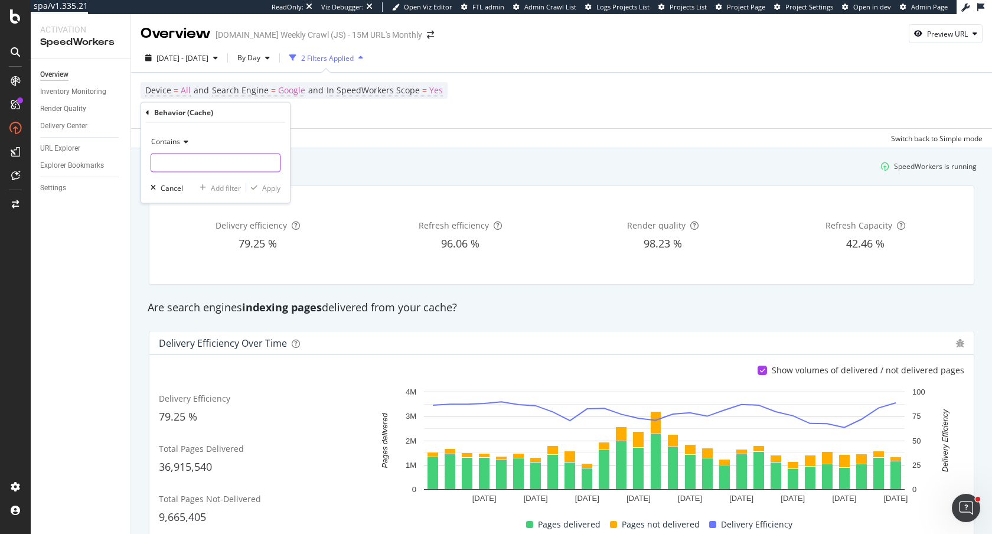
click at [183, 161] on input "text" at bounding box center [215, 162] width 129 height 19
type input "PDP"
click at [263, 184] on div "Apply" at bounding box center [271, 187] width 18 height 10
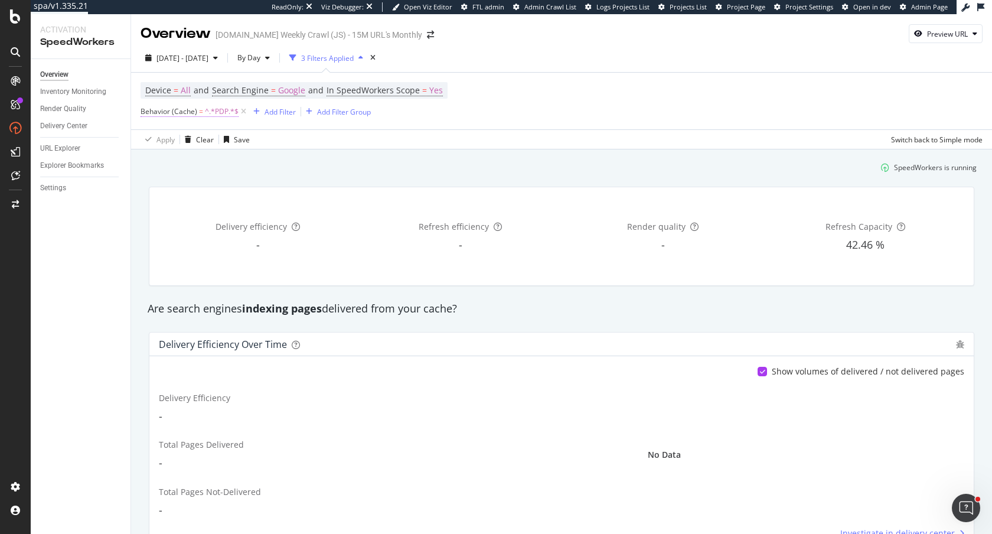
click at [203, 110] on span "Behavior (Cache) = ^.*PDP.*$" at bounding box center [189, 111] width 98 height 11
click at [170, 165] on input "PDP" at bounding box center [207, 161] width 112 height 19
click at [168, 142] on span "Contains" at bounding box center [165, 140] width 29 height 10
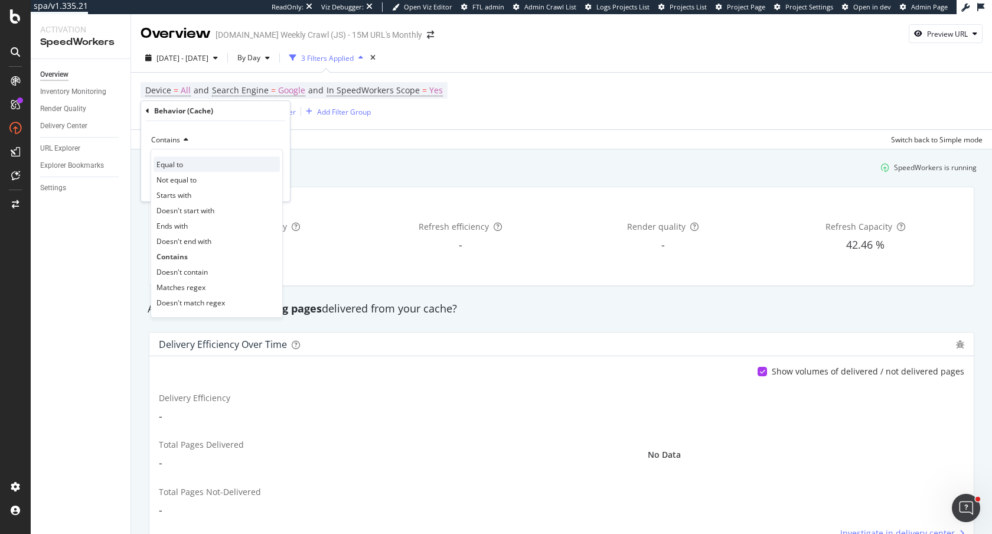
click at [188, 163] on div "Equal to" at bounding box center [216, 163] width 126 height 15
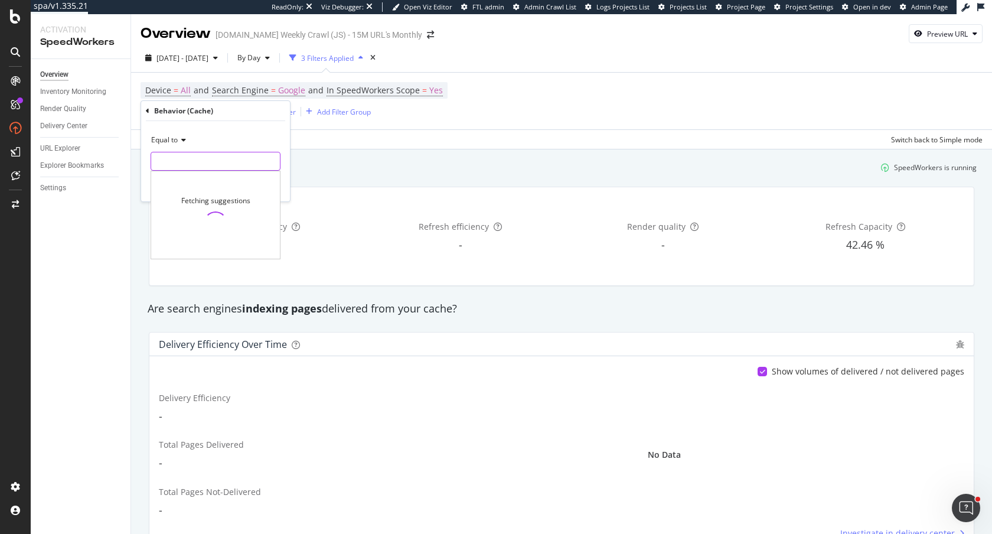
click at [188, 159] on input "text" at bounding box center [215, 161] width 129 height 19
click at [212, 161] on input "pdp" at bounding box center [207, 161] width 112 height 19
drag, startPoint x: 212, startPoint y: 161, endPoint x: 79, endPoint y: 161, distance: 132.8
click at [78, 161] on body "spa/v1.335.21 ReadOnly: Viz Debugger: Open Viz Editor FTL admin Admin Crawl Lis…" at bounding box center [496, 267] width 992 height 534
type input "p"
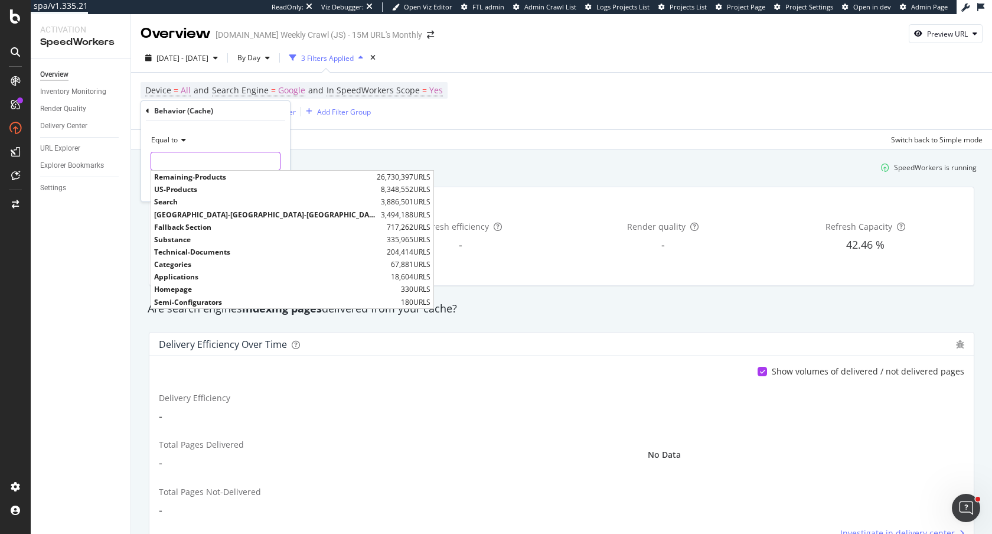
click at [201, 156] on input "text" at bounding box center [215, 161] width 129 height 19
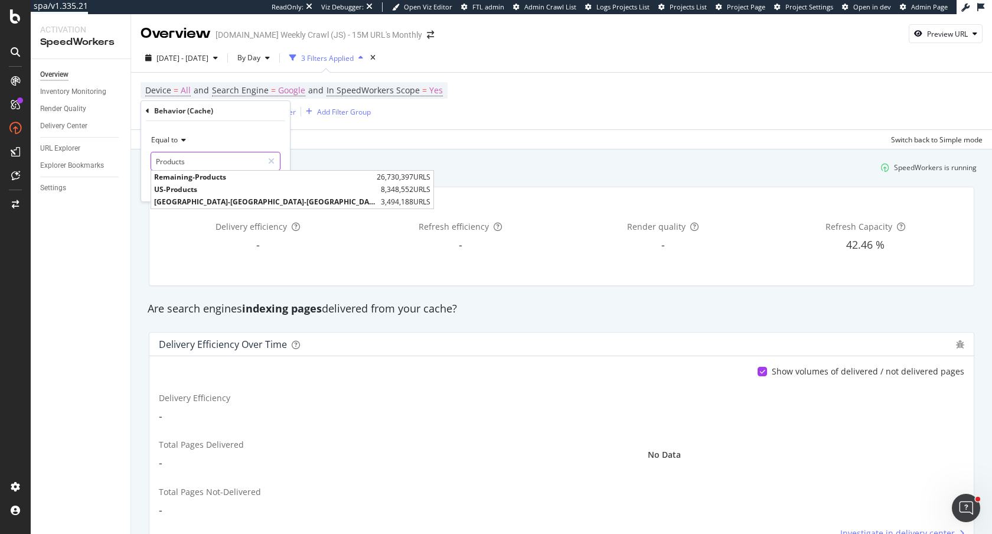
type input "Products"
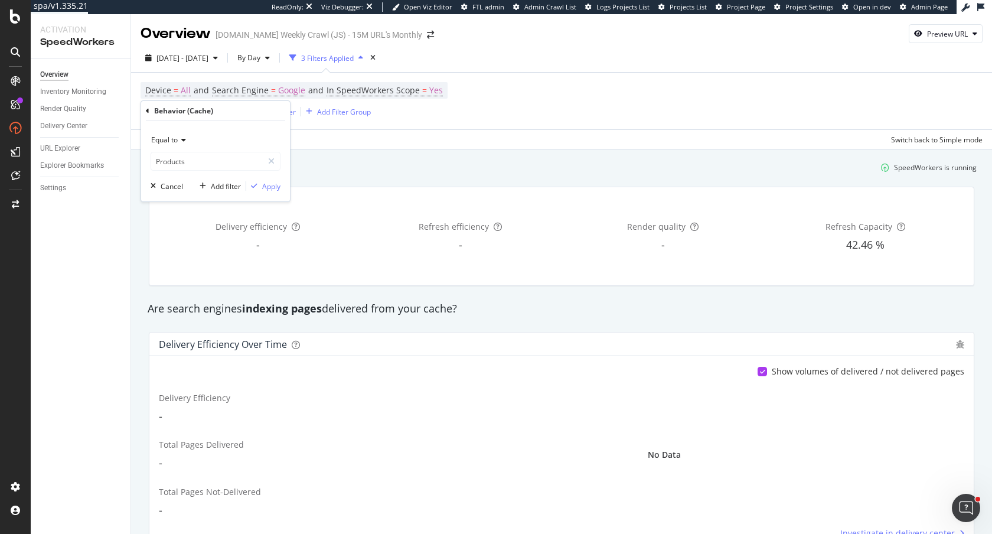
click at [169, 138] on span "Equal to" at bounding box center [164, 140] width 27 height 10
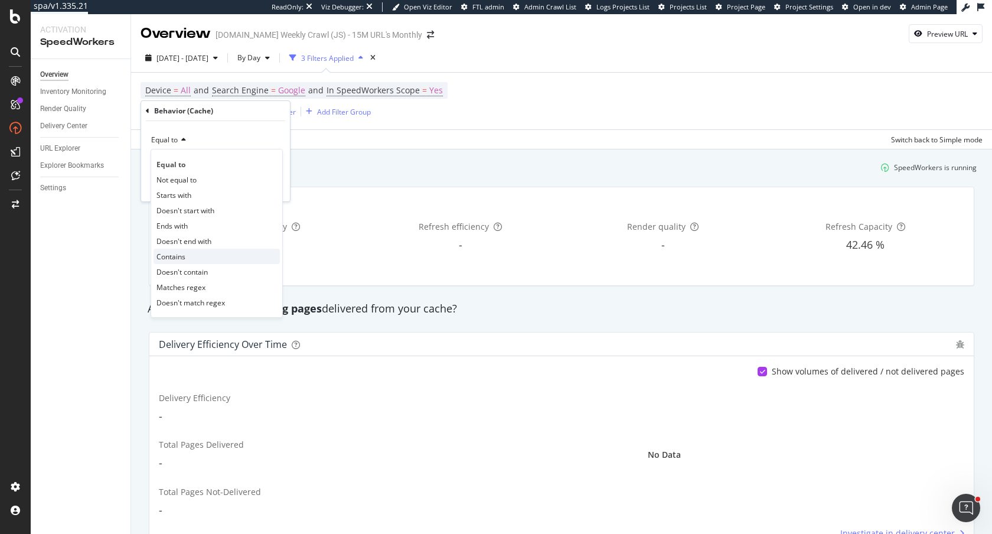
click at [181, 250] on div "Contains" at bounding box center [216, 255] width 126 height 15
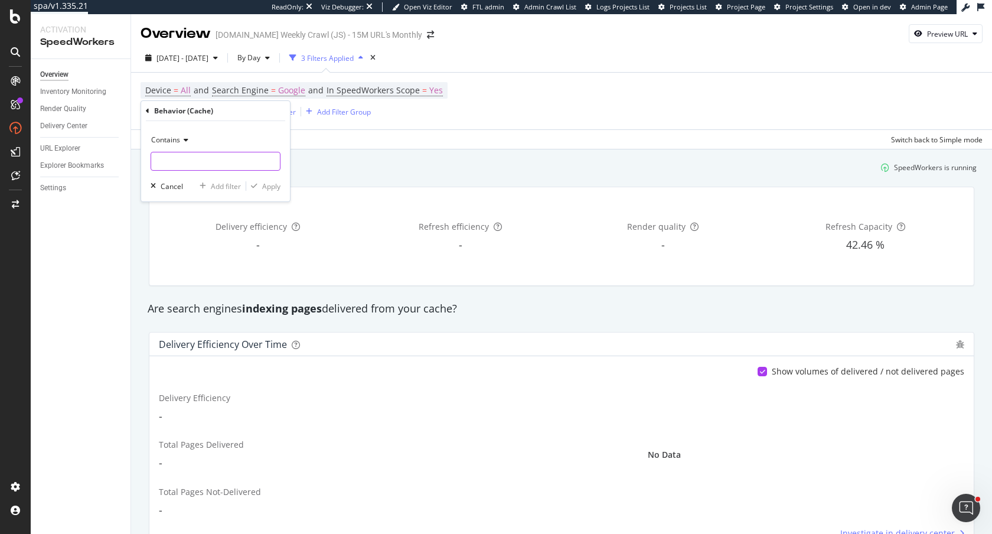
click at [178, 159] on input "text" at bounding box center [215, 161] width 129 height 19
type input "Products"
click at [264, 185] on div "Apply" at bounding box center [271, 186] width 18 height 10
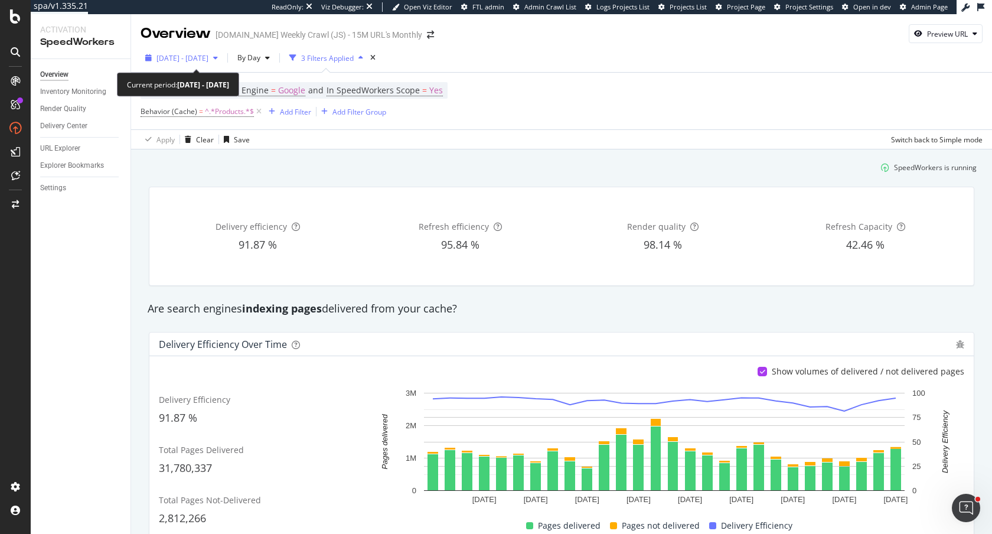
click at [208, 60] on span "[DATE] - [DATE]" at bounding box center [182, 58] width 52 height 10
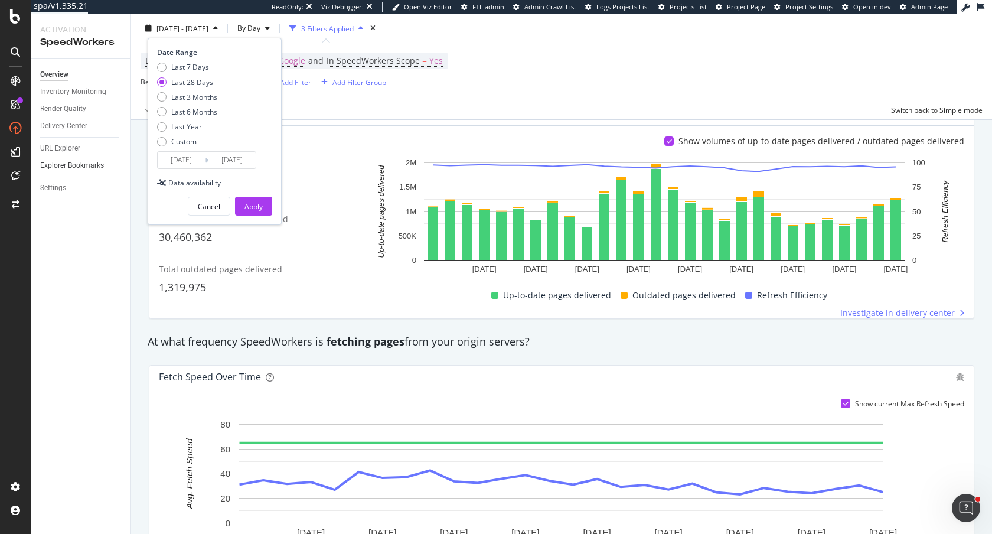
scroll to position [486, 0]
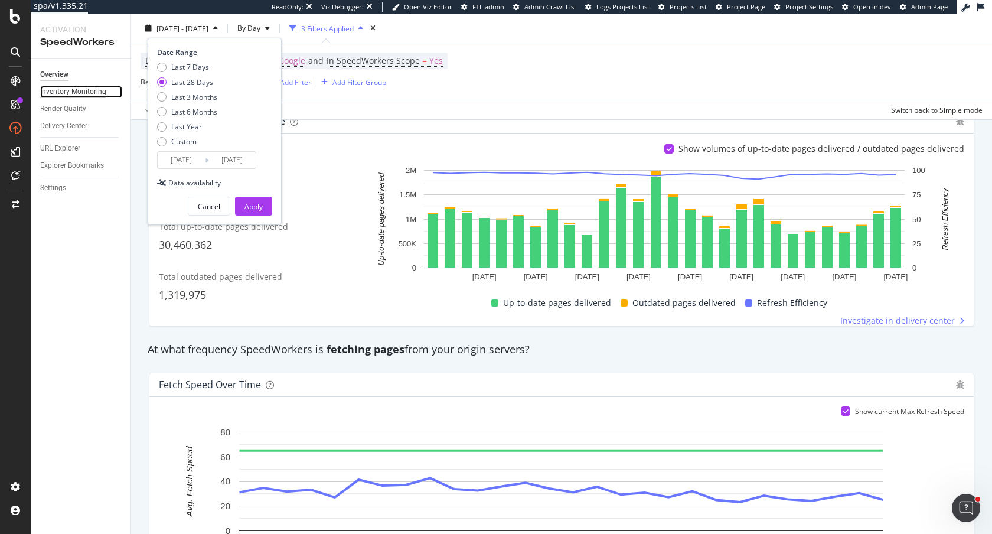
click at [74, 91] on div "Inventory Monitoring" at bounding box center [73, 92] width 66 height 12
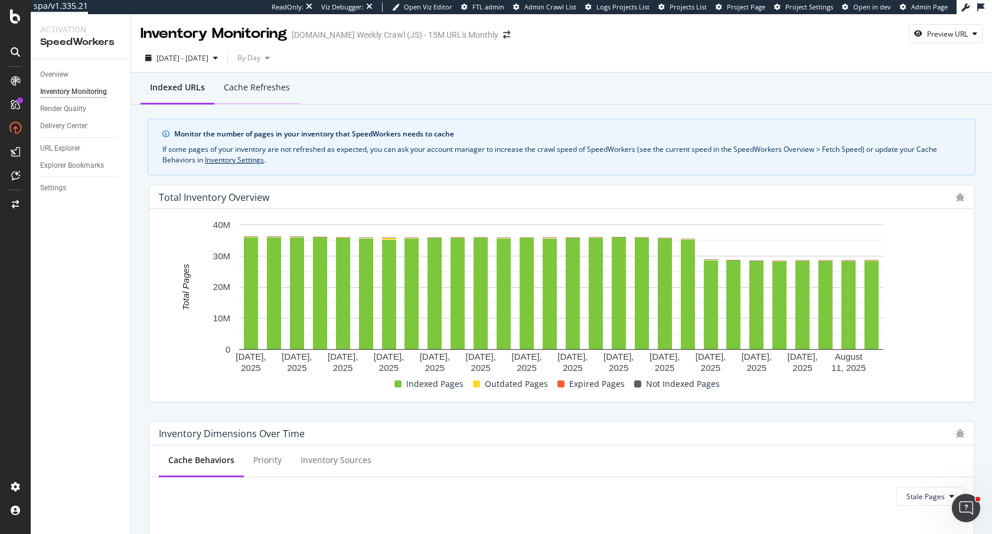
click at [247, 89] on div "Cache refreshes" at bounding box center [257, 87] width 66 height 12
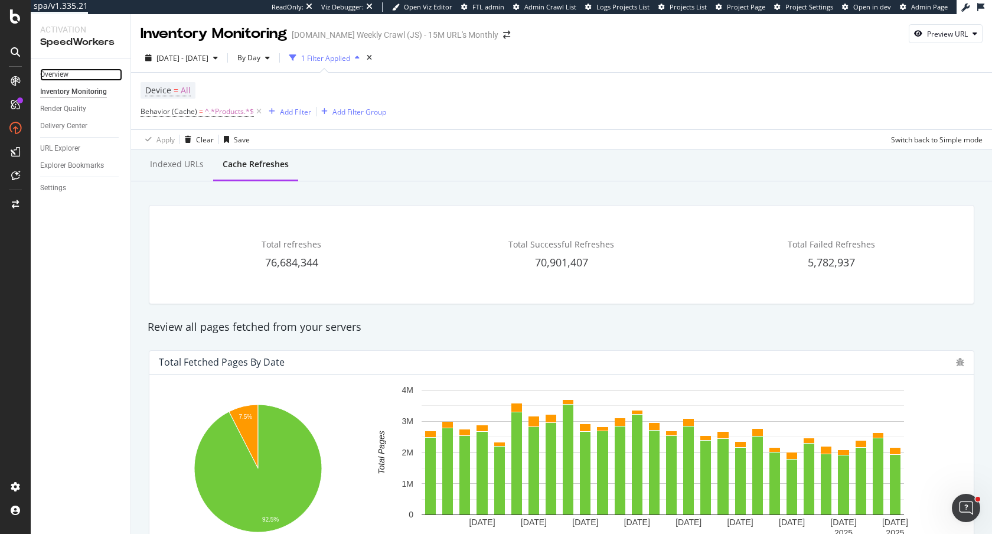
click at [69, 73] on link "Overview" at bounding box center [81, 74] width 82 height 12
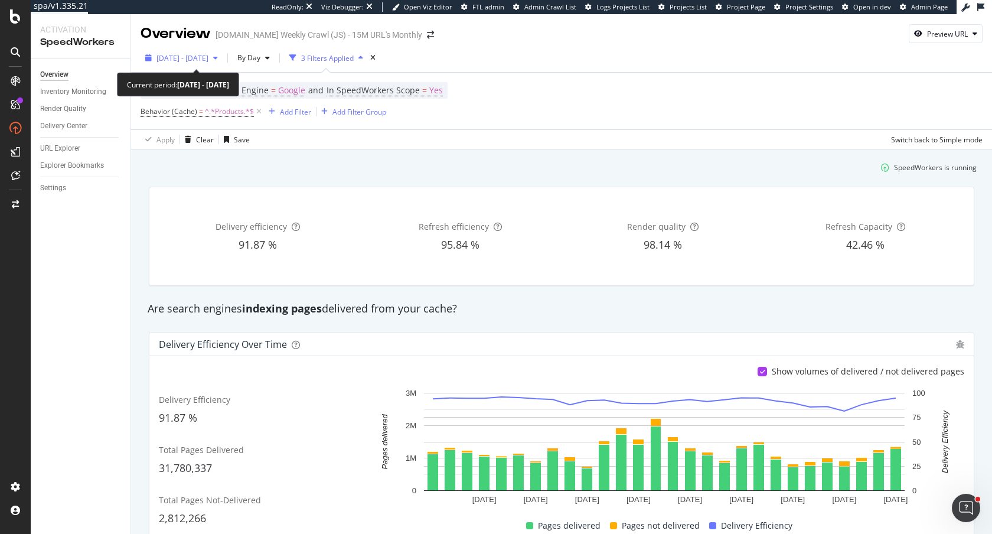
click at [189, 58] on span "[DATE] - [DATE]" at bounding box center [182, 58] width 52 height 10
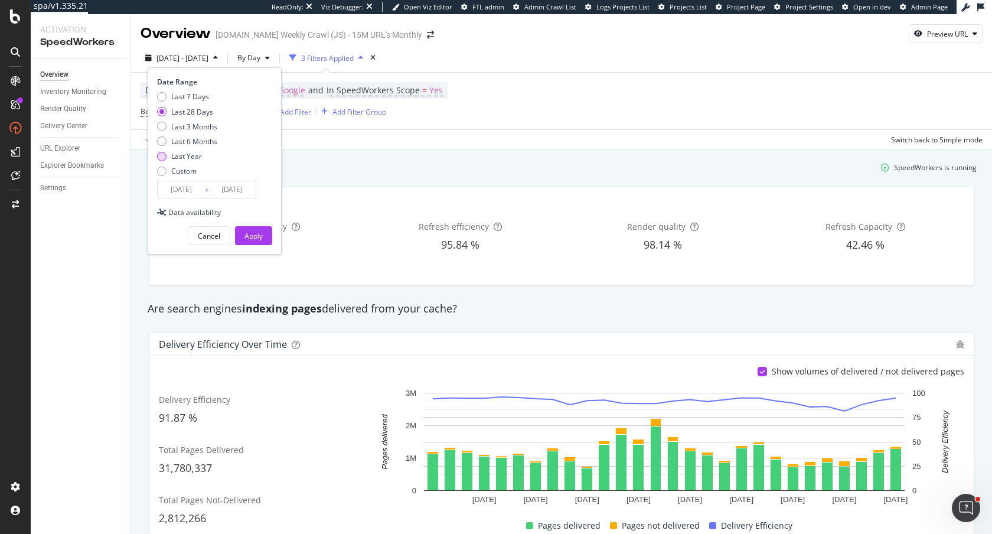
click at [188, 155] on div "Last Year" at bounding box center [186, 156] width 31 height 10
type input "[DATE]"
click at [250, 231] on div "Apply" at bounding box center [253, 236] width 18 height 10
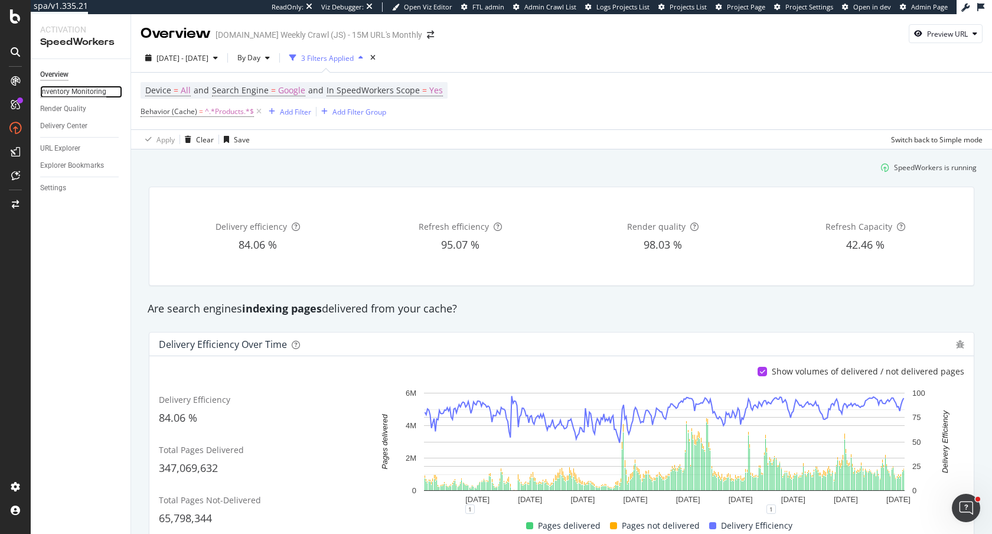
click at [81, 93] on div "Inventory Monitoring" at bounding box center [73, 92] width 66 height 12
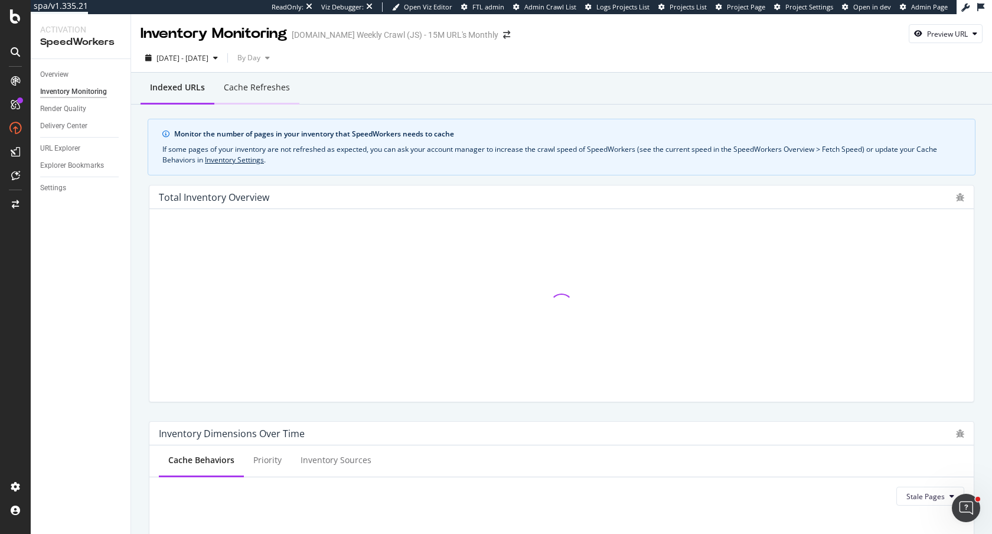
click at [264, 92] on div "Cache refreshes" at bounding box center [257, 87] width 66 height 12
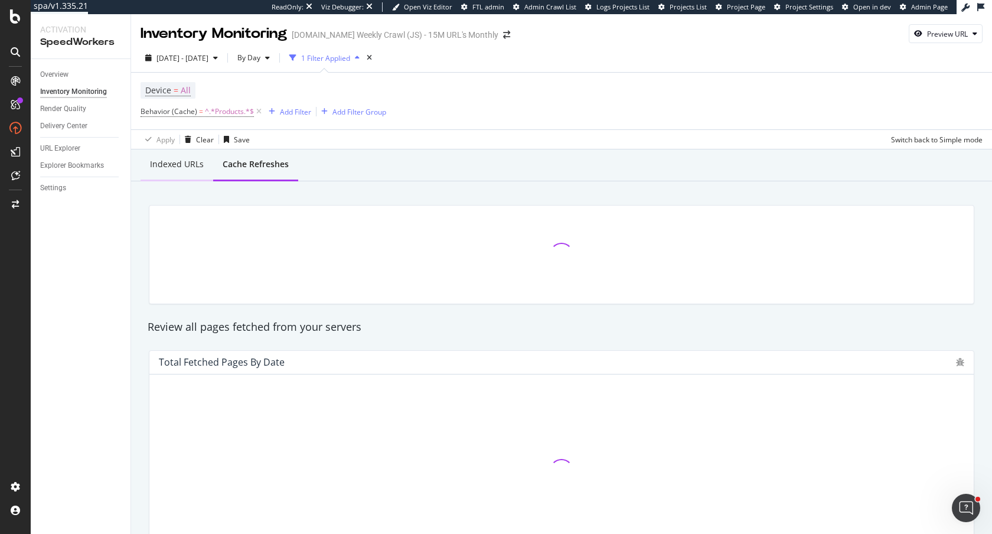
click at [187, 165] on div "Indexed URLs" at bounding box center [177, 164] width 54 height 12
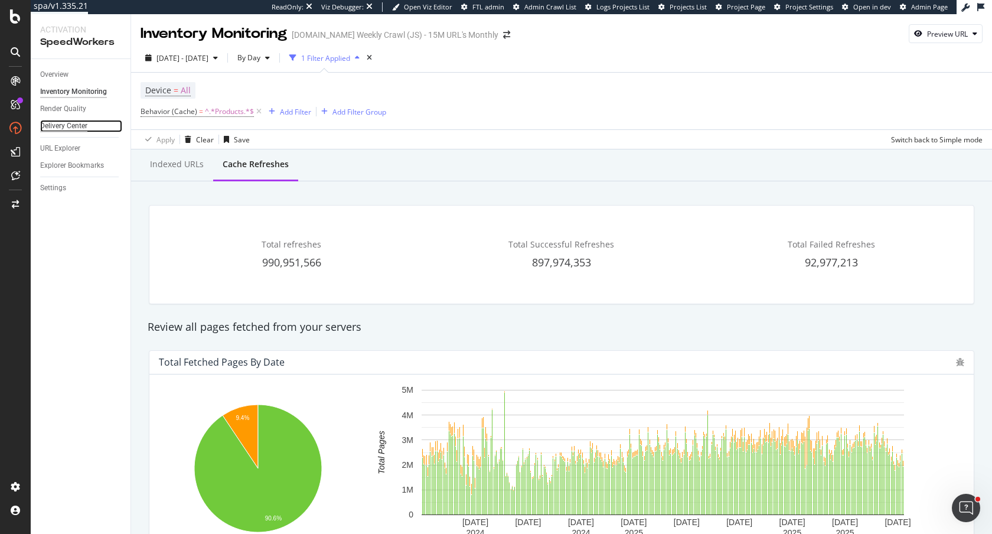
click at [73, 126] on div "Delivery Center" at bounding box center [63, 126] width 47 height 12
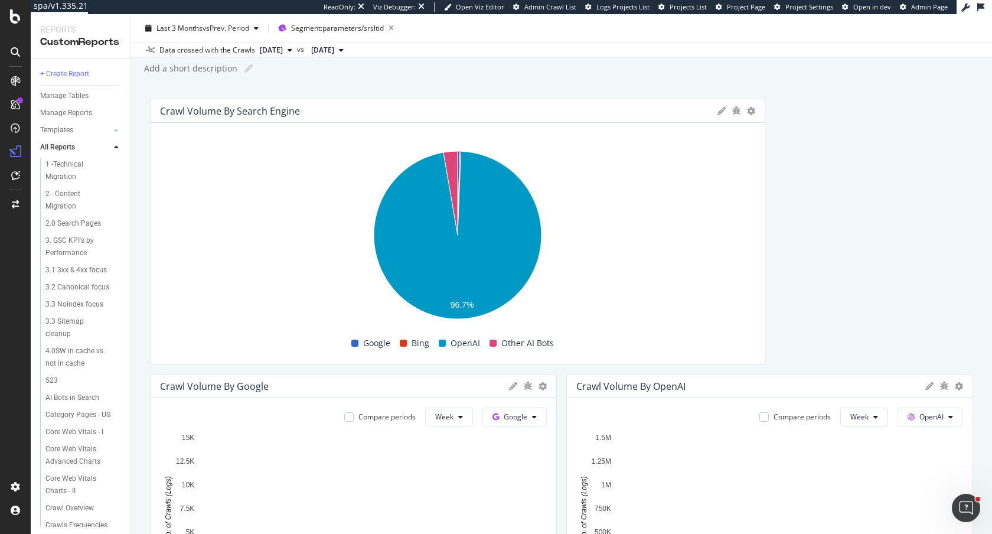
scroll to position [39, 0]
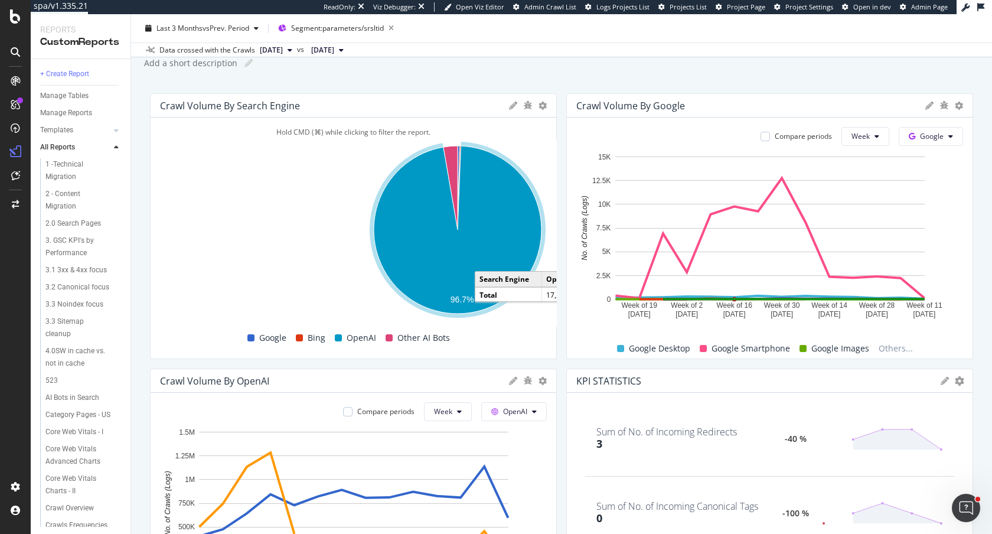
drag, startPoint x: 763, startPoint y: 196, endPoint x: 530, endPoint y: 194, distance: 233.2
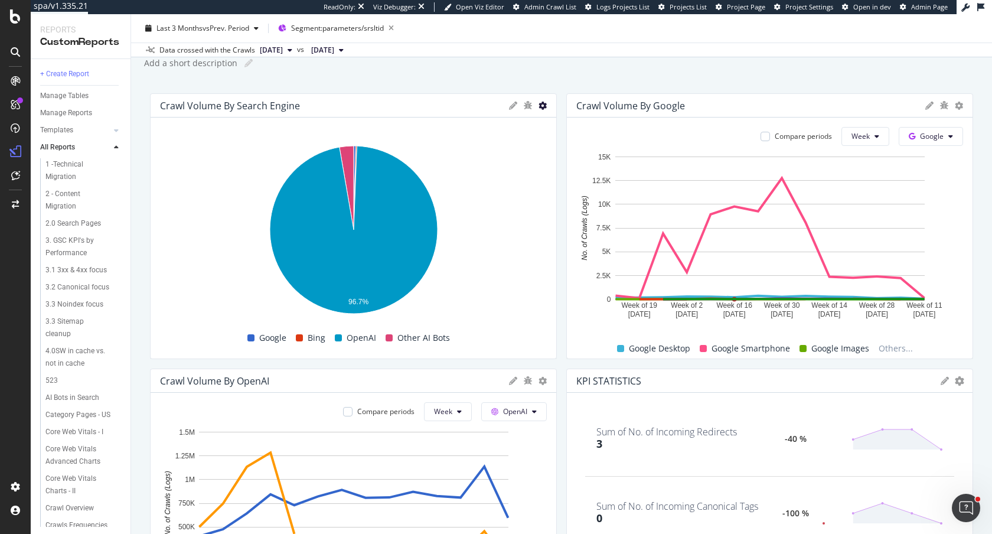
click at [542, 104] on icon at bounding box center [542, 106] width 8 height 8
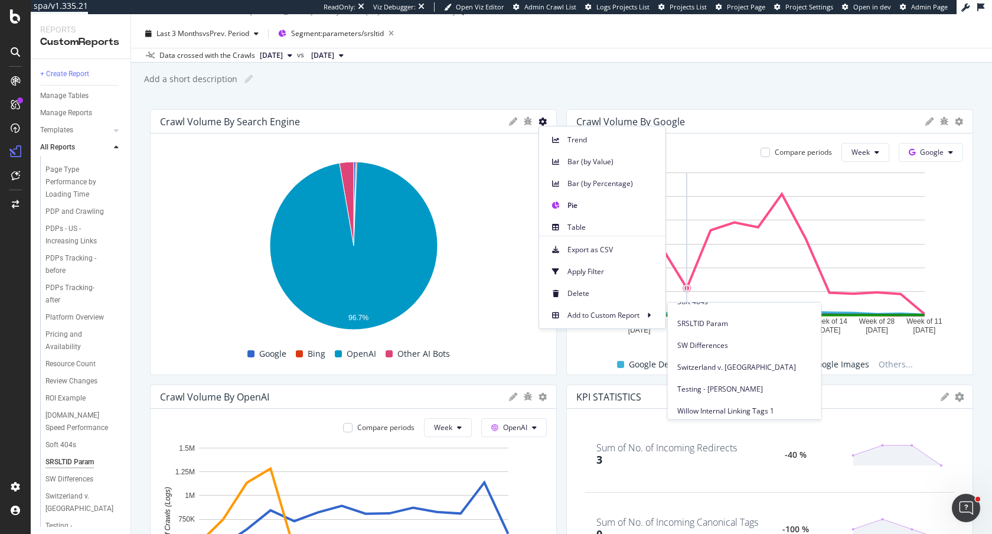
scroll to position [999, 0]
click at [698, 339] on span "SRSLTID Param" at bounding box center [744, 343] width 135 height 11
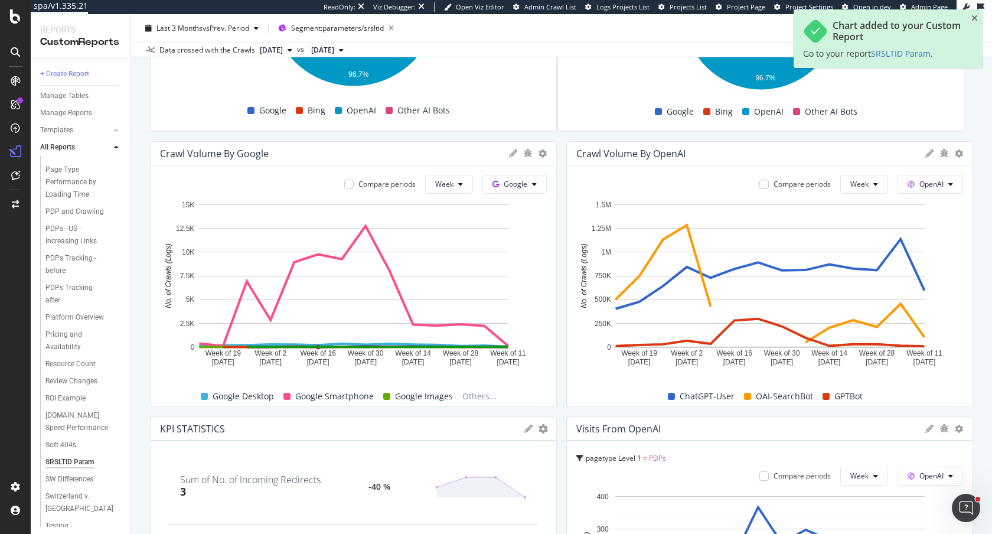
scroll to position [0, 0]
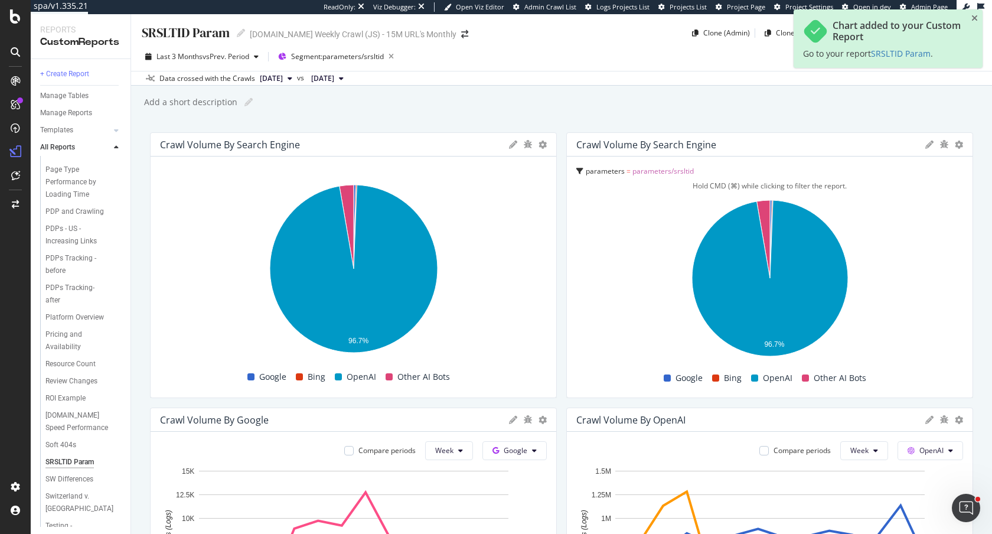
drag, startPoint x: 708, startPoint y: 142, endPoint x: 739, endPoint y: 152, distance: 32.9
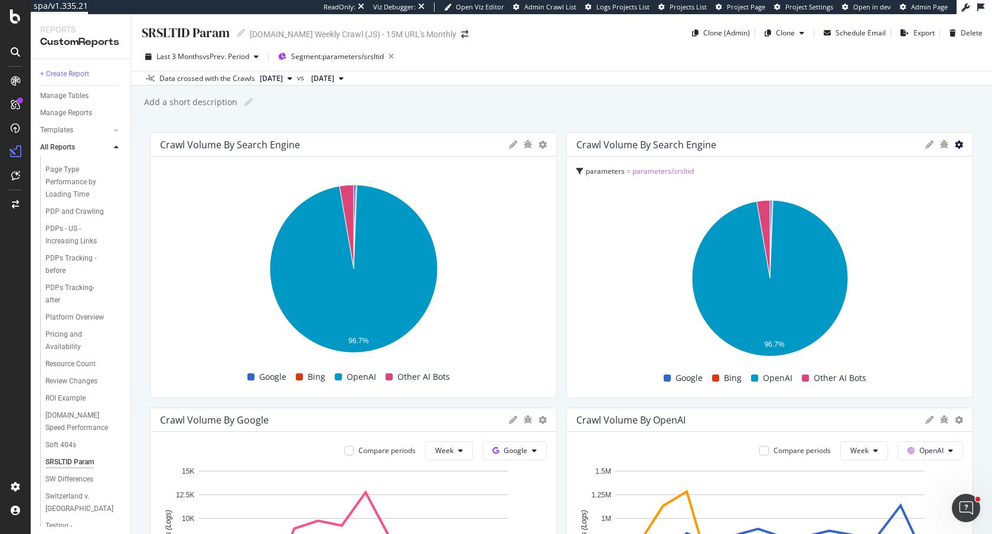
click at [547, 145] on icon at bounding box center [542, 144] width 8 height 8
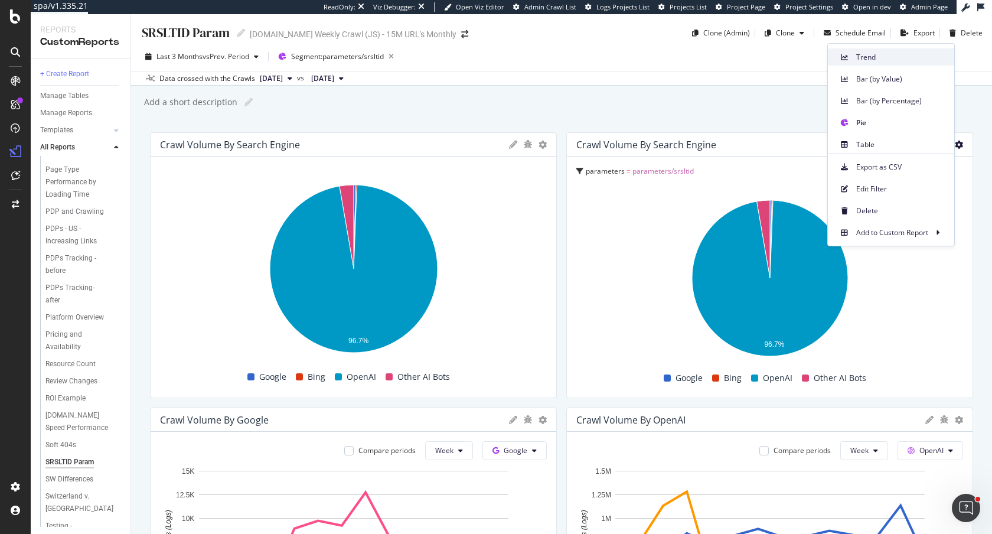
click at [897, 52] on span "Trend" at bounding box center [900, 57] width 89 height 11
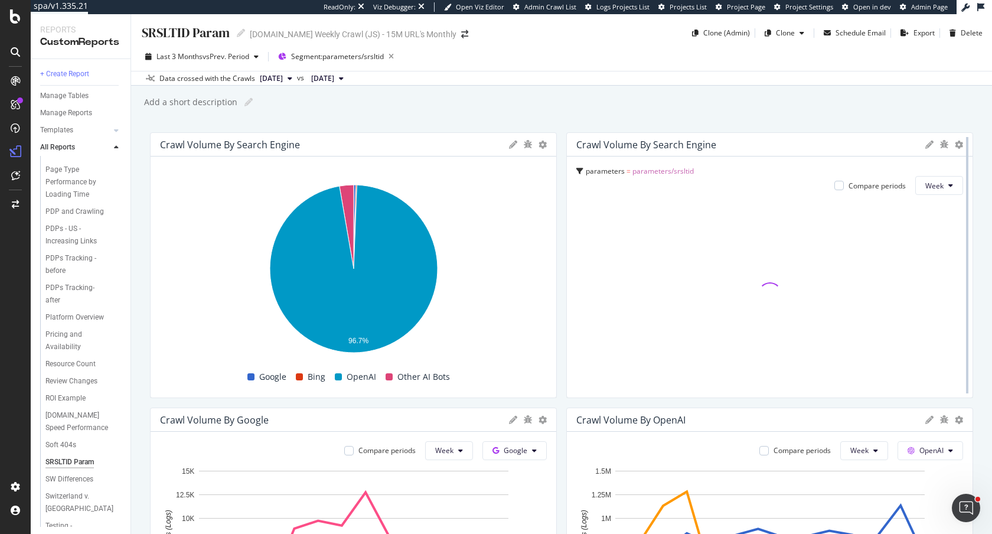
click at [961, 149] on div at bounding box center [967, 265] width 12 height 266
click at [547, 142] on icon at bounding box center [542, 144] width 8 height 8
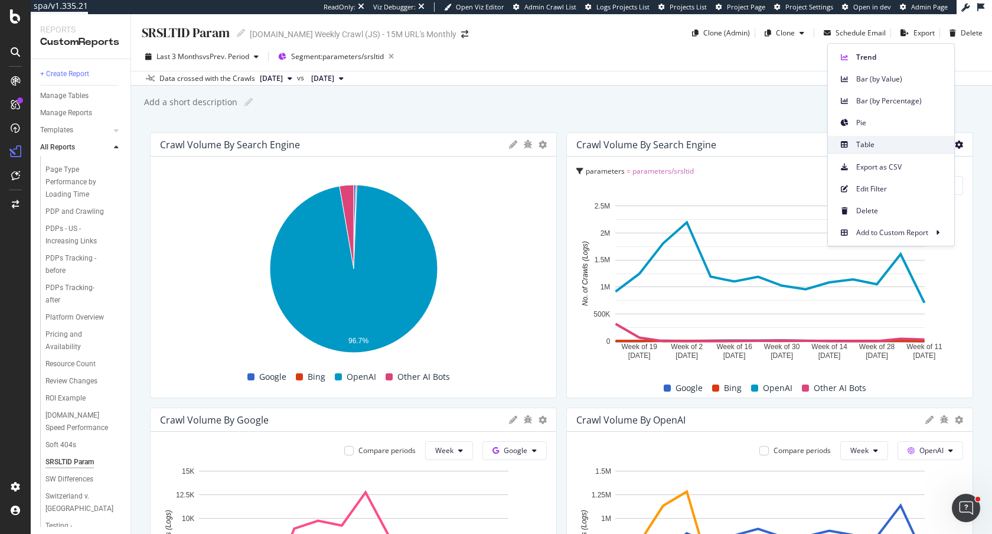
click at [871, 148] on span "Table" at bounding box center [900, 144] width 89 height 11
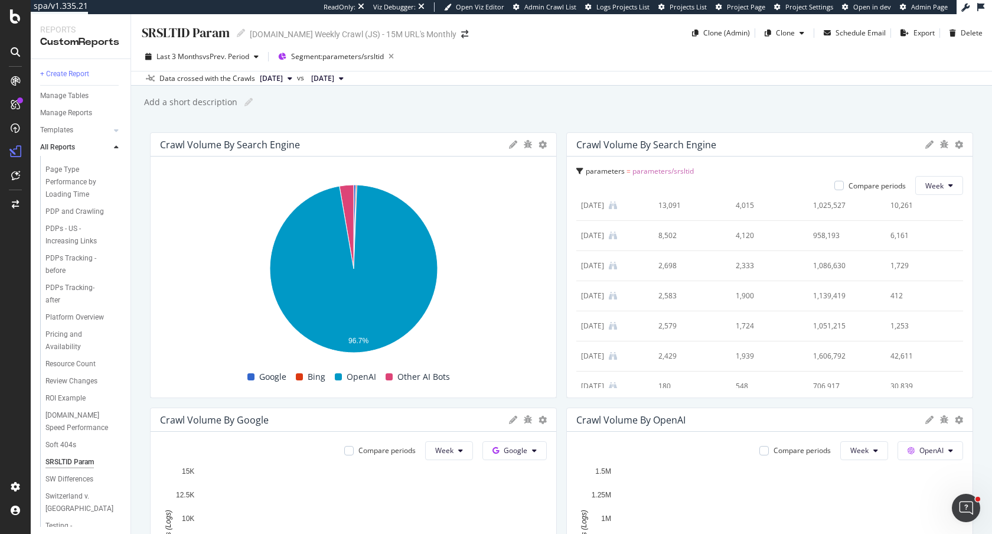
scroll to position [263, 0]
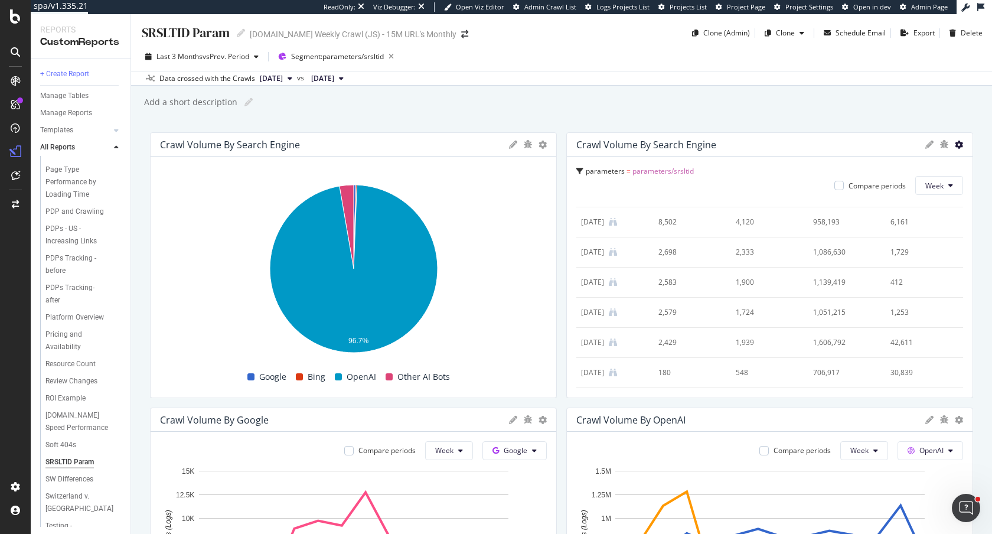
click at [547, 145] on icon at bounding box center [542, 144] width 8 height 8
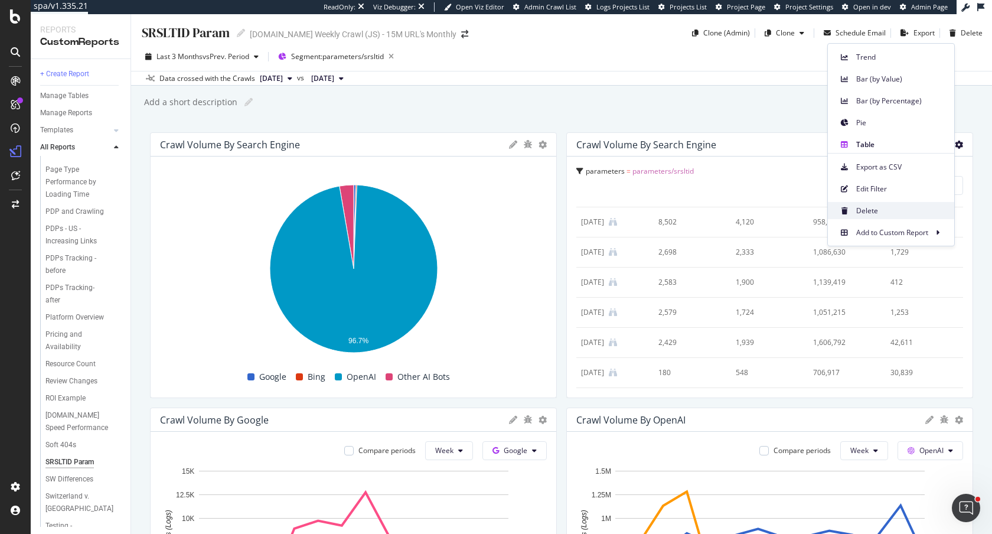
click at [872, 211] on span "Delete" at bounding box center [900, 210] width 89 height 11
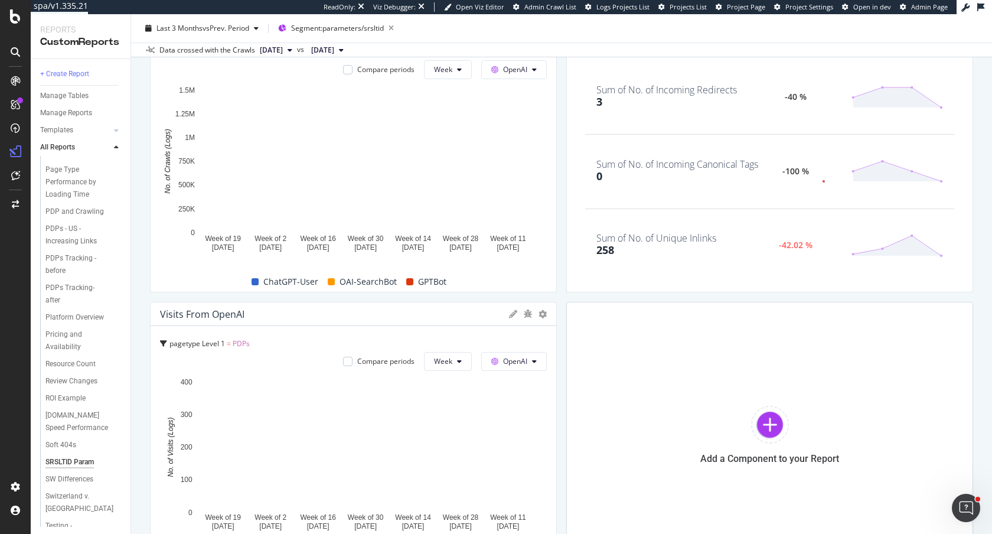
scroll to position [0, 0]
